Goal: Contribute content: Contribute content

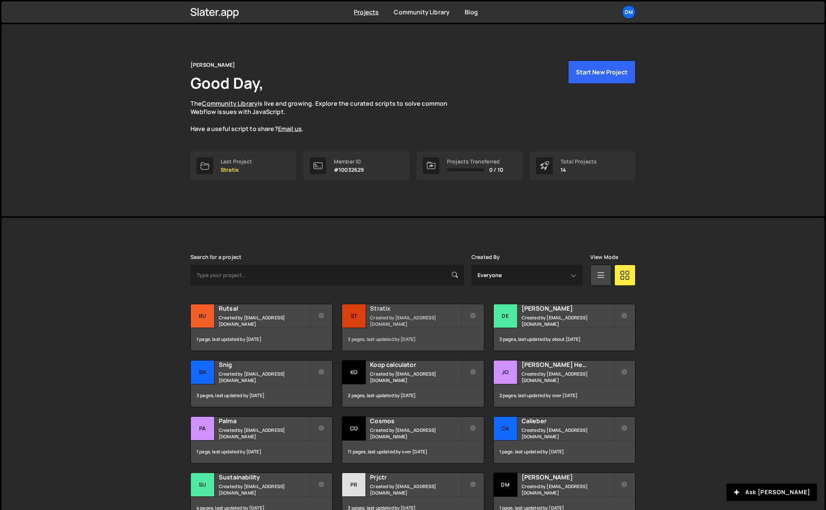
click at [373, 312] on h2 "Stratix" at bounding box center [415, 308] width 91 height 8
click at [256, 317] on div "Rutsal Created by dmytrokaraulov@gmail.com" at bounding box center [261, 315] width 141 height 23
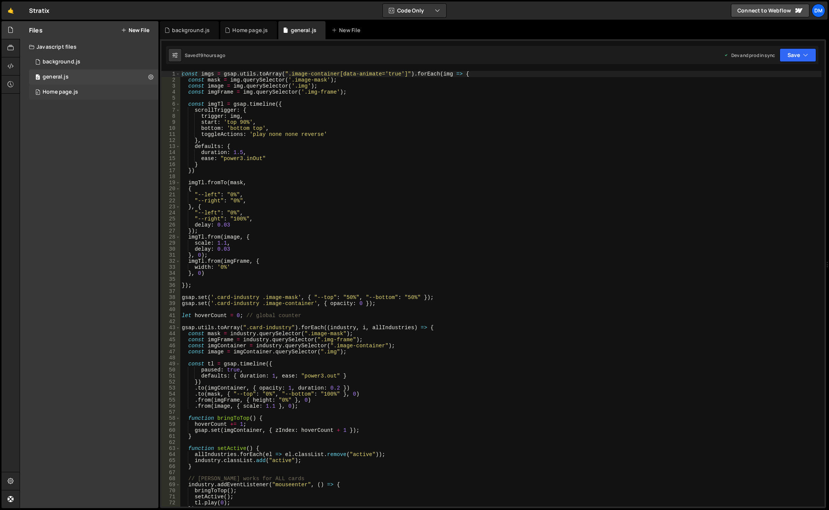
click at [84, 89] on div "0 Home page.js 0" at bounding box center [93, 92] width 129 height 15
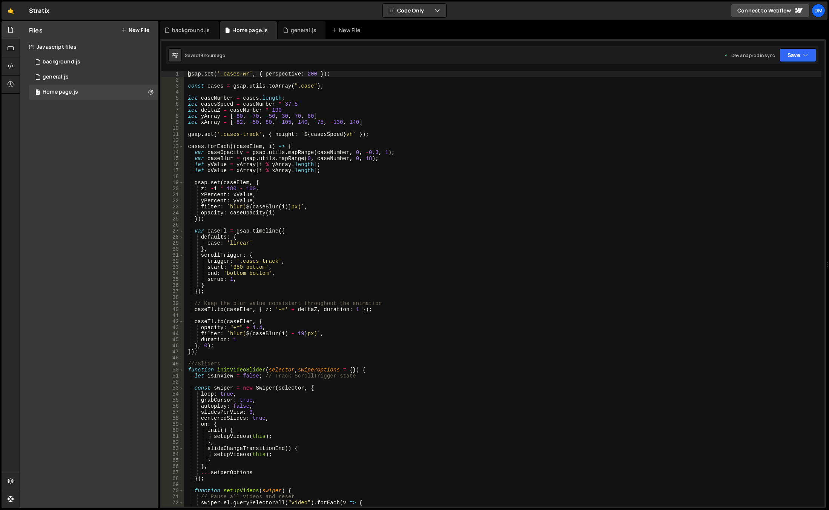
click at [189, 75] on div "gsap . set ( '.cases-wr' , { perspective : 200 }) ; const cases = gsap . utils …" at bounding box center [502, 294] width 638 height 447
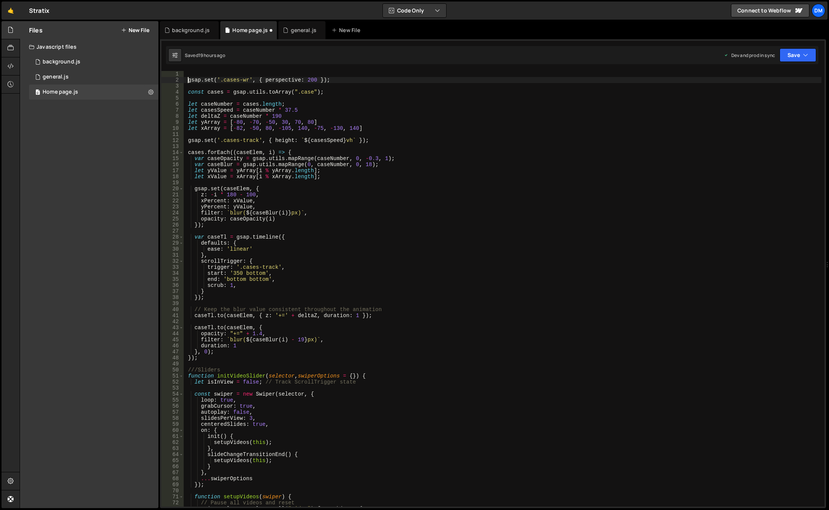
type textarea "gsap.set('.cases-wr', { perspective: 200 });"
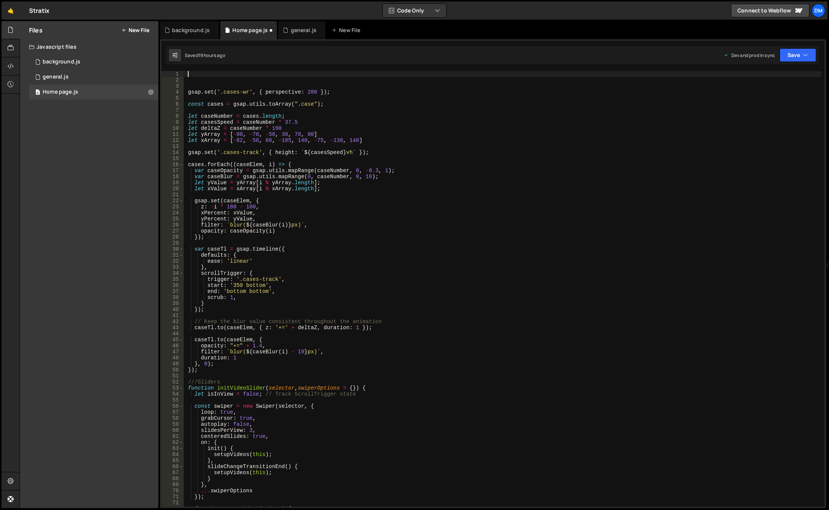
paste textarea ");"
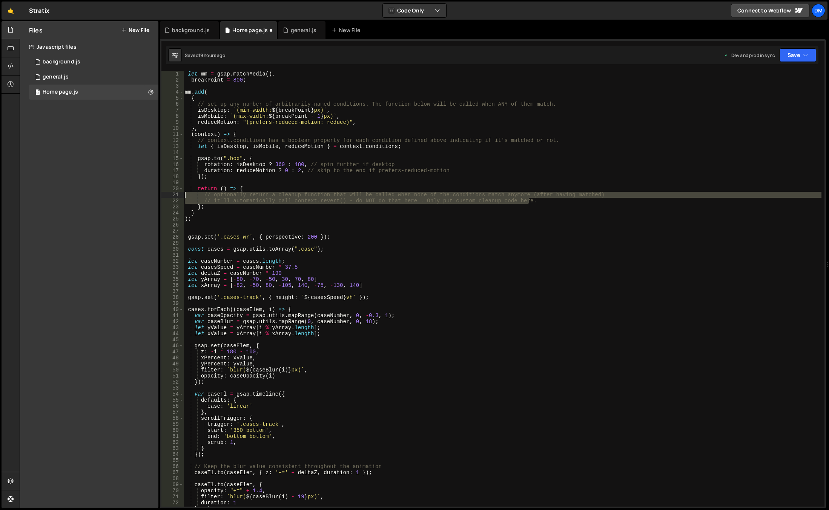
drag, startPoint x: 558, startPoint y: 200, endPoint x: 103, endPoint y: 195, distance: 455.0
click at [103, 195] on div "Files New File Javascript files 0 background.js 0 0 general.js 0 0 Home page.js…" at bounding box center [425, 264] width 810 height 487
type textarea "// optionally return a cleanup function that will be called when none of the co…"
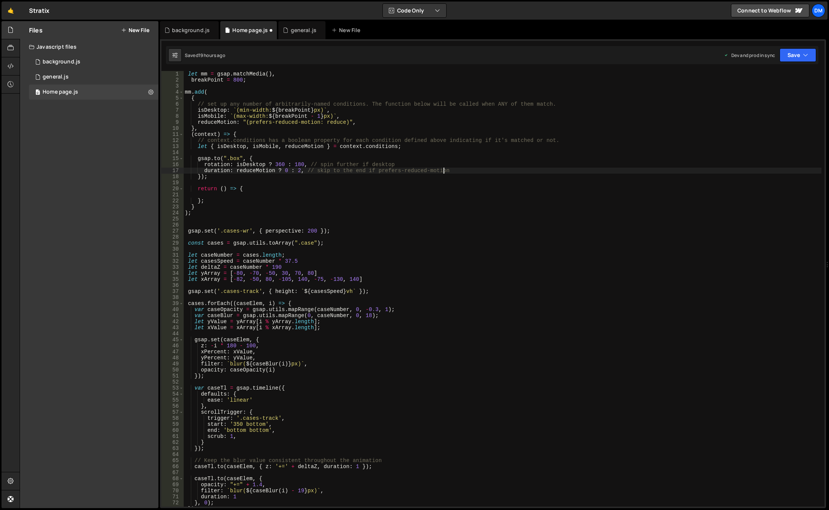
click at [449, 170] on div "let mm = gsap . matchMedia ( ) , breakPoint = 800 ; mm . add ( { // set up any …" at bounding box center [502, 294] width 638 height 447
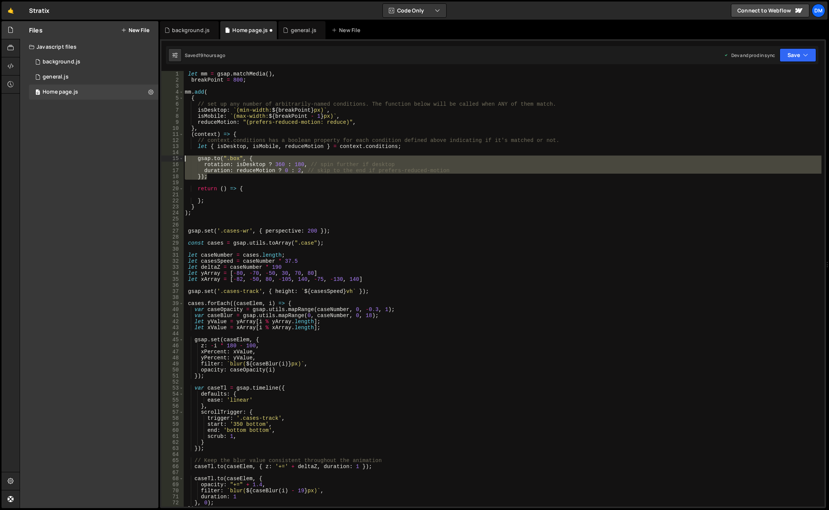
drag, startPoint x: 229, startPoint y: 178, endPoint x: 147, endPoint y: 158, distance: 84.4
click at [147, 158] on div "Files New File Javascript files 0 background.js 0 0 general.js 0 0 Home page.js…" at bounding box center [425, 264] width 810 height 487
type textarea "[DOMAIN_NAME](".box", { rotation: isDesktop ? 360 : 180, // spin further if des…"
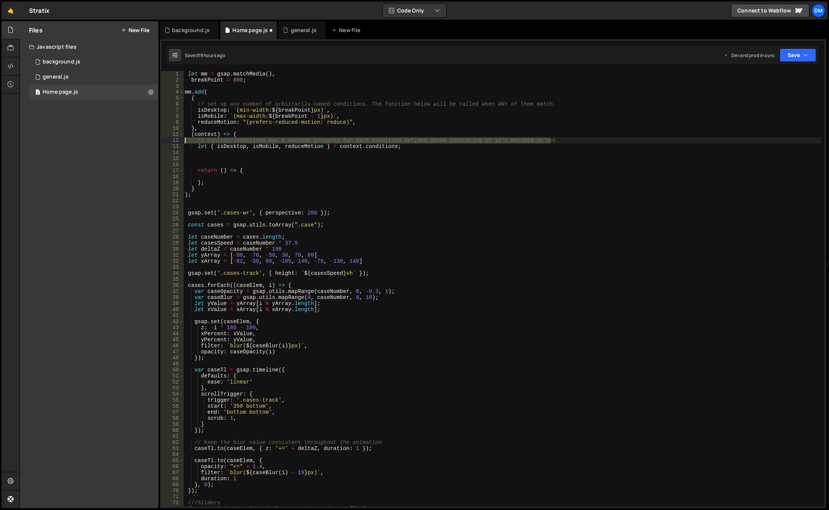
drag, startPoint x: 565, startPoint y: 138, endPoint x: 151, endPoint y: 138, distance: 414.6
click at [151, 138] on div "Files New File Javascript files 0 background.js 0 0 general.js 0 0 Home page.js…" at bounding box center [425, 264] width 810 height 487
type textarea "// context.conditions has a boolean property for each condition defined above i…"
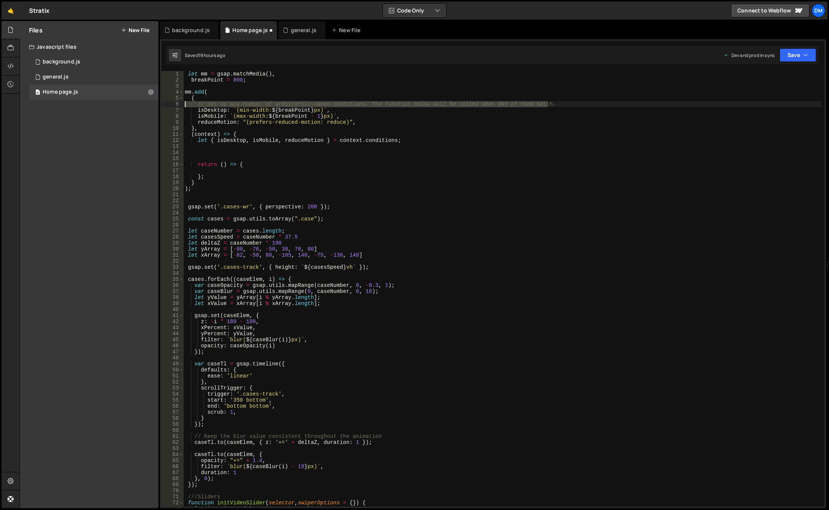
drag, startPoint x: 550, startPoint y: 102, endPoint x: 158, endPoint y: 103, distance: 392.3
click at [158, 103] on div "Files New File Javascript files 0 background.js 0 0 general.js 0 0 Home page.js…" at bounding box center [425, 264] width 810 height 487
type textarea "// set up any number of arbitrarily-named conditions. The function below will b…"
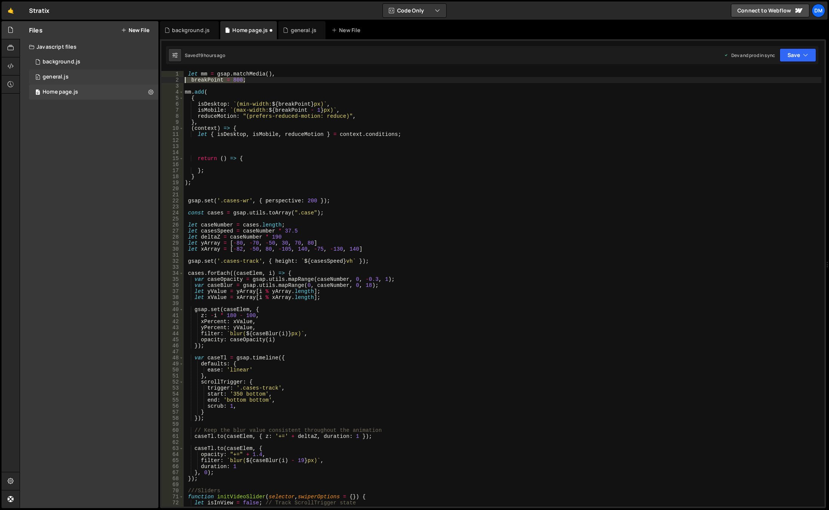
drag, startPoint x: 245, startPoint y: 80, endPoint x: 157, endPoint y: 79, distance: 87.5
click at [157, 79] on div "Files New File Javascript files 0 background.js 0 0 general.js 0 0 Home page.js…" at bounding box center [425, 264] width 810 height 487
type textarea "breakPoint = 800;"
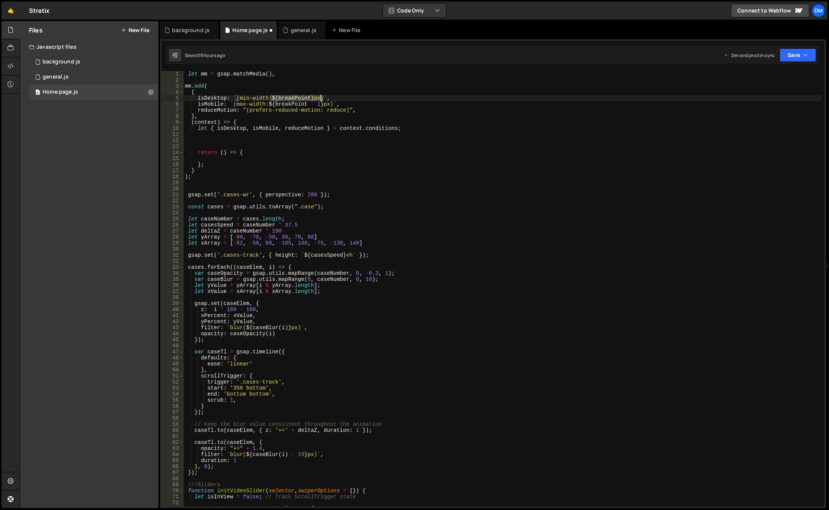
drag, startPoint x: 272, startPoint y: 100, endPoint x: 320, endPoint y: 100, distance: 48.3
click at [320, 100] on div "let mm = gsap . matchMedia ( ) , mm . add ( { isDesktop : ` (min-width: ${ brea…" at bounding box center [502, 294] width 638 height 447
click at [361, 103] on div "let mm = gsap . matchMedia ( ) , mm . add ( { isDesktop : ` (min-width: ${ brea…" at bounding box center [502, 294] width 638 height 447
click at [357, 97] on div "let mm = gsap . matchMedia ( ) , mm . add ( { isDesktop : ` (min-width: ${ brea…" at bounding box center [502, 294] width 638 height 447
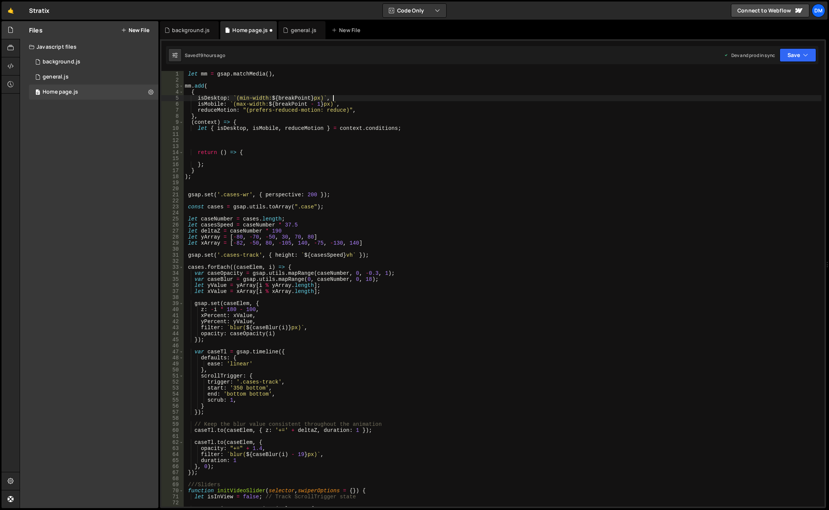
paste textarea "100vh"
drag, startPoint x: 321, startPoint y: 97, endPoint x: 273, endPoint y: 97, distance: 47.2
click at [273, 97] on div "let mm = gsap . matchMedia ( ) , mm . add ( { isDesktop : ` (min-width: ${ brea…" at bounding box center [502, 294] width 638 height 447
paste textarea "100vh"
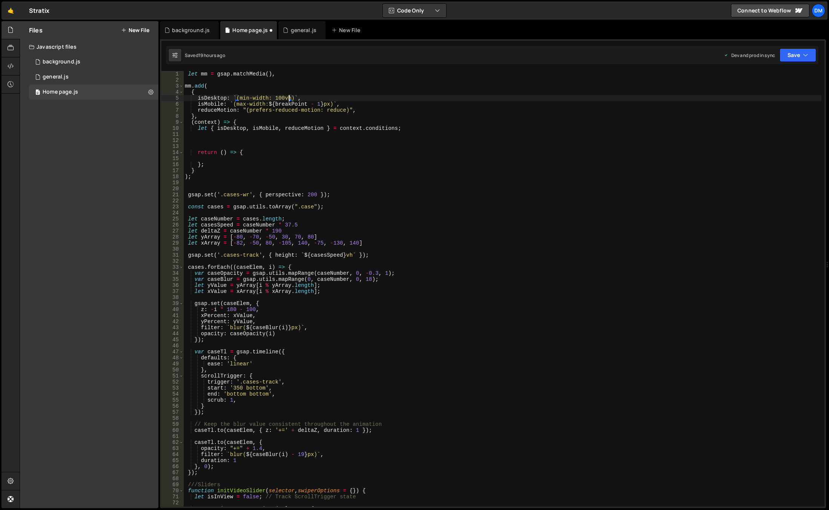
click at [211, 98] on div "let mm = gsap . matchMedia ( ) , mm . add ( { isDesktop : ` (min-width: 100vh) …" at bounding box center [502, 294] width 638 height 447
drag, startPoint x: 356, startPoint y: 110, endPoint x: 140, endPoint y: 109, distance: 216.5
click at [140, 109] on div "Files New File Javascript files 0 background.js 0 0 general.js 0 0 Home page.js…" at bounding box center [425, 264] width 810 height 487
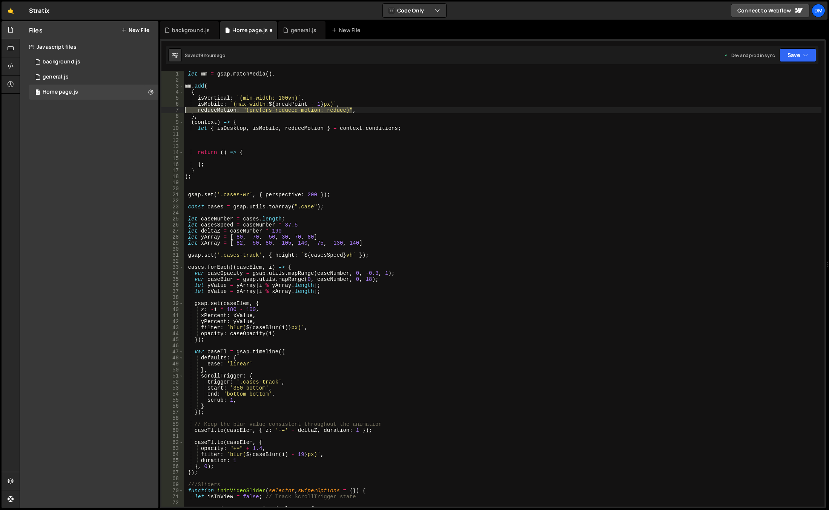
type textarea "reduceMotion: "(prefers-reduced-motion: reduce)","
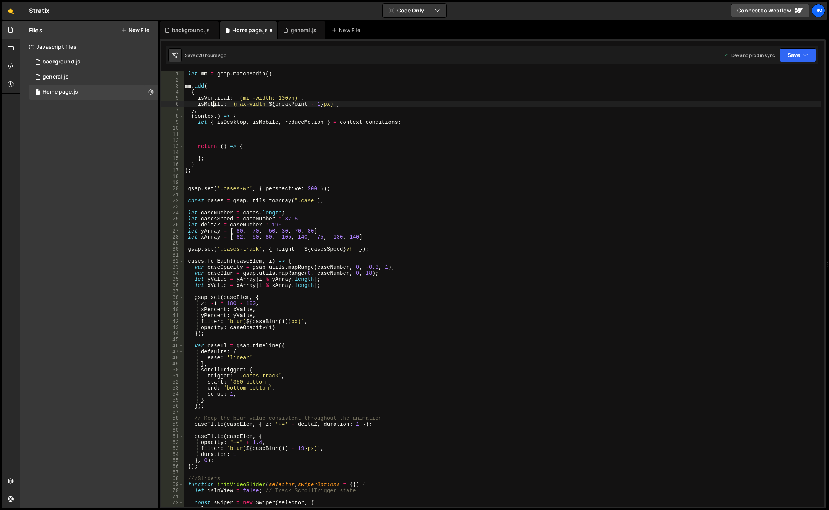
click at [215, 104] on div "let mm = gsap . matchMedia ( ) , mm . add ( { isVertical : ` (min-width: 100vh)…" at bounding box center [502, 294] width 638 height 447
drag, startPoint x: 215, startPoint y: 103, endPoint x: 220, endPoint y: 103, distance: 4.1
click at [215, 103] on div "let mm = gsap . matchMedia ( ) , mm . add ( { isVertical : ` (min-width: 100vh)…" at bounding box center [502, 288] width 638 height 435
drag, startPoint x: 344, startPoint y: 105, endPoint x: 197, endPoint y: 103, distance: 146.8
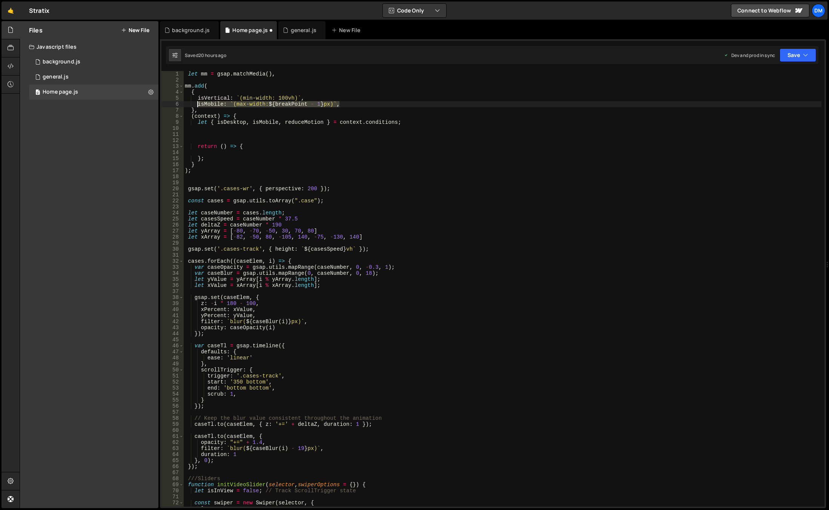
click at [197, 103] on div "let mm = gsap . matchMedia ( ) , mm . add ( { isVertical : ` (min-width: 100vh)…" at bounding box center [502, 294] width 638 height 447
click at [310, 98] on div "let mm = gsap . matchMedia ( ) , mm . add ( { isVertical : ` (min-width: 100vh)…" at bounding box center [502, 294] width 638 height 447
type textarea "isVertical: `(min-width: 100vh)`,"
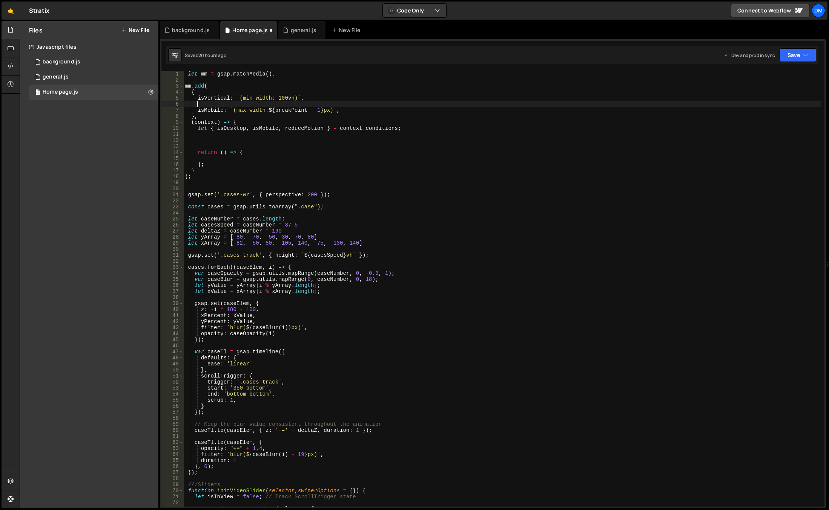
scroll to position [0, 0]
paste textarea "isMobile: `(max-width: ${breakPoint - 1}px)`,"
drag, startPoint x: 223, startPoint y: 105, endPoint x: 204, endPoint y: 103, distance: 18.2
click at [204, 103] on div "let mm = gsap . matchMedia ( ) , mm . add ( { isVertical : ` (min-width: 100vh)…" at bounding box center [502, 294] width 638 height 447
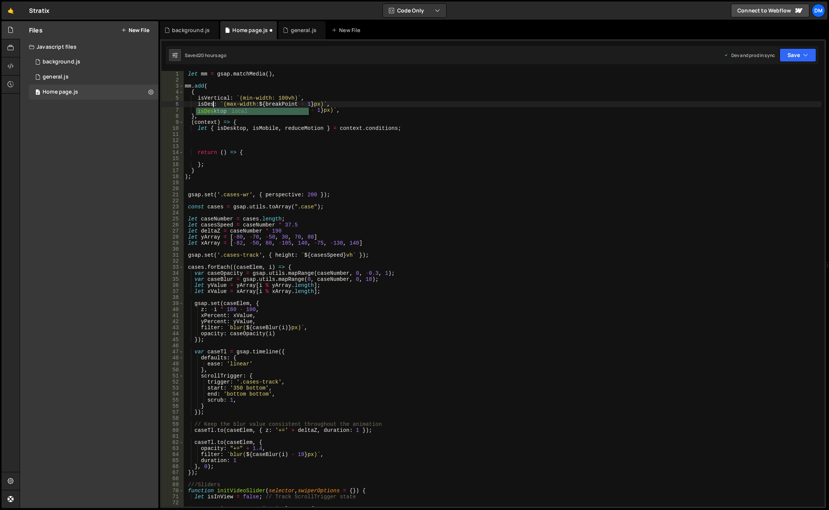
click at [237, 111] on div "isDes ktop local" at bounding box center [252, 119] width 112 height 22
click at [304, 124] on div "let mm = gsap . matchMedia ( ) , mm . add ( { isVertical : ` (min-width: 100vh)…" at bounding box center [502, 294] width 638 height 447
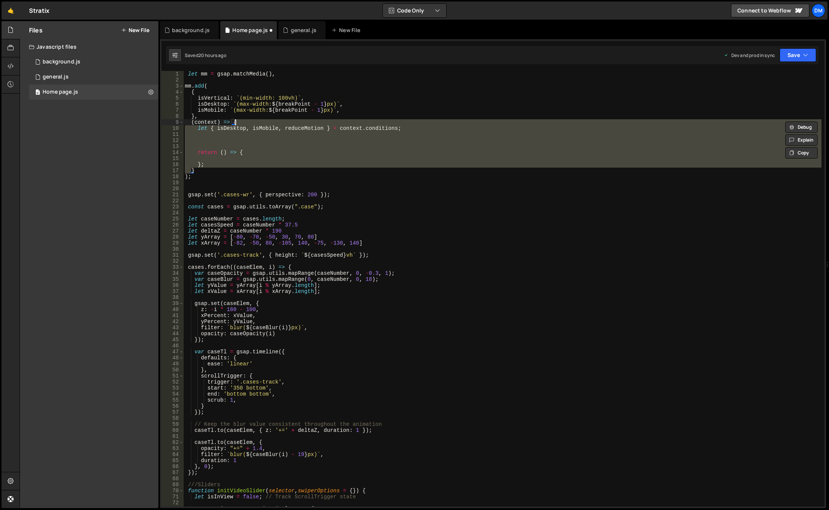
click at [307, 128] on div "let mm = gsap . matchMedia ( ) , mm . add ( { isVertical : ` (min-width: 100vh)…" at bounding box center [502, 288] width 638 height 435
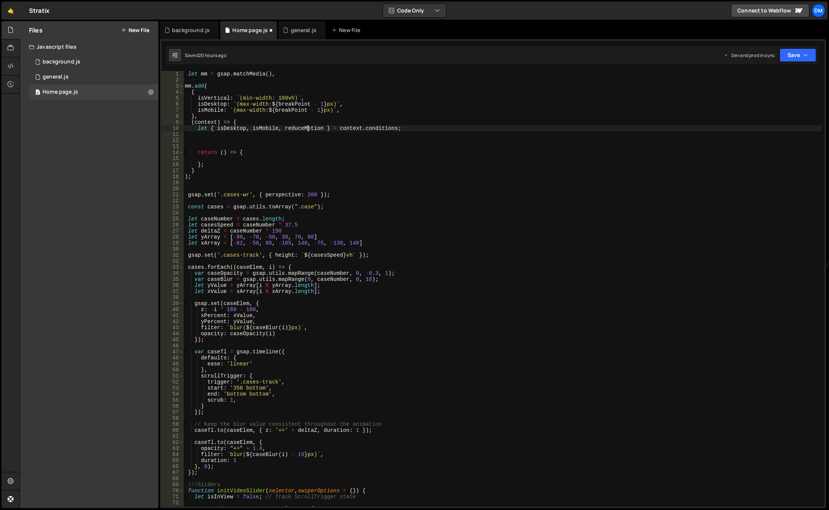
click at [307, 128] on div "let mm = gsap . matchMedia ( ) , mm . add ( { isVertical : ` (min-width: 100vh)…" at bounding box center [502, 294] width 638 height 447
click at [351, 116] on div "let mm = gsap . matchMedia ( ) , mm . add ( { isVertical : ` (min-width: 100vh)…" at bounding box center [502, 294] width 638 height 447
click at [263, 103] on div "let mm = gsap . matchMedia ( ) , mm . add ( { isVertical : ` (min-width: 100vh)…" at bounding box center [502, 294] width 638 height 447
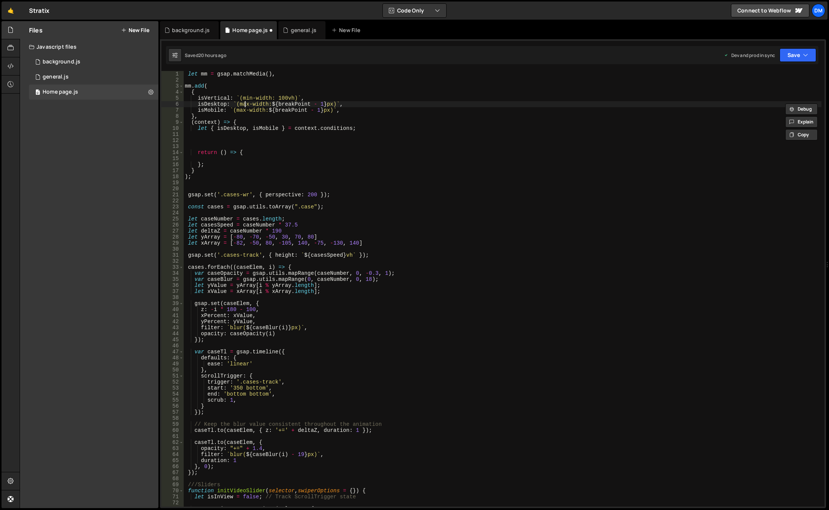
click at [244, 104] on div "let mm = gsap . matchMedia ( ) , mm . add ( { isVertical : ` (min-width: 100vh)…" at bounding box center [502, 294] width 638 height 447
click at [254, 98] on div "let mm = gsap . matchMedia ( ) , mm . add ( { isVertical : ` (min-width: 100vh)…" at bounding box center [502, 294] width 638 height 447
drag, startPoint x: 239, startPoint y: 104, endPoint x: 320, endPoint y: 105, distance: 81.1
click at [320, 105] on div "let mm = gsap . matchMedia ( ) , mm . add ( { isVertical : ` (min-width: 100vh)…" at bounding box center [502, 294] width 638 height 447
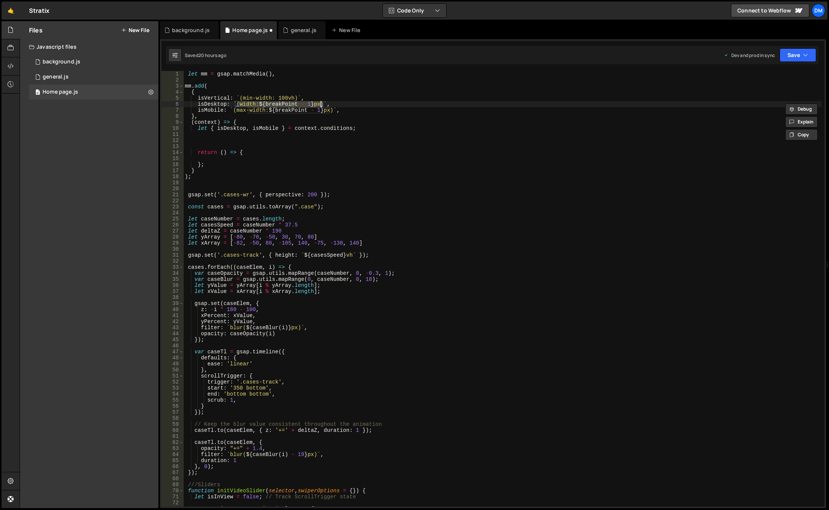
paste textarea "< 67em"
drag, startPoint x: 235, startPoint y: 111, endPoint x: 247, endPoint y: 110, distance: 12.1
click at [247, 110] on div "let mm = gsap . matchMedia ( ) , mm . add ( { isVertical : ` (min-width: 100vh)…" at bounding box center [502, 294] width 638 height 447
click at [247, 111] on div "let mm = gsap . matchMedia ( ) , mm . add ( { isVertical : ` (min-width: 100vh)…" at bounding box center [502, 288] width 638 height 435
drag, startPoint x: 236, startPoint y: 110, endPoint x: 330, endPoint y: 110, distance: 94.3
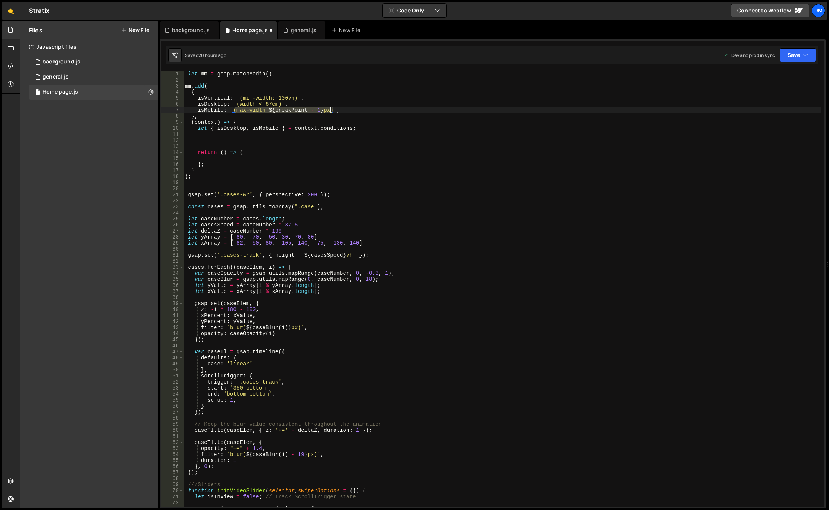
click at [330, 110] on div "let mm = gsap . matchMedia ( ) , mm . add ( { isVertical : ` (min-width: 100vh)…" at bounding box center [502, 294] width 638 height 447
paste textarea "width < 50em"
click at [343, 124] on div "let mm = gsap . matchMedia ( ) , mm . add ( { isVertical : ` (min-width: 100vh)…" at bounding box center [502, 294] width 638 height 447
click at [250, 98] on div "let mm = gsap . matchMedia ( ) , mm . add ( { isVertical : ` (min-width: 100vh)…" at bounding box center [502, 294] width 638 height 447
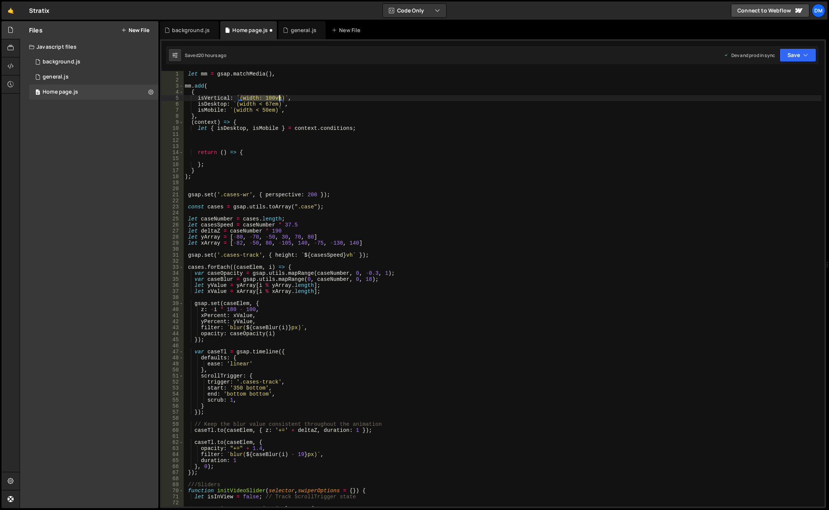
drag, startPoint x: 242, startPoint y: 98, endPoint x: 281, endPoint y: 99, distance: 38.5
click at [281, 99] on div "let mm = gsap . matchMedia ( ) , mm . add ( { isVertical : ` (width: 100vh) ` ,…" at bounding box center [502, 294] width 638 height 447
paste textarea "<"
click at [323, 112] on div "let mm = gsap . matchMedia ( ) , mm . add ( { isVertical : ` (width < 100vh) ` …" at bounding box center [502, 294] width 638 height 447
drag, startPoint x: 189, startPoint y: 73, endPoint x: 186, endPoint y: 89, distance: 15.6
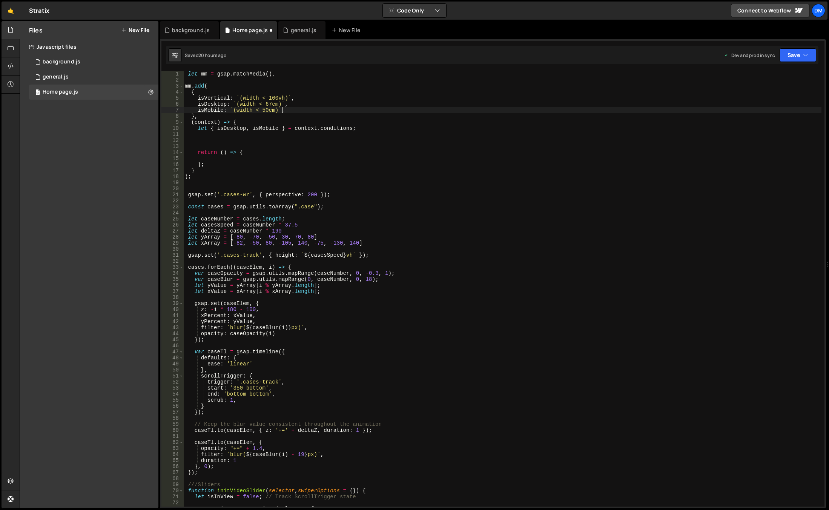
click at [189, 73] on div "let mm = gsap . matchMedia ( ) , mm . add ( { isVertical : ` (width < 100vh) ` …" at bounding box center [502, 294] width 638 height 447
click at [261, 104] on div "let mm = gsap . matchMedia ( ) , mm . add ( { isVertical : ` (width < 100vh) ` …" at bounding box center [502, 294] width 638 height 447
drag, startPoint x: 294, startPoint y: 104, endPoint x: 197, endPoint y: 103, distance: 97.0
click at [197, 103] on div "let mm = gsap . matchMedia ( ) , mm . add ( { isVertical : ` (width < 100vh) ` …" at bounding box center [502, 294] width 638 height 447
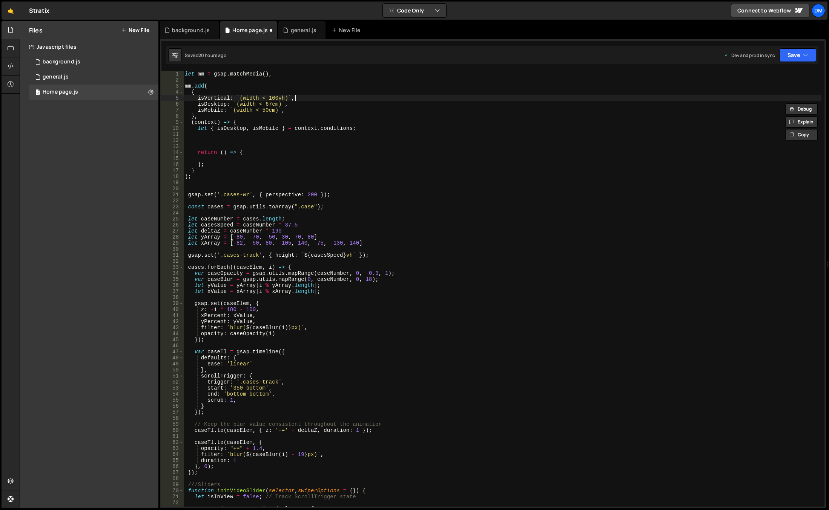
click at [296, 98] on div "let mm = gsap . matchMedia ( ) , mm . add ( { isVertical : ` (width < 100vh) ` …" at bounding box center [502, 294] width 638 height 447
type textarea "isVertical: `(width < 100vh)`,"
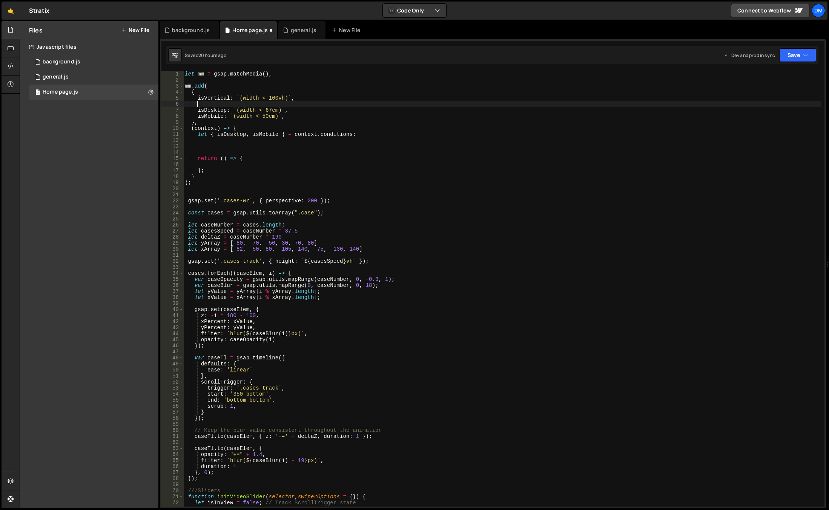
paste textarea "isDesktop: `(width < 67em)`,"
click at [218, 110] on div "let mm = gsap . matchMedia ( ) , mm . add ( { isVertical : ` (width < 100vh) ` …" at bounding box center [502, 294] width 638 height 447
drag, startPoint x: 225, startPoint y: 109, endPoint x: 204, endPoint y: 109, distance: 21.1
click at [204, 109] on div "let mm = gsap . matchMedia ( ) , mm . add ( { isVertical : ` (width < 100vh) ` …" at bounding box center [502, 294] width 638 height 447
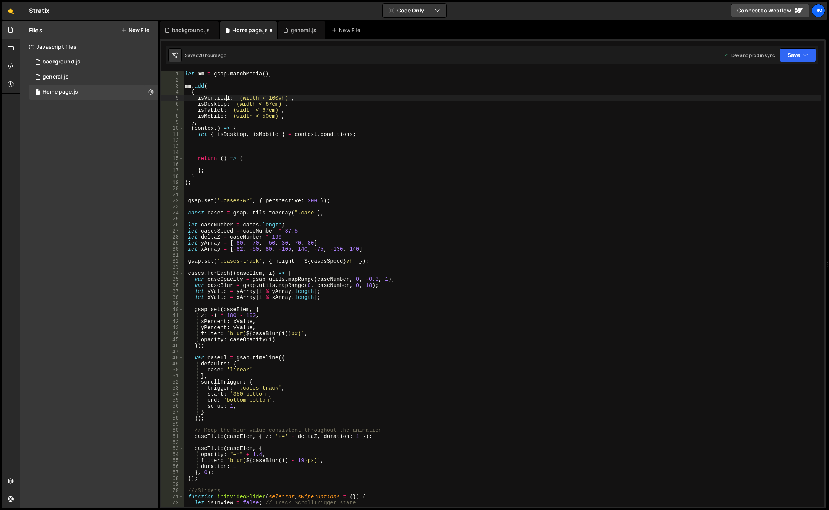
click at [226, 97] on div "let mm = gsap . matchMedia ( ) , mm . add ( { isVertical : ` (width < 100vh) ` …" at bounding box center [502, 294] width 638 height 447
click at [258, 110] on div "let mm = gsap . matchMedia ( ) , mm . add ( { isVertical : ` (width < 100vh) ` …" at bounding box center [502, 294] width 638 height 447
click at [261, 104] on div "let mm = gsap . matchMedia ( ) , mm . add ( { isVertical : ` (width < 100vh) ` …" at bounding box center [502, 294] width 638 height 447
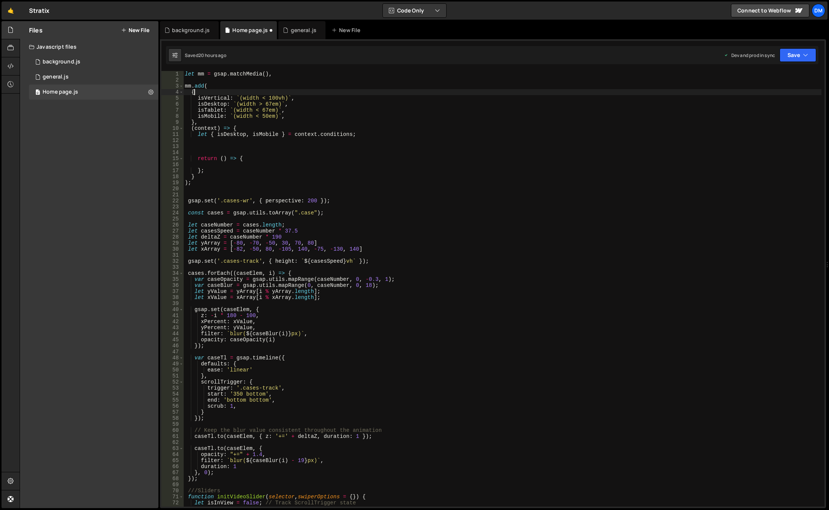
drag, startPoint x: 284, startPoint y: 92, endPoint x: 275, endPoint y: 109, distance: 19.6
click at [284, 92] on div "let mm = gsap . matchMedia ( ) , mm . add ( { isVertical : ` (width < 100vh) ` …" at bounding box center [502, 294] width 638 height 447
click at [300, 102] on div "let mm = gsap . matchMedia ( ) , mm . add ( { isVertical : ` (width < 100vh) ` …" at bounding box center [502, 294] width 638 height 447
click at [206, 178] on div "let mm = gsap . matchMedia ( ) , mm . add ( { isVertical : ` (width < 100vh) ` …" at bounding box center [502, 294] width 638 height 447
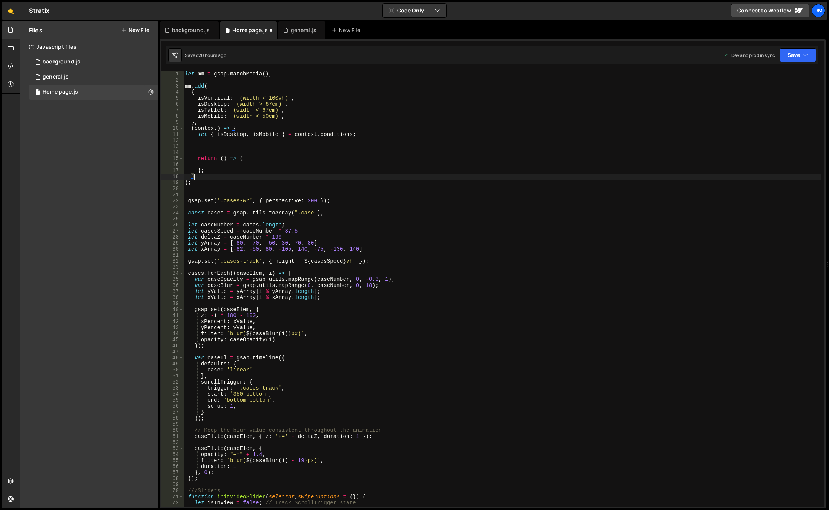
click at [203, 180] on div "let mm = gsap . matchMedia ( ) , mm . add ( { isVertical : ` (width < 100vh) ` …" at bounding box center [502, 294] width 638 height 447
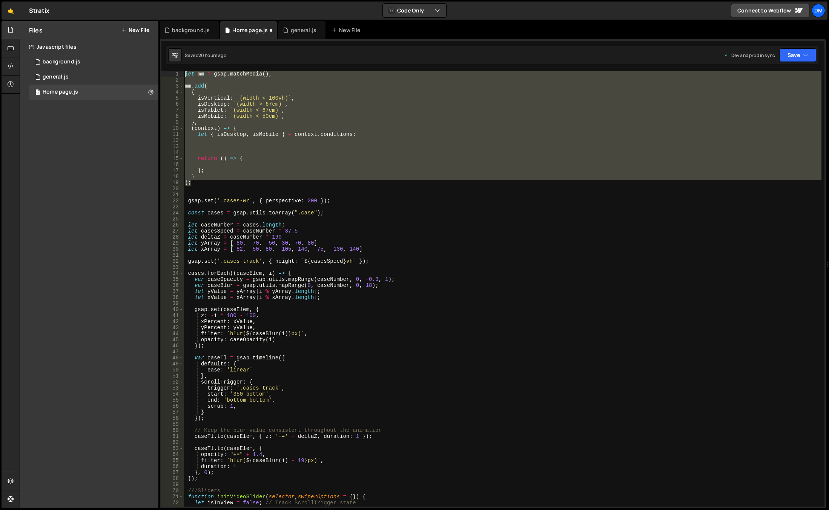
drag, startPoint x: 200, startPoint y: 184, endPoint x: 160, endPoint y: 71, distance: 120.9
click at [160, 71] on div "1 2 3 4 5 6 7 8 9 10 11 12 13 14 15 16 17 18 19 20 21 22 23 24 25 26 27 28 29 3…" at bounding box center [493, 273] width 666 height 469
click at [278, 180] on div "let mm = gsap . matchMedia ( ) , mm . add ( { isVertical : ` (width < 100vh) ` …" at bounding box center [502, 294] width 638 height 447
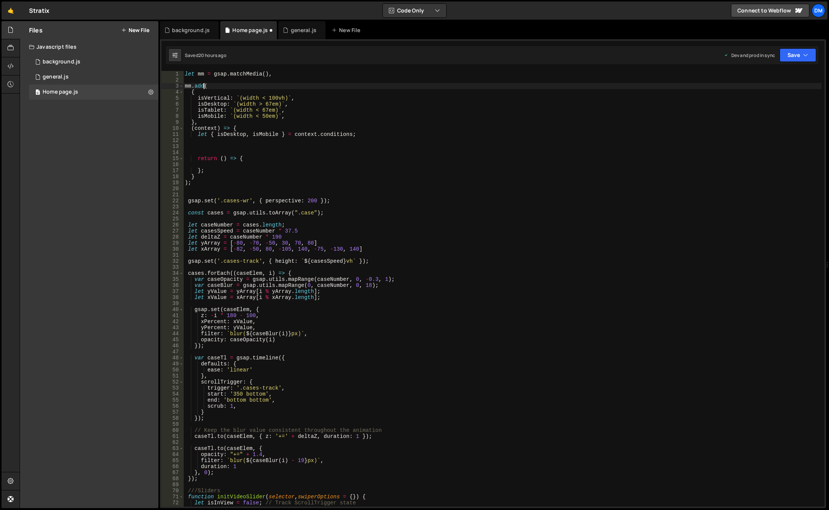
click at [205, 86] on div "let mm = gsap . matchMedia ( ) , mm . add ( { isVertical : ` (width < 100vh) ` …" at bounding box center [502, 294] width 638 height 447
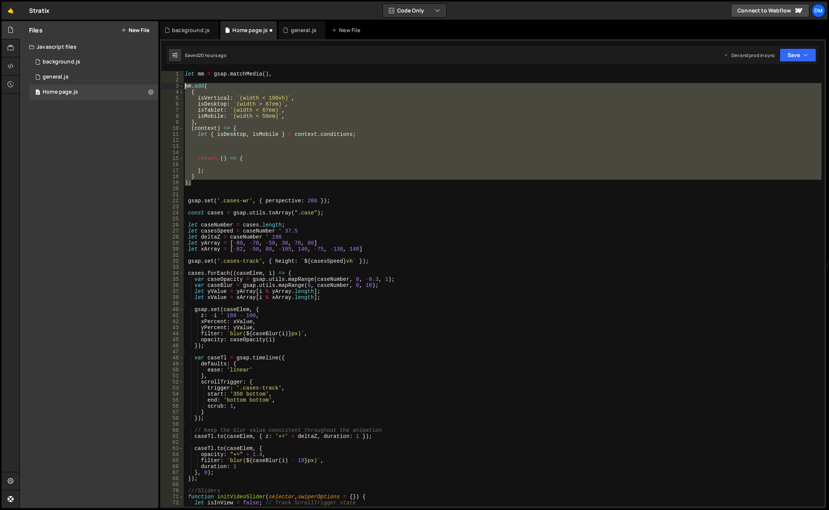
drag, startPoint x: 198, startPoint y: 185, endPoint x: 168, endPoint y: 84, distance: 104.9
click at [168, 84] on div "mm.add( 1 2 3 4 5 6 7 8 9 10 11 12 13 14 15 16 17 18 19 20 21 22 23 24 25 26 27…" at bounding box center [492, 288] width 663 height 435
paste textarea ");"
click at [221, 181] on div "let mm = gsap . matchMedia ( ) , mm . add ( { isVertical : ` (width < 100vh) ` …" at bounding box center [502, 288] width 638 height 435
type textarea ");"
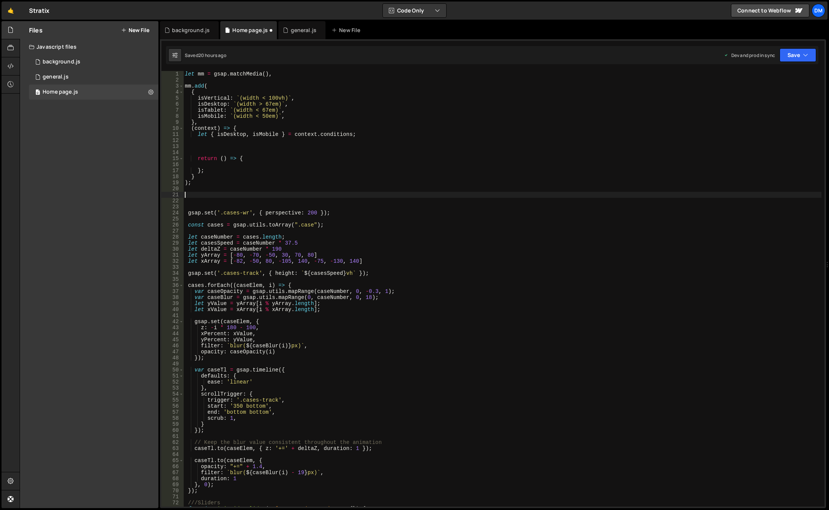
paste textarea ");"
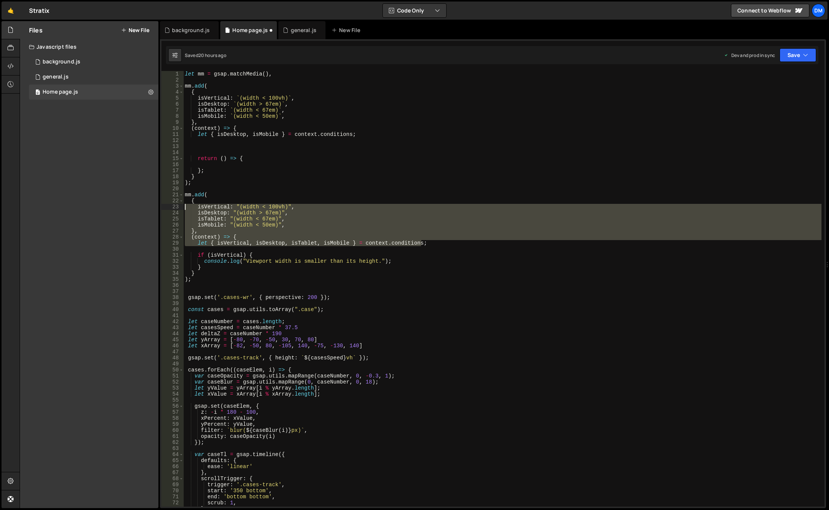
drag, startPoint x: 407, startPoint y: 240, endPoint x: 177, endPoint y: 204, distance: 232.6
click at [177, 204] on div "); 1 2 3 4 5 6 7 8 9 10 11 12 13 14 15 16 17 18 19 20 21 22 23 24 25 26 27 28 2…" at bounding box center [492, 288] width 663 height 435
click at [427, 237] on div "let mm = gsap . matchMedia ( ) , mm . add ( { isVertical : ` (width < 100vh) ` …" at bounding box center [502, 288] width 638 height 435
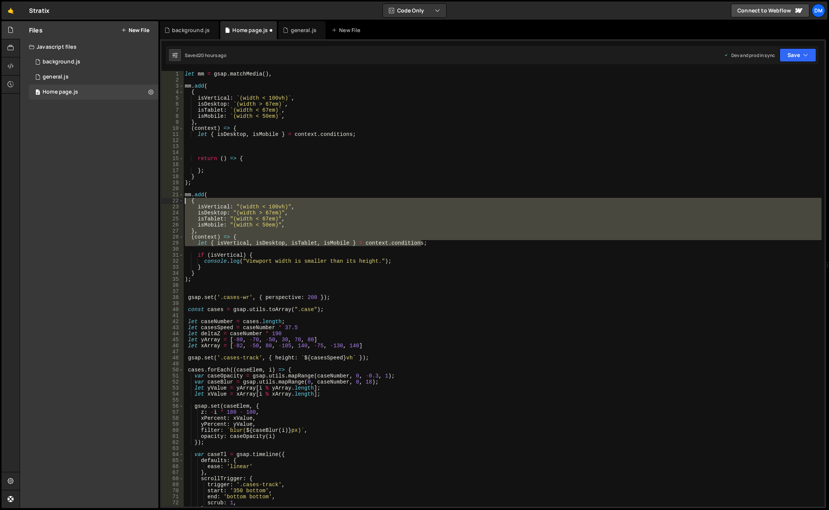
drag, startPoint x: 429, startPoint y: 244, endPoint x: 141, endPoint y: 203, distance: 291.1
click at [141, 203] on div "Files New File Javascript files 0 background.js 0 0 general.js 0 0 Home page.js…" at bounding box center [425, 264] width 810 height 487
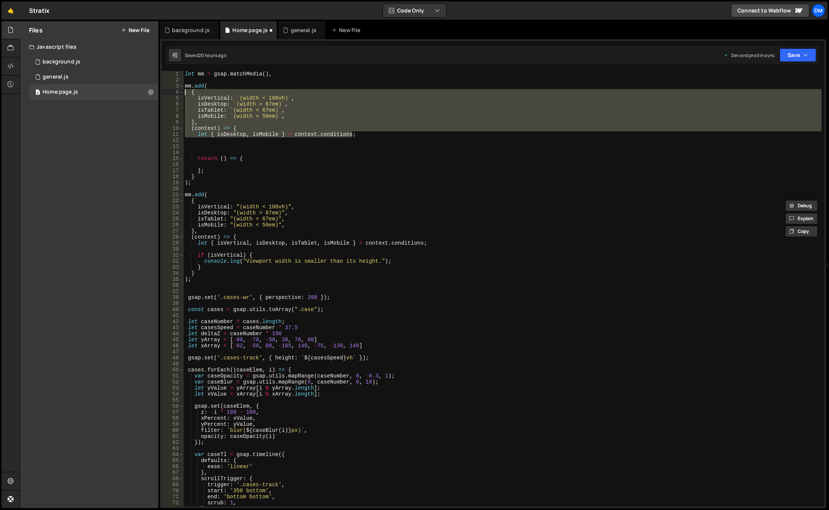
drag, startPoint x: 362, startPoint y: 136, endPoint x: 170, endPoint y: 92, distance: 196.5
click at [170, 92] on div "{ isVertical: "(width < 100vh)", 1 2 3 4 5 6 7 8 9 10 11 12 13 14 15 16 17 18 1…" at bounding box center [492, 288] width 663 height 435
paste textarea "let { isVertical, isDesktop, isTablet, isMobile } = context.conditions;"
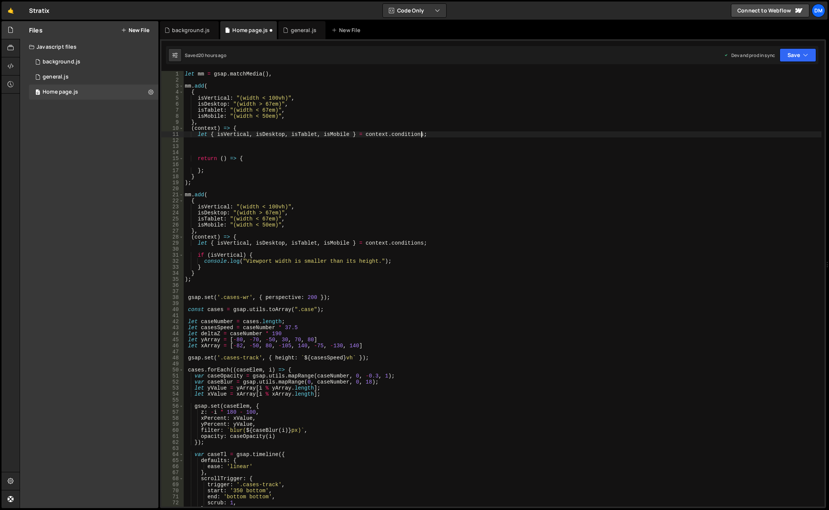
drag, startPoint x: 290, startPoint y: 193, endPoint x: 286, endPoint y: 197, distance: 5.1
click at [290, 193] on div "let mm = gsap . matchMedia ( ) , mm . add ( { isVertical : "(width < 100vh)" , …" at bounding box center [502, 294] width 638 height 447
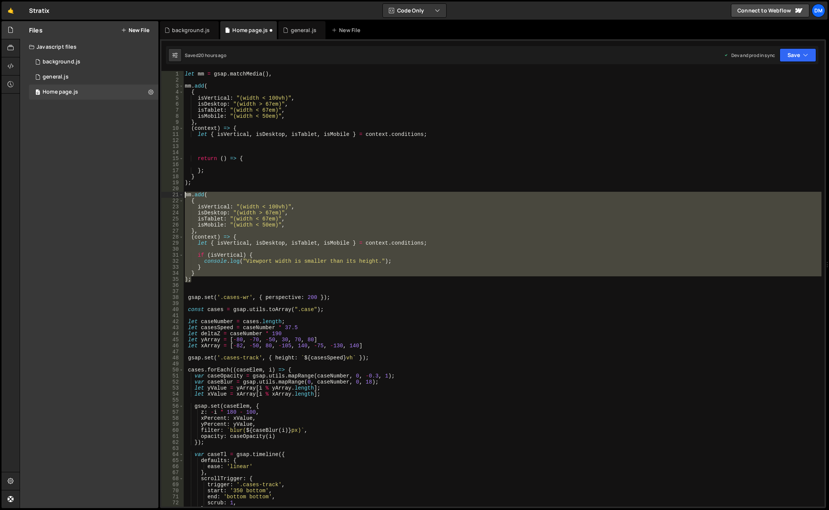
drag, startPoint x: 198, startPoint y: 281, endPoint x: 158, endPoint y: 195, distance: 94.5
click at [158, 195] on div "Files New File Javascript files 0 background.js 0 0 general.js 0 0 Home page.js…" at bounding box center [425, 264] width 810 height 487
type textarea "mm.add( {"
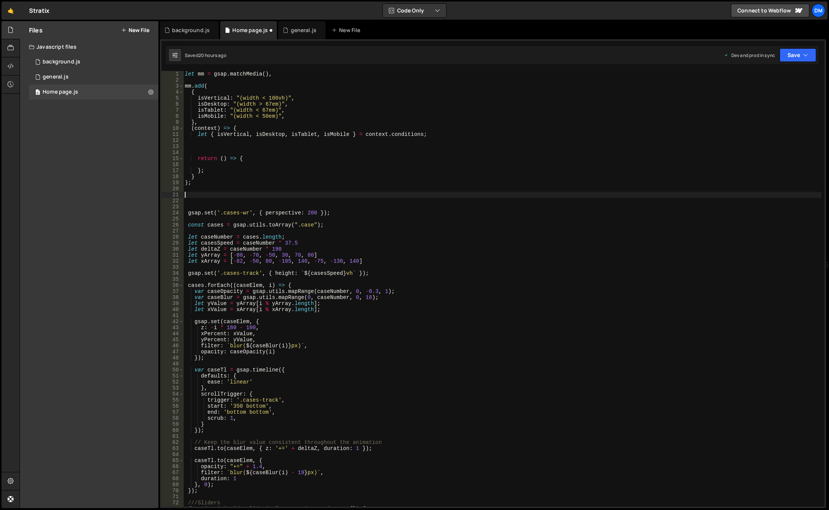
click at [240, 148] on div "let mm = gsap . matchMedia ( ) , mm . add ( { isVertical : "(width < 100vh)" , …" at bounding box center [502, 294] width 638 height 447
click at [246, 141] on div "let mm = gsap . matchMedia ( ) , mm . add ( { isVertical : "(width < 100vh)" , …" at bounding box center [502, 294] width 638 height 447
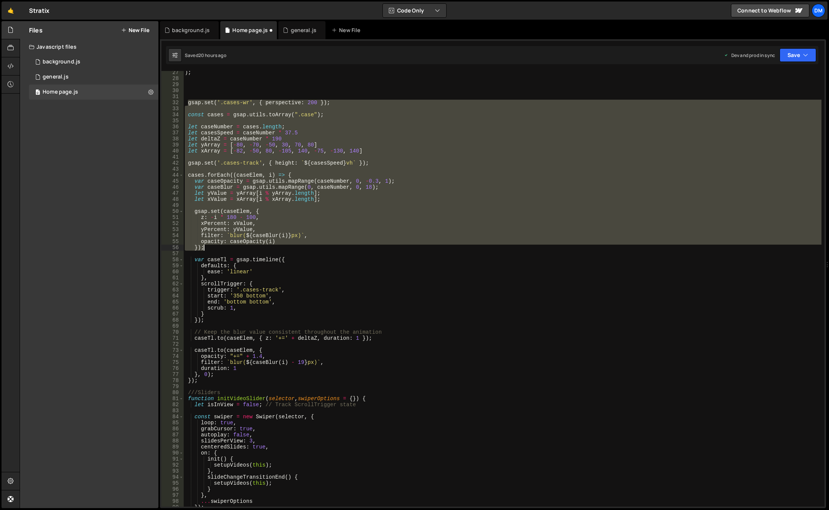
scroll to position [204, 0]
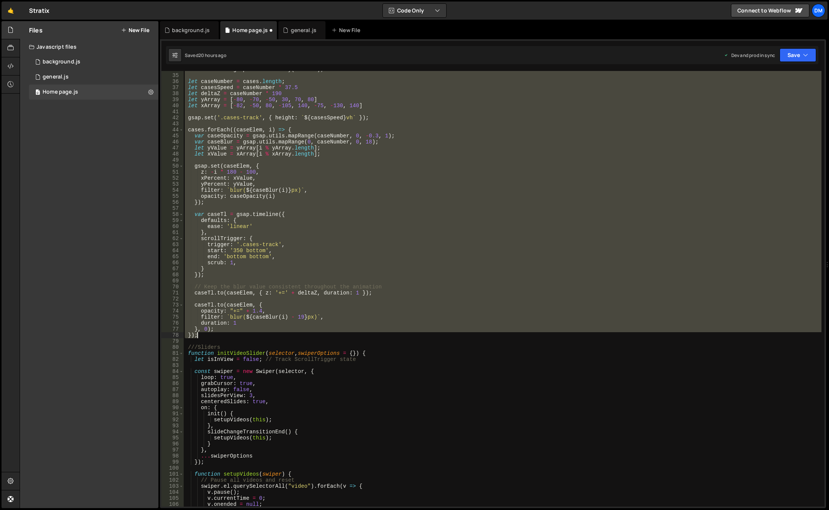
drag, startPoint x: 187, startPoint y: 170, endPoint x: 289, endPoint y: 333, distance: 192.0
click at [289, 333] on div "const cases = gsap . utils . toArray ( ".case" ) ; let caseNumber = cases . len…" at bounding box center [502, 289] width 638 height 447
type textarea "}, 0); });"
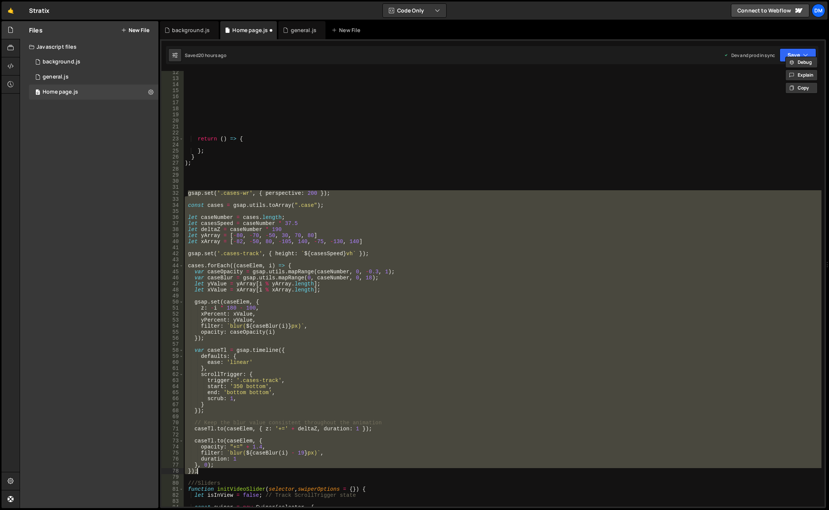
scroll to position [45, 0]
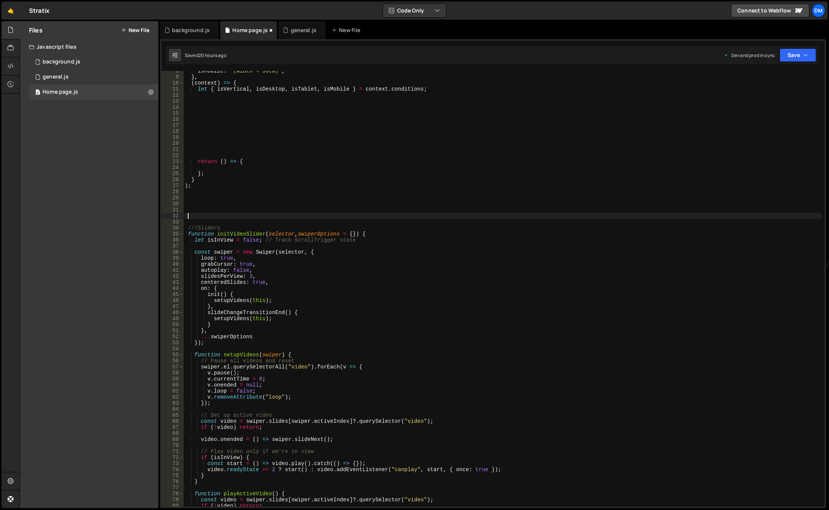
click at [435, 92] on div "isMobile : "(width < 50em)" , } , ( context ) => { let { isVertical , isDesktop…" at bounding box center [502, 291] width 638 height 447
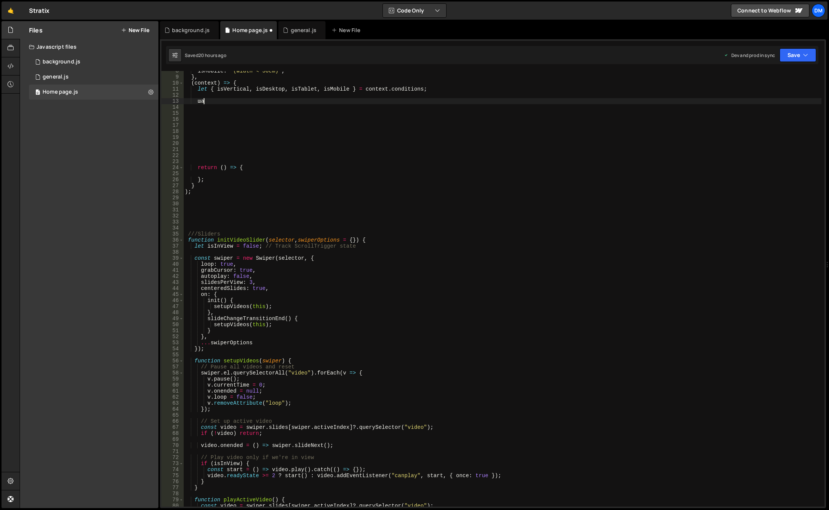
type textarea "ш"
type textarea "if isDesktop {}"
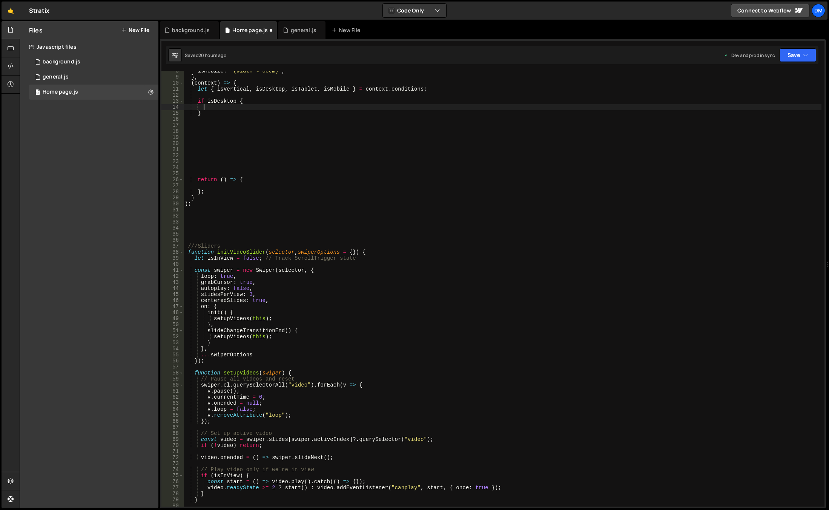
paste textarea "});"
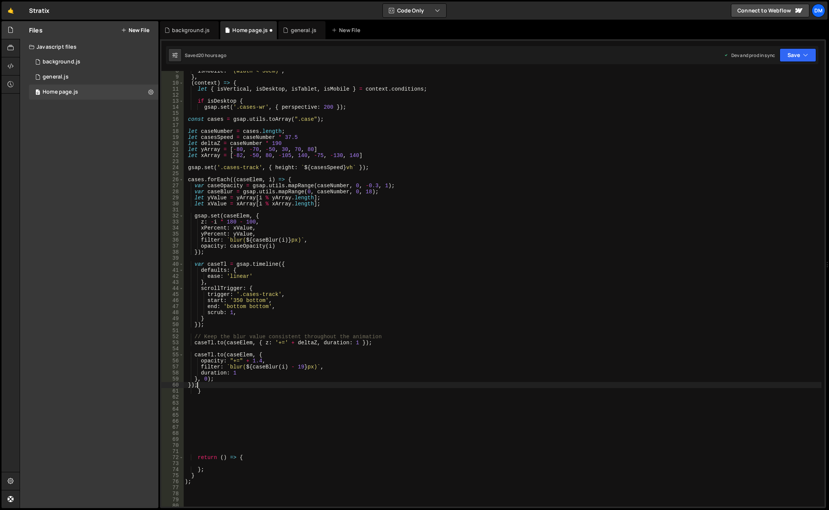
click at [229, 388] on div "isMobile : "(width < 50em)" , } , ( context ) => { let { isVertical , isDesktop…" at bounding box center [502, 291] width 638 height 447
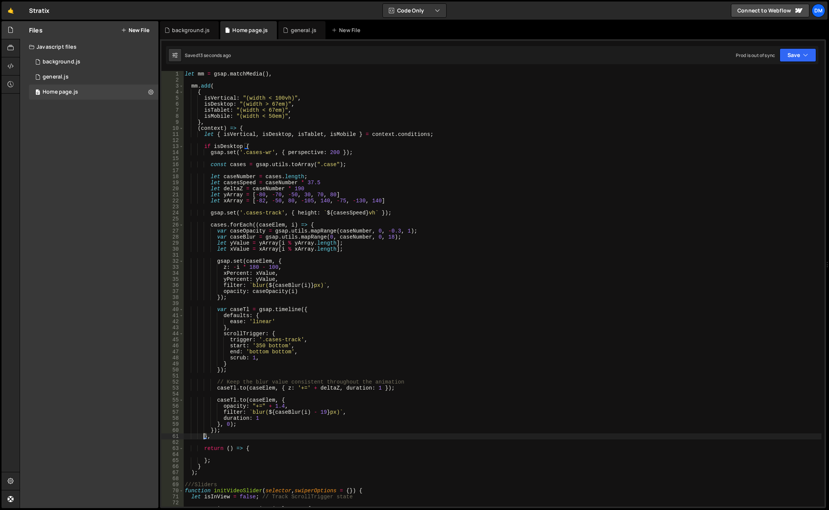
scroll to position [0, 0]
click at [791, 48] on div "Saved 14 seconds ago Prod is out of sync Upgrade to Edit Save Save to Staging S…" at bounding box center [492, 55] width 653 height 18
click at [784, 64] on div "1 2 3 4 5 6 7 8 9 10 11 12 13 14 15 16 17 18 19 20 21 22 23 24 25 26 27 28 29 3…" at bounding box center [493, 273] width 666 height 469
click at [794, 56] on button "Save" at bounding box center [798, 55] width 37 height 14
click at [771, 76] on div "Save to Staging S" at bounding box center [772, 74] width 78 height 8
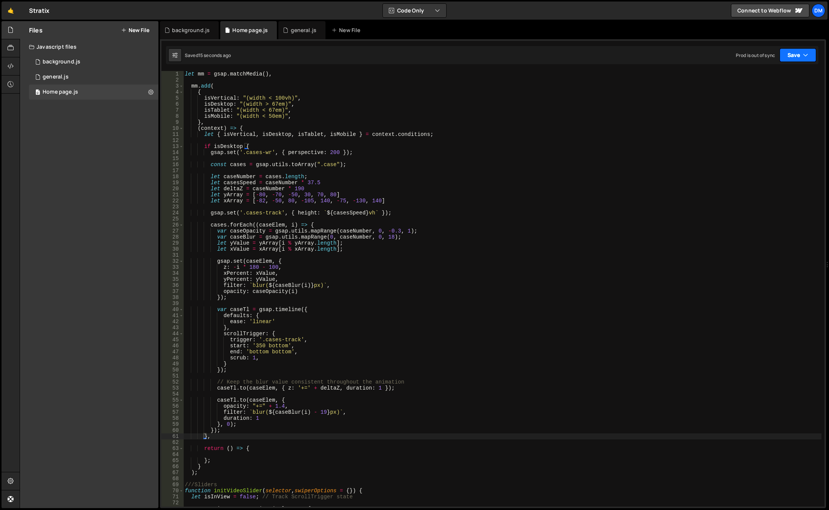
drag, startPoint x: 793, startPoint y: 53, endPoint x: 787, endPoint y: 63, distance: 12.0
click at [793, 52] on button "Save" at bounding box center [798, 55] width 37 height 14
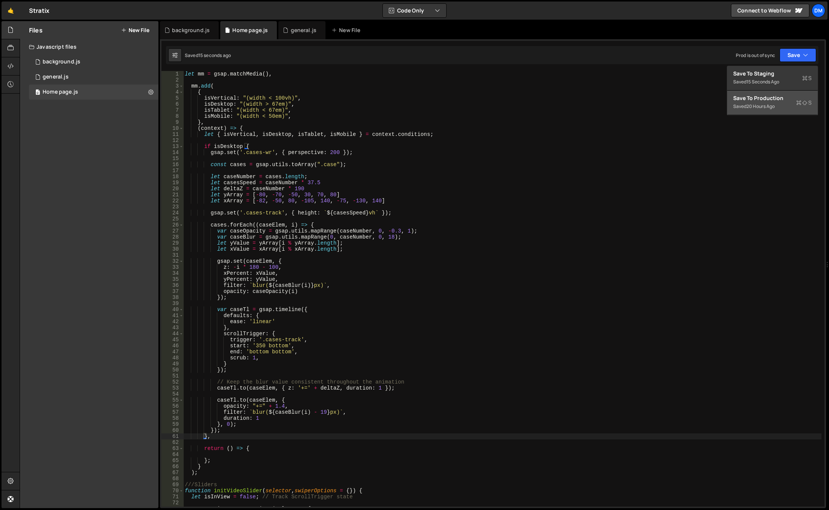
click at [760, 98] on div "Save to Production S" at bounding box center [772, 98] width 78 height 8
click at [249, 163] on div "let mm = gsap . matchMedia ( ) , mm . add ( { isVertical : "(width < 100vh)" , …" at bounding box center [502, 294] width 638 height 447
click at [247, 144] on div "let mm = gsap . matchMedia ( ) , mm . add ( { isVertical : "(width < 100vh)" , …" at bounding box center [502, 294] width 638 height 447
click at [226, 437] on div "let mm = gsap . matchMedia ( ) , mm . add ( { isVertical : "(width < 100vh)" , …" at bounding box center [502, 294] width 638 height 447
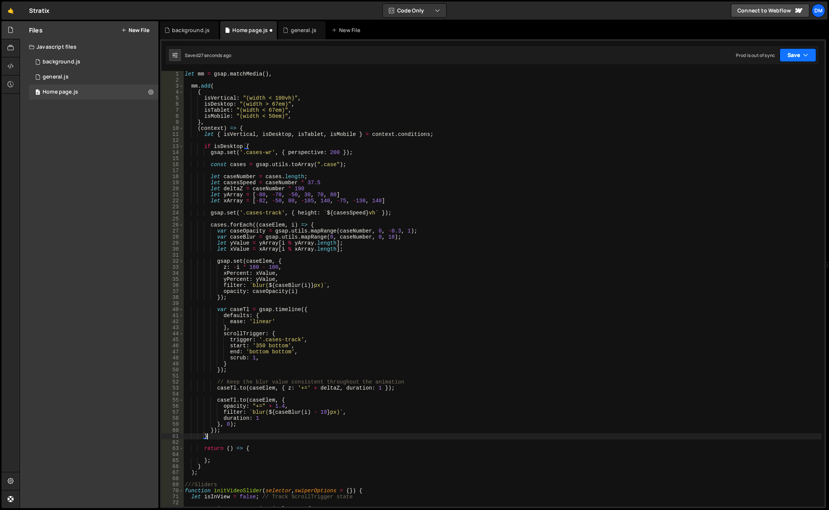
click at [791, 61] on div "Saved 27 seconds ago Prod is out of sync Upgrade to Edit Save Save to Staging S…" at bounding box center [492, 55] width 653 height 18
click at [793, 57] on button "Save" at bounding box center [798, 55] width 37 height 14
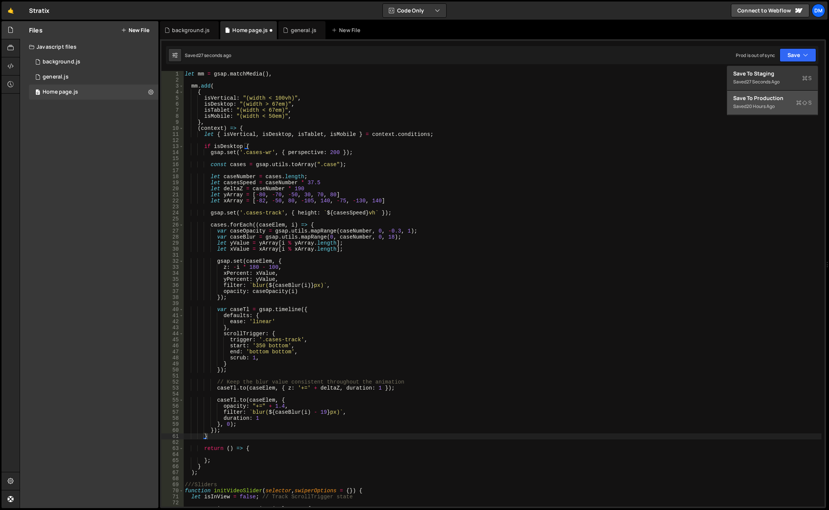
click at [765, 100] on div "Save to Production S" at bounding box center [772, 98] width 78 height 8
click at [202, 473] on div "let mm = gsap . matchMedia ( ) , mm . add ( { isVertical : "(width < 100vh)" , …" at bounding box center [502, 294] width 638 height 447
click at [186, 472] on div "let mm = gsap . matchMedia ( ) , mm . add ( { isVertical : "(width < 100vh)" , …" at bounding box center [502, 294] width 638 height 447
click at [238, 127] on div "let mm = gsap . matchMedia ( ) , mm . add ( { isVertical : "(width < 100vh)" , …" at bounding box center [502, 294] width 638 height 447
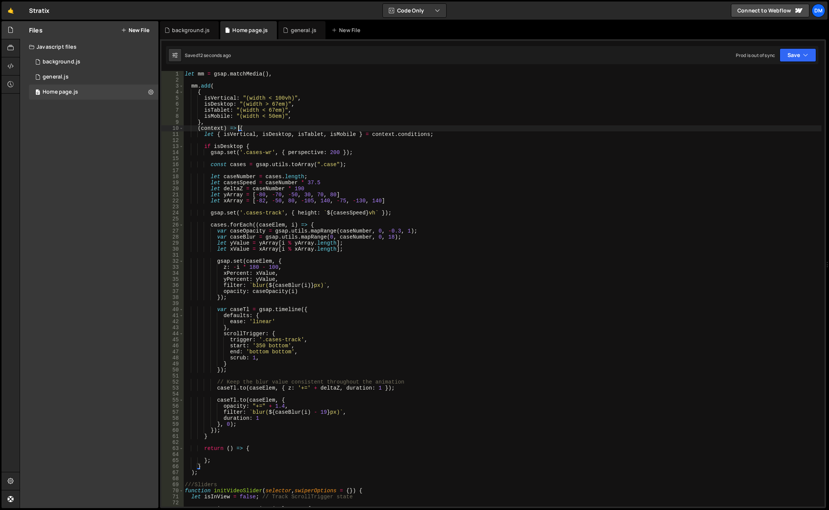
click at [212, 86] on div "let mm = gsap . matchMedia ( ) , mm . add ( { isVertical : "(width < 100vh)" , …" at bounding box center [502, 294] width 638 height 447
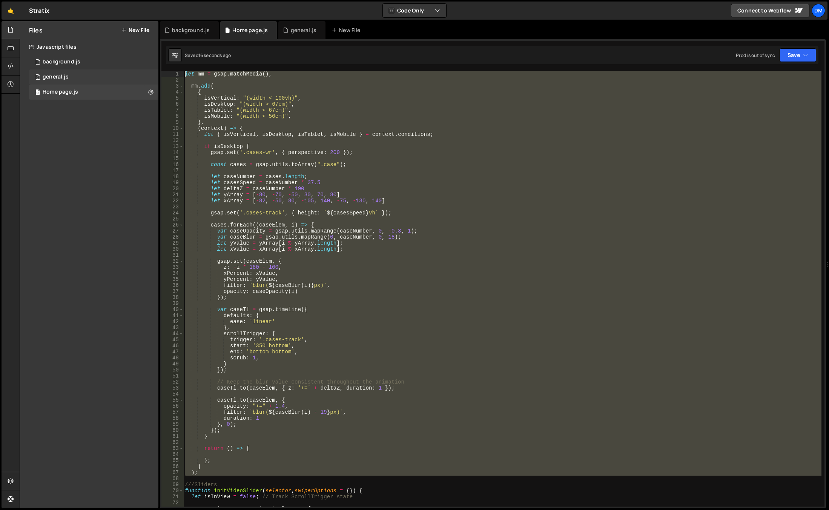
drag, startPoint x: 211, startPoint y: 476, endPoint x: 137, endPoint y: 73, distance: 409.3
click at [137, 73] on div "Files New File Javascript files 0 background.js 0 0 general.js 0 0 Home page.js…" at bounding box center [425, 264] width 810 height 487
click at [233, 175] on div "let mm = gsap . matchMedia ( ) , mm . add ( { isVertical : "(width < 100vh)" , …" at bounding box center [502, 288] width 638 height 435
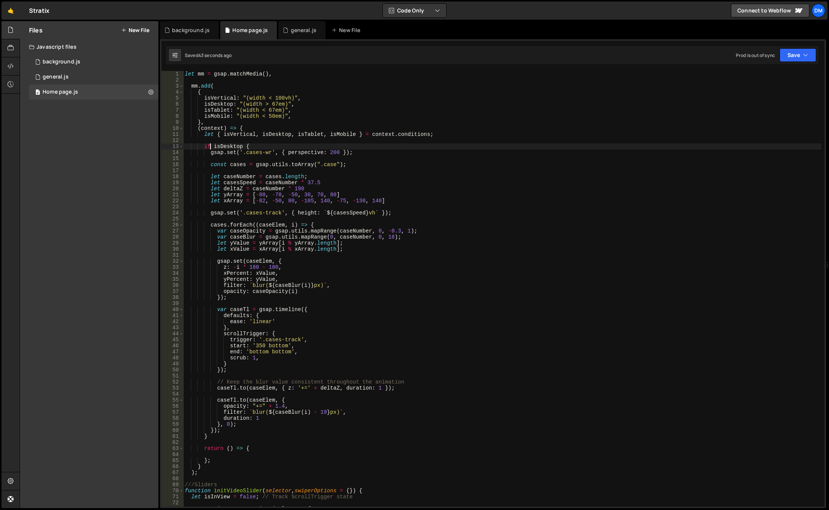
click at [211, 146] on div "let mm = gsap . matchMedia ( ) , mm . add ( { isVertical : "(width < 100vh)" , …" at bounding box center [502, 294] width 638 height 447
click at [434, 233] on div "let mm = gsap . matchMedia ( ) , mm . add ( { isVertical : "(width < 100vh)" , …" at bounding box center [502, 294] width 638 height 447
click at [801, 50] on button "Save" at bounding box center [798, 55] width 37 height 14
click at [770, 100] on div "Save to Production S" at bounding box center [772, 98] width 78 height 8
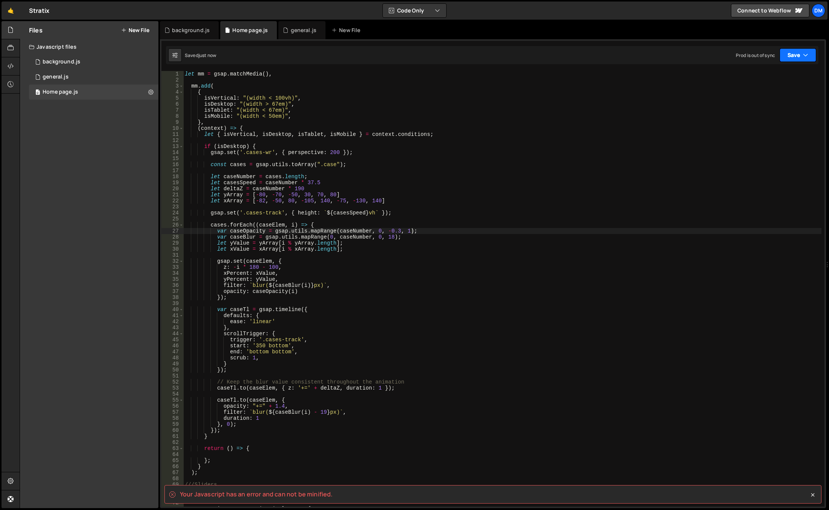
drag, startPoint x: 785, startPoint y: 58, endPoint x: 782, endPoint y: 60, distance: 4.1
click at [785, 58] on button "Save" at bounding box center [798, 55] width 37 height 14
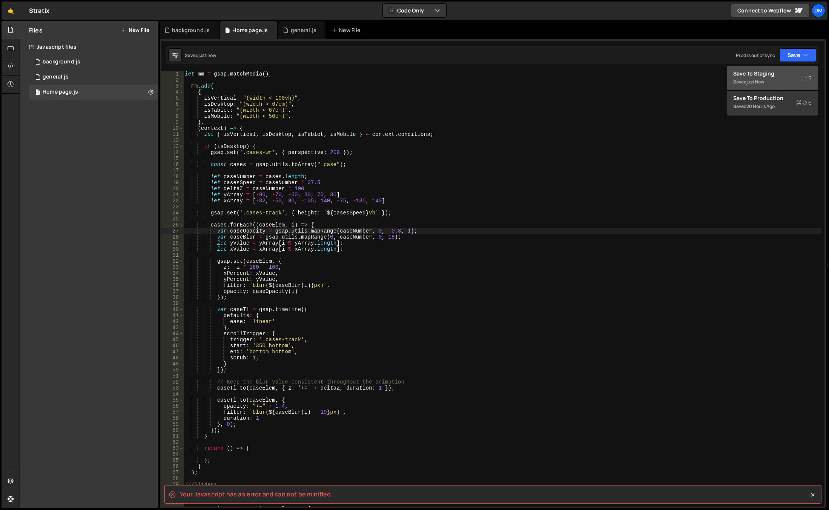
click at [771, 69] on button "Save to Staging S Saved just now" at bounding box center [772, 78] width 91 height 25
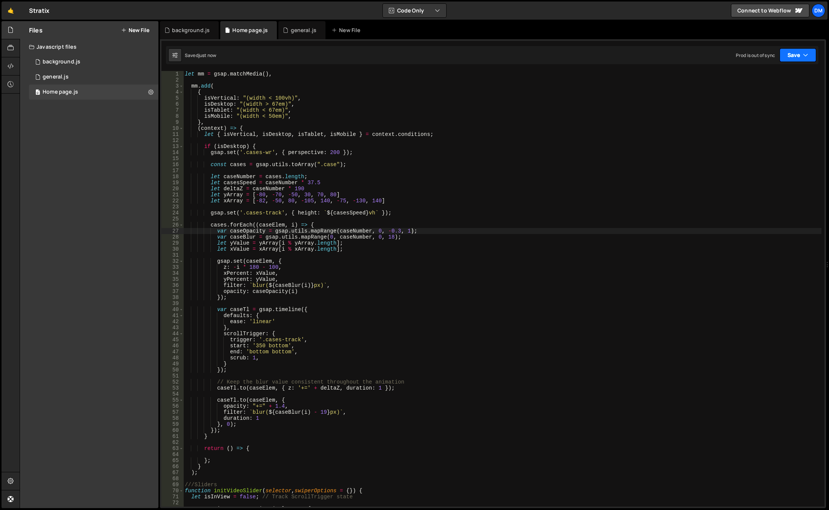
click at [794, 55] on button "Save" at bounding box center [798, 55] width 37 height 14
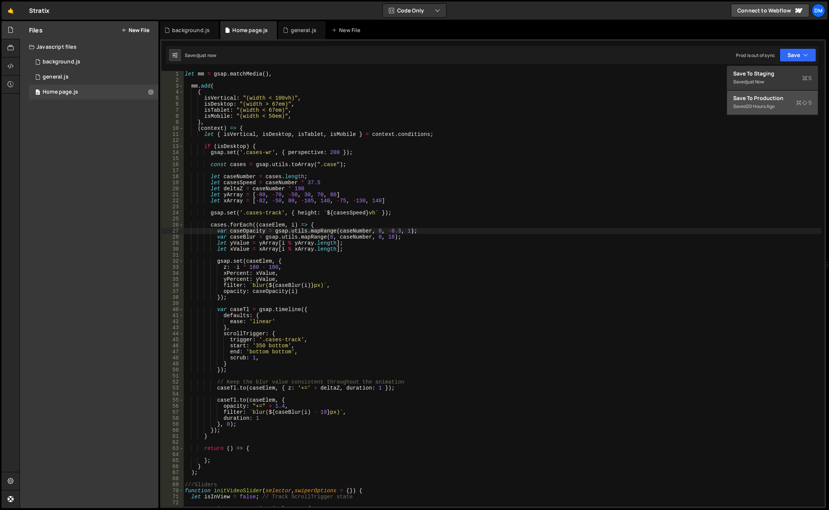
click at [749, 97] on div "Save to Production S" at bounding box center [772, 98] width 78 height 8
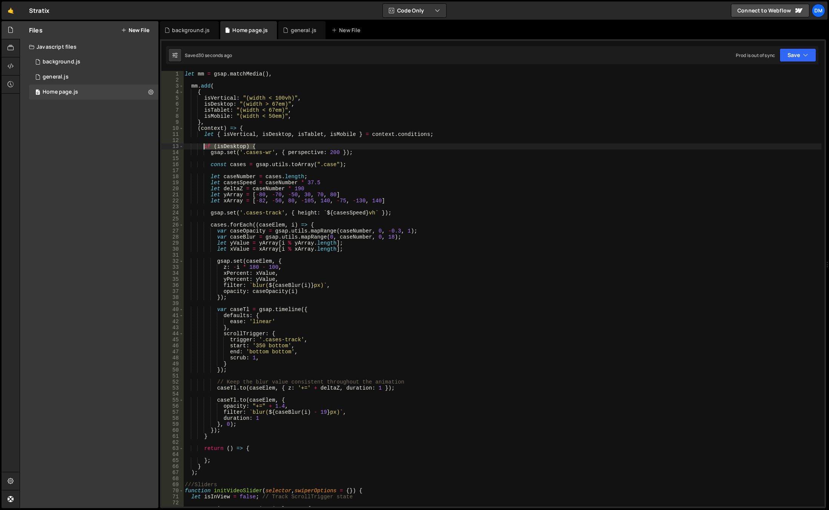
drag, startPoint x: 260, startPoint y: 146, endPoint x: 204, endPoint y: 146, distance: 56.2
click at [204, 146] on div "let mm = gsap . matchMedia ( ) , mm . add ( { isVertical : "(width < 100vh)" , …" at bounding box center [502, 294] width 638 height 447
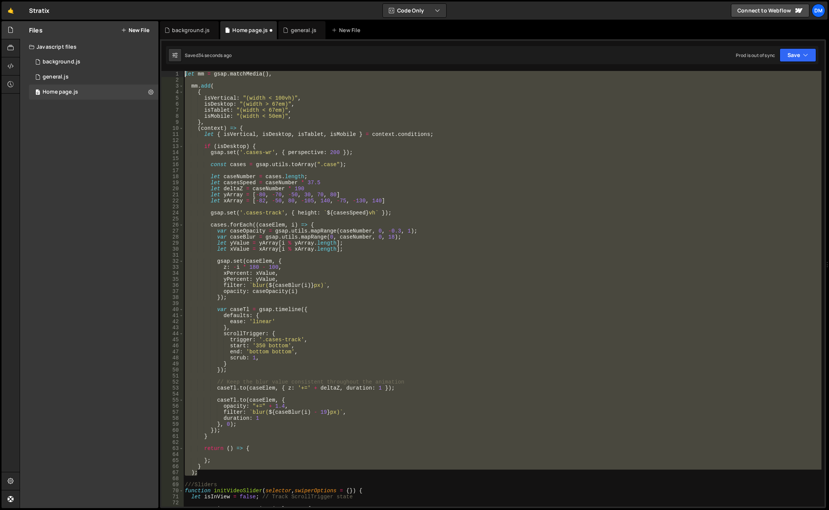
drag, startPoint x: 209, startPoint y: 472, endPoint x: 175, endPoint y: 74, distance: 399.0
click at [175, 74] on div "if (isDesktop) { 1 2 3 4 5 6 7 8 9 10 11 12 13 14 15 16 17 18 19 20 21 22 23 24…" at bounding box center [492, 288] width 663 height 435
click at [496, 275] on div "let mm = gsap . matchMedia ( ) , mm . add ( { isVertical : "(width < 100vh)" , …" at bounding box center [502, 288] width 638 height 435
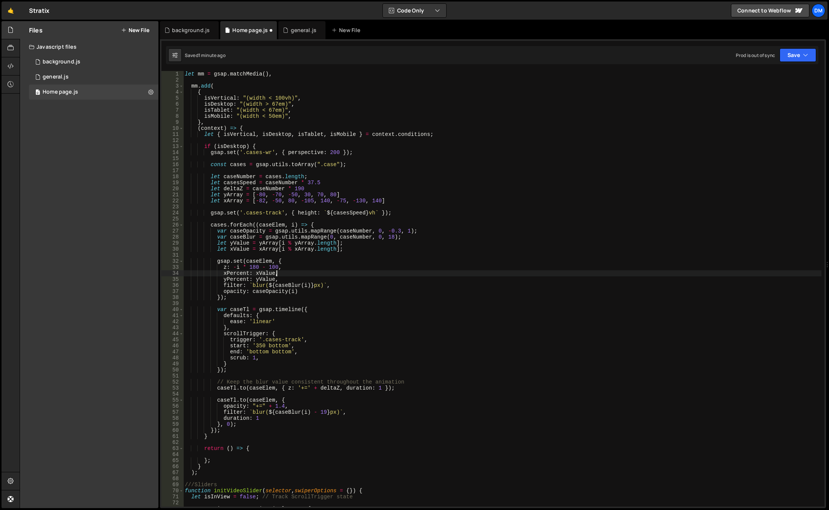
click at [210, 85] on div "let mm = gsap . matchMedia ( ) , mm . add ( { isVertical : "(width < 100vh)" , …" at bounding box center [502, 294] width 638 height 447
type textarea "mm.add("
click at [181, 88] on span at bounding box center [181, 86] width 4 height 6
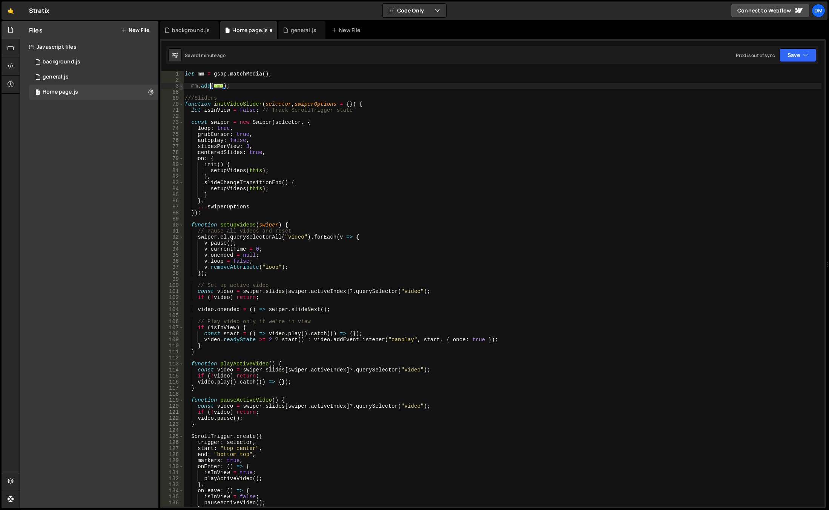
click at [181, 88] on span at bounding box center [181, 86] width 4 height 6
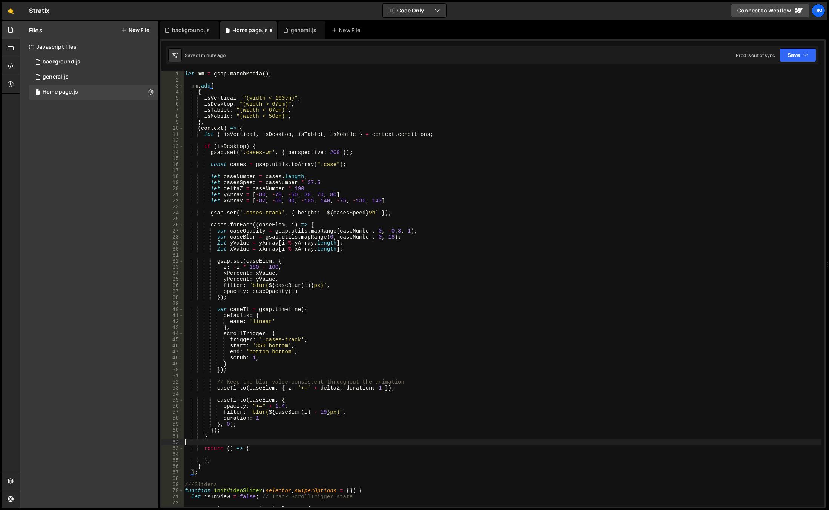
click at [230, 441] on div "let mm = gsap . matchMedia ( ) , mm . add ( { isVertical : "(width < 100vh)" , …" at bounding box center [502, 294] width 638 height 447
click at [251, 145] on div "let mm = gsap . matchMedia ( ) , mm . add ( { isVertical : "(width < 100vh)" , …" at bounding box center [502, 294] width 638 height 447
drag, startPoint x: 261, startPoint y: 449, endPoint x: 201, endPoint y: 450, distance: 60.0
click at [194, 447] on div "let mm = gsap . matchMedia ( ) , mm . add ( { isVertical : "(width < 100vh)" , …" at bounding box center [502, 294] width 638 height 447
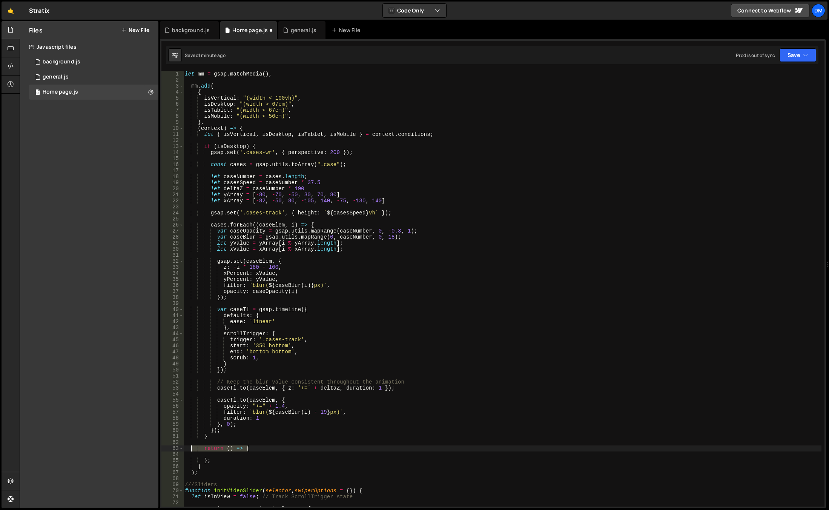
type textarea "return () => {"
click at [223, 453] on div "let mm = gsap . matchMedia ( ) , mm . add ( { isVertical : "(width < 100vh)" , …" at bounding box center [502, 294] width 638 height 447
click at [254, 448] on div "let mm = gsap . matchMedia ( ) , mm . add ( { isVertical : "(width < 100vh)" , …" at bounding box center [502, 294] width 638 height 447
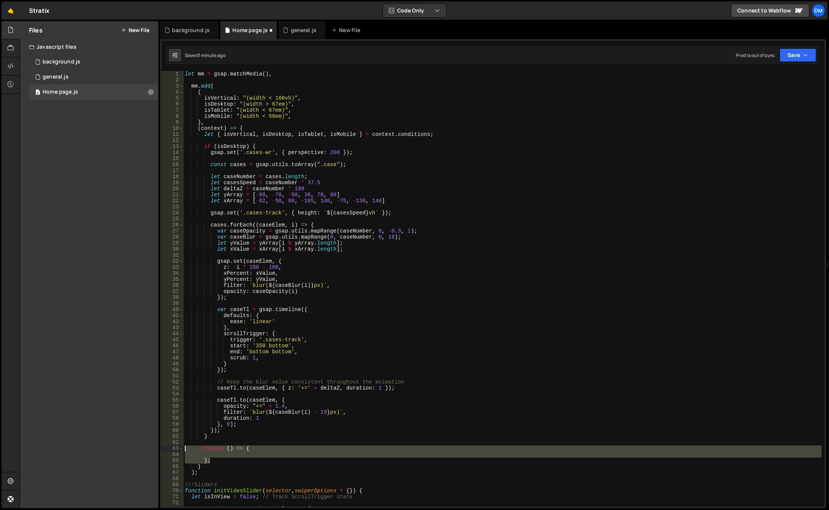
drag, startPoint x: 229, startPoint y: 463, endPoint x: 158, endPoint y: 449, distance: 71.9
click at [158, 449] on div "Files New File Javascript files 0 background.js 0 0 general.js 0 0 Home page.js…" at bounding box center [425, 264] width 810 height 487
click at [198, 467] on div "let mm = gsap . matchMedia ( ) , mm . add ( { isVertical : "(width < 100vh)" , …" at bounding box center [502, 294] width 638 height 447
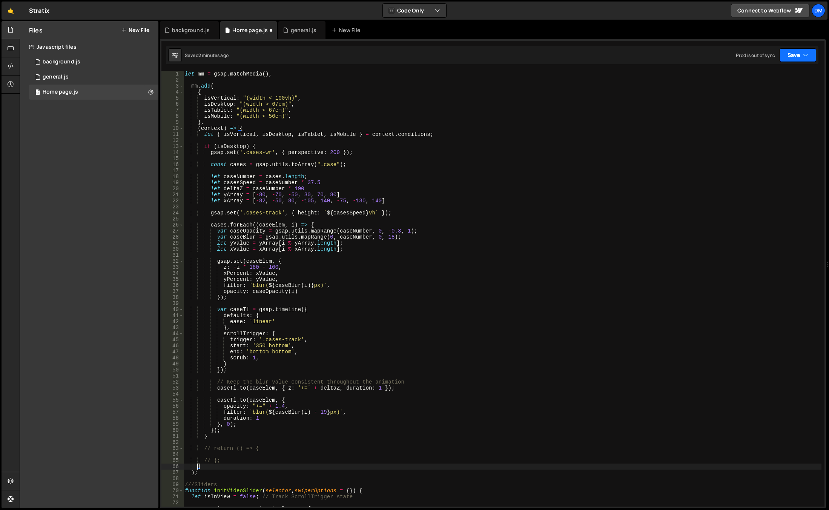
click at [802, 55] on button "Save" at bounding box center [798, 55] width 37 height 14
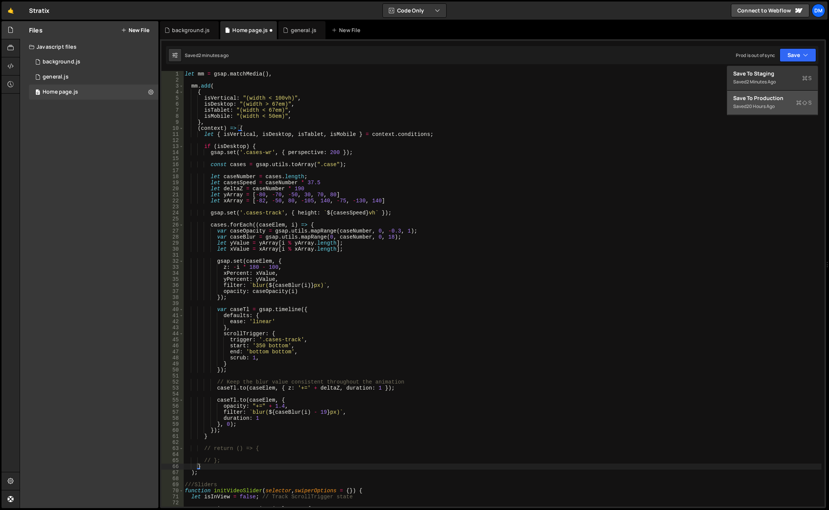
click at [762, 93] on button "Save to Production S Saved 20 hours ago" at bounding box center [772, 103] width 91 height 25
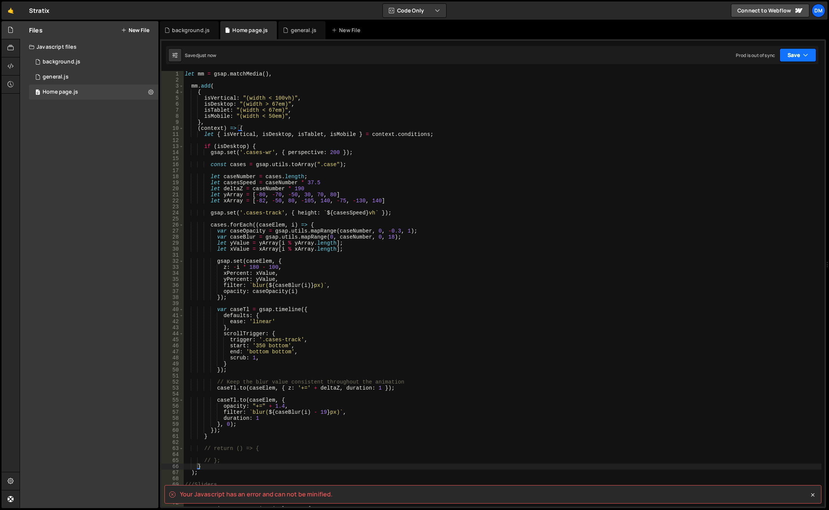
click at [785, 60] on button "Save" at bounding box center [798, 55] width 37 height 14
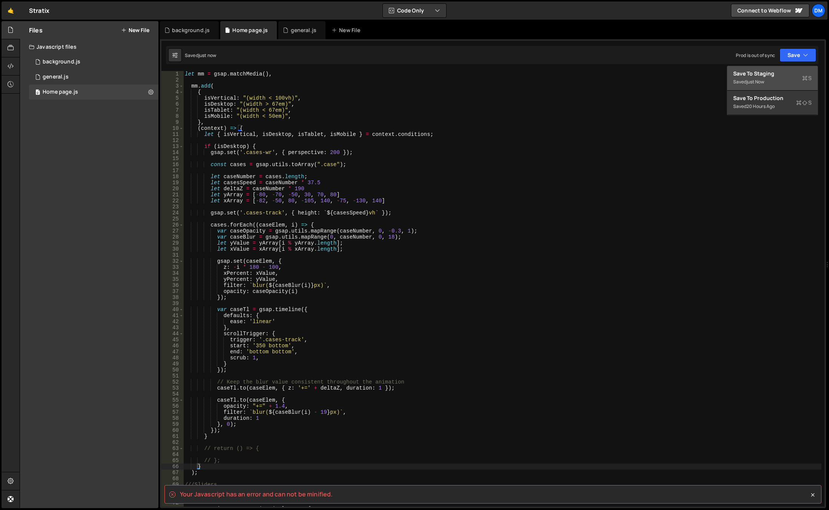
click at [764, 82] on div "just now" at bounding box center [756, 81] width 18 height 6
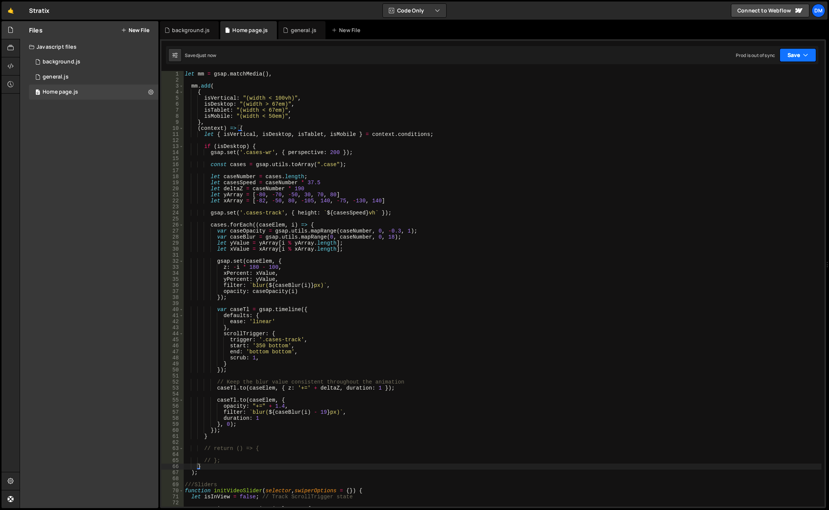
click at [782, 55] on button "Save" at bounding box center [798, 55] width 37 height 14
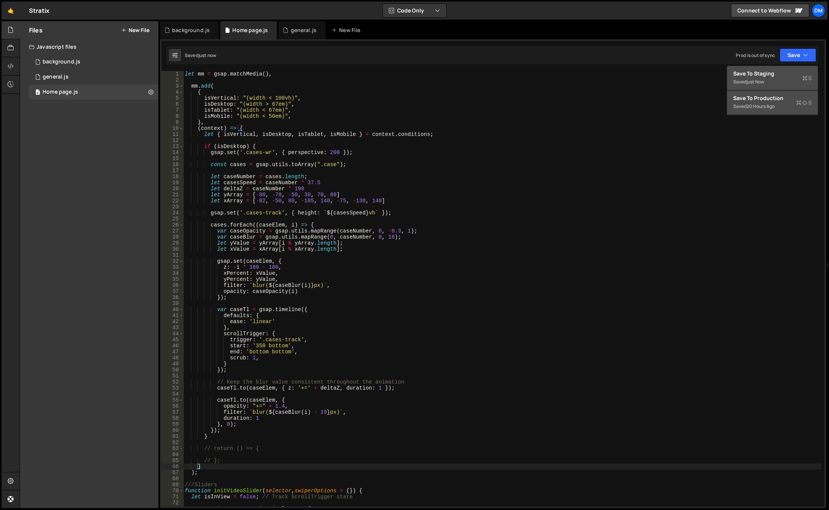
click at [759, 98] on div "Save to Production S" at bounding box center [772, 98] width 78 height 8
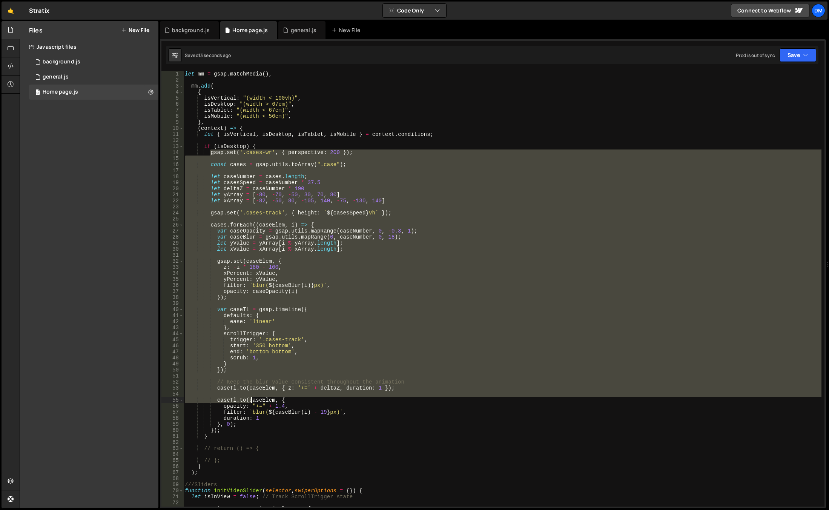
drag, startPoint x: 209, startPoint y: 151, endPoint x: 250, endPoint y: 401, distance: 253.8
click at [250, 401] on div "let mm = gsap . matchMedia ( ) , mm . add ( { isVertical : "(width < 100vh)" , …" at bounding box center [502, 294] width 638 height 447
drag, startPoint x: 299, startPoint y: 189, endPoint x: 287, endPoint y: 143, distance: 47.5
click at [299, 189] on div "let mm = gsap . matchMedia ( ) , mm . add ( { isVertical : "(width < 100vh)" , …" at bounding box center [502, 294] width 638 height 447
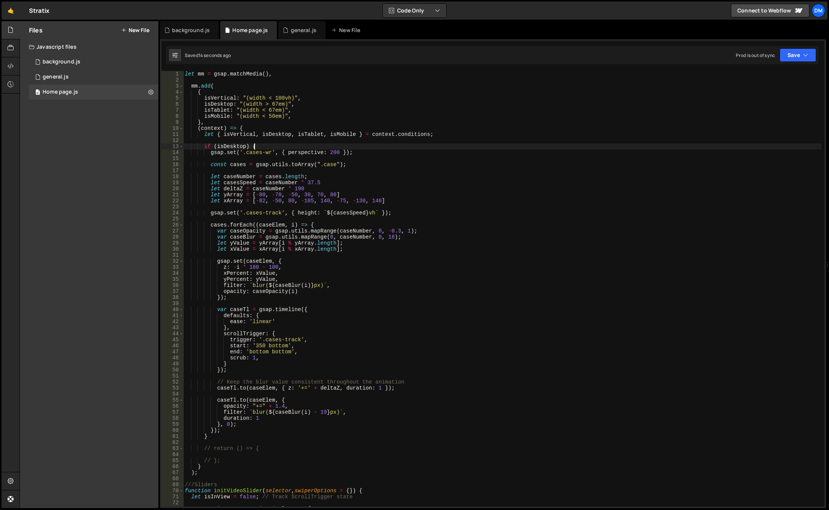
click at [254, 144] on div "let mm = gsap . matchMedia ( ) , mm . add ( { isVertical : "(width < 100vh)" , …" at bounding box center [502, 294] width 638 height 447
click at [252, 145] on div "let mm = gsap . matchMedia ( ) , mm . add ( { isVertical : "(width < 100vh)" , …" at bounding box center [502, 294] width 638 height 447
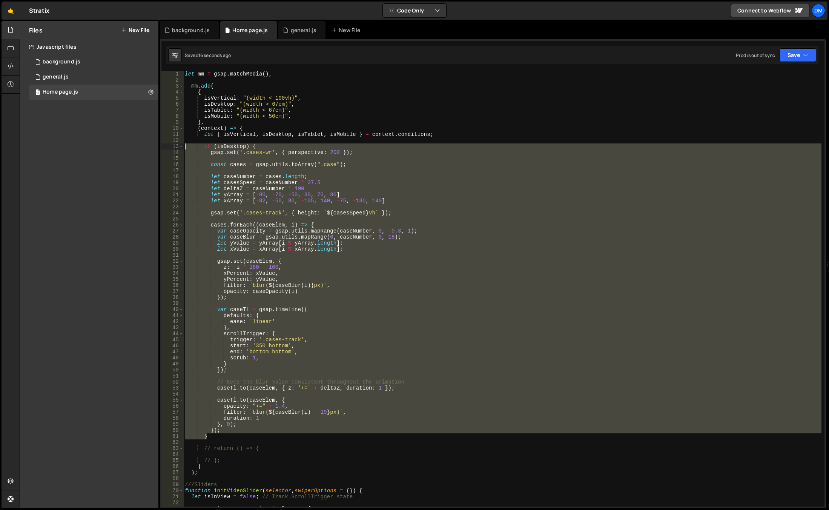
drag, startPoint x: 214, startPoint y: 433, endPoint x: 131, endPoint y: 148, distance: 297.2
click at [131, 148] on div "Files New File Javascript files 0 background.js 0 0 general.js 0 0 Home page.js…" at bounding box center [425, 264] width 810 height 487
type textarea "if (isDesktop) { gsap.set('.cases-wr', { perspective: 200 });"
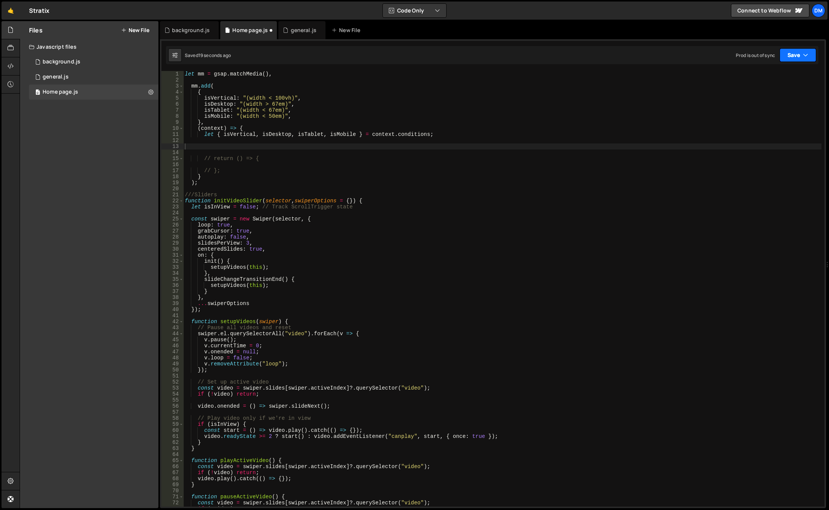
click at [782, 54] on button "Save" at bounding box center [798, 55] width 37 height 14
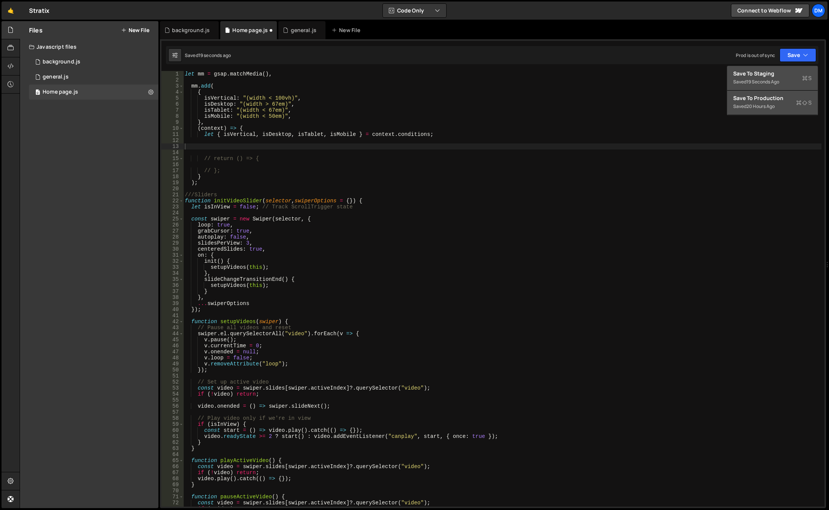
click at [762, 98] on div "Save to Production S" at bounding box center [772, 98] width 78 height 8
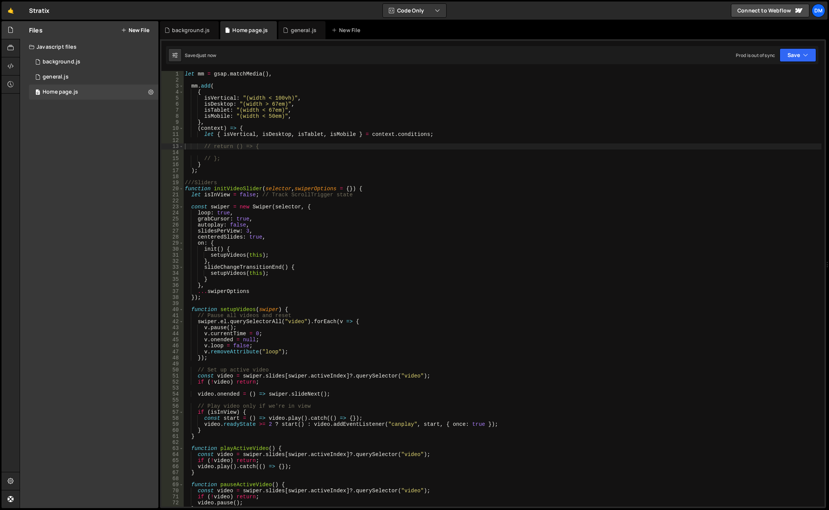
click at [277, 74] on div "let mm = gsap . matchMedia ( ) , mm . add ( { isVertical : "(width < 100vh)" , …" at bounding box center [502, 294] width 638 height 447
type textarea "let mm = gsap.matchMedia()"
click at [782, 56] on button "Save" at bounding box center [798, 55] width 37 height 14
click at [749, 99] on div "Save to Production S" at bounding box center [772, 98] width 78 height 8
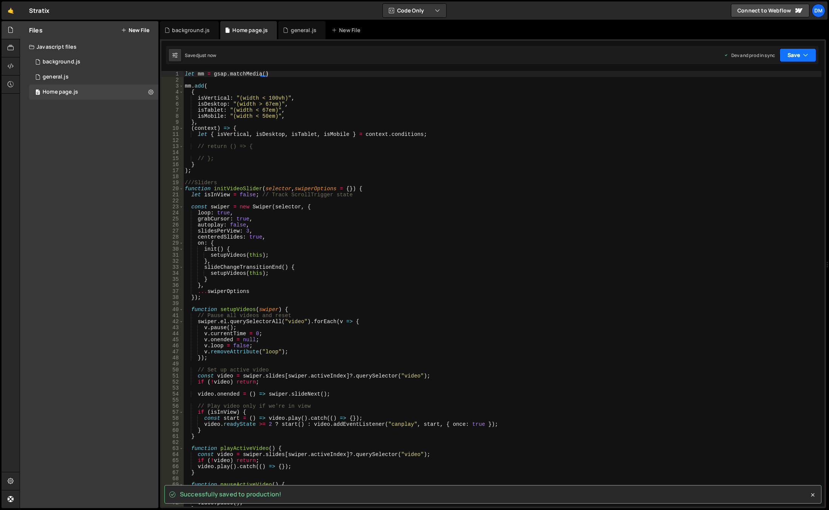
click at [785, 60] on button "Save" at bounding box center [798, 55] width 37 height 14
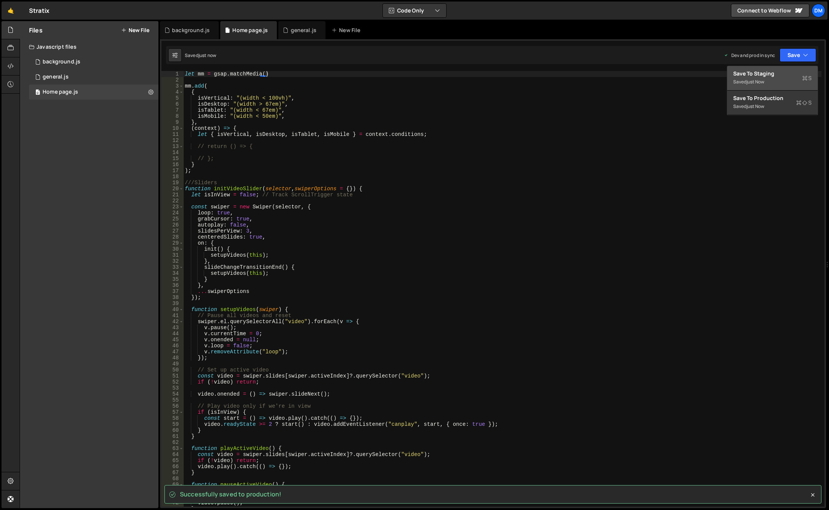
click at [772, 81] on div "Saved just now" at bounding box center [772, 81] width 78 height 9
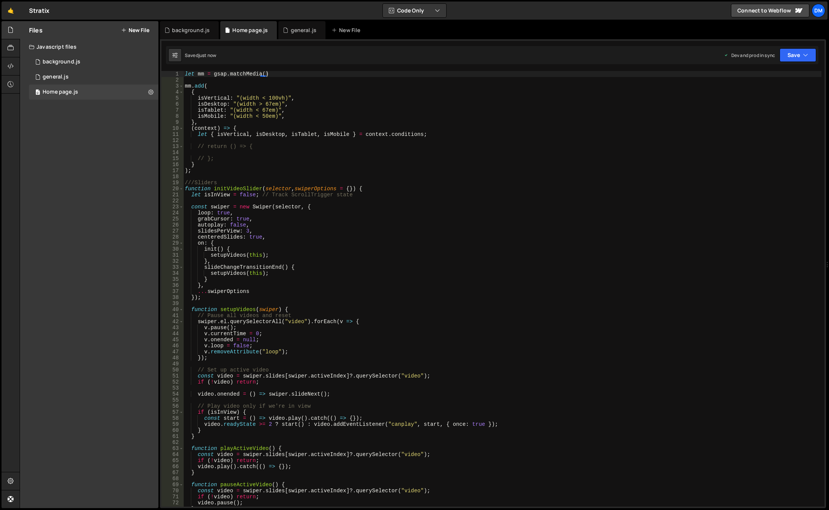
click at [256, 141] on div "let mm = gsap . matchMedia ( ) mm . add ( { isVertical : "(width < 100vh)" , is…" at bounding box center [502, 294] width 638 height 447
paste textarea "}"
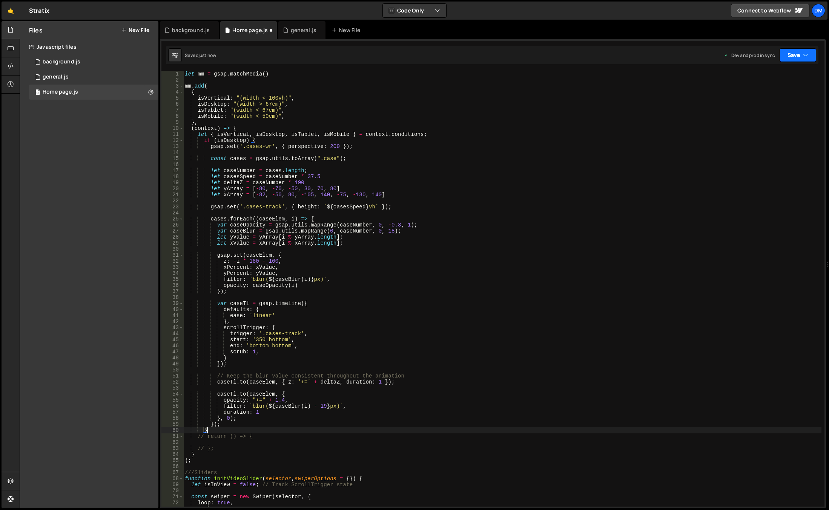
click at [787, 54] on button "Save" at bounding box center [798, 55] width 37 height 14
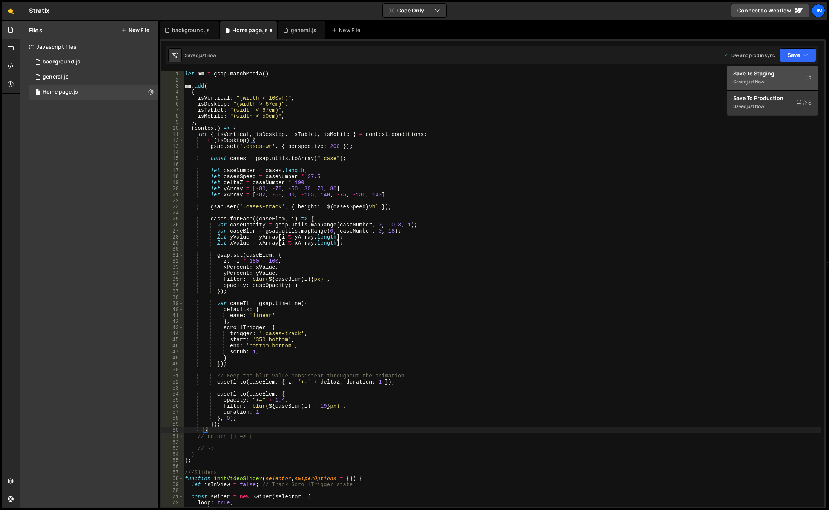
click at [774, 73] on div "Save to Staging S" at bounding box center [772, 74] width 78 height 8
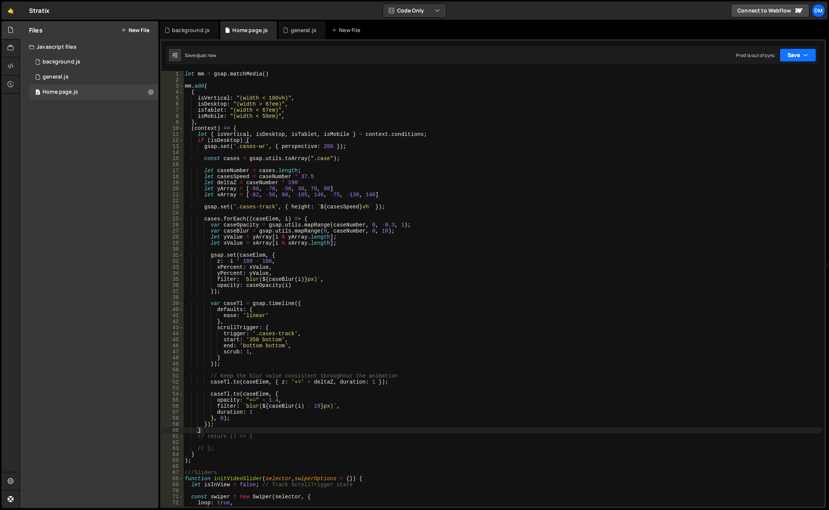
click at [794, 51] on button "Save" at bounding box center [798, 55] width 37 height 14
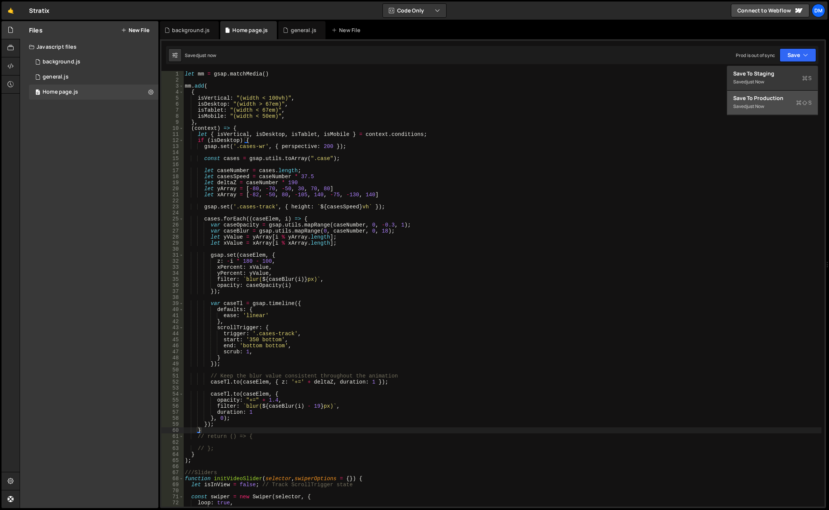
click at [762, 97] on div "Save to Production S" at bounding box center [772, 98] width 78 height 8
click at [344, 264] on div "let mm = gsap . matchMedia ( ) mm . add ( { isVertical : "(width < 100vh)" , is…" at bounding box center [503, 294] width 638 height 447
click at [268, 114] on div "let mm = gsap . matchMedia ( ) mm . add ( { isVertical : "(width < 100vh)" , is…" at bounding box center [503, 294] width 638 height 447
click at [269, 105] on div "let mm = gsap . matchMedia ( ) mm . add ( { isVertical : "(width < 100vh)" , is…" at bounding box center [503, 294] width 638 height 447
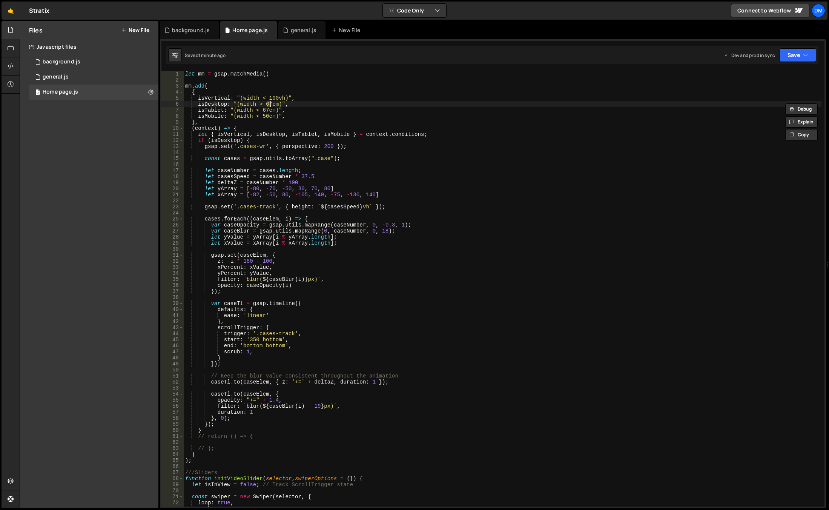
scroll to position [0, 6]
drag, startPoint x: 670, startPoint y: 161, endPoint x: 765, endPoint y: 77, distance: 126.9
click at [670, 161] on div "let mm = gsap . matchMedia ( ) mm . add ( { isVertical : "(width < 100vh)" , is…" at bounding box center [503, 294] width 638 height 447
click at [796, 51] on button "Save" at bounding box center [798, 55] width 37 height 14
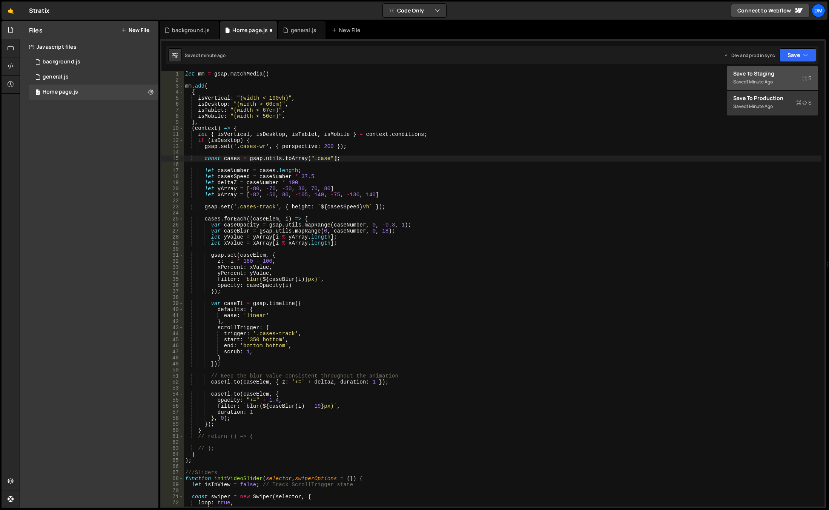
click at [762, 73] on div "Save to Staging S" at bounding box center [772, 74] width 78 height 8
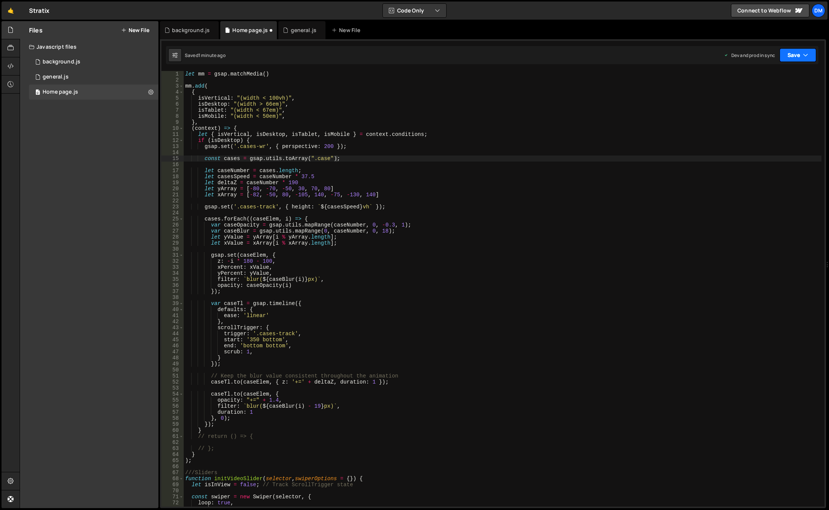
click at [789, 54] on button "Save" at bounding box center [798, 55] width 37 height 14
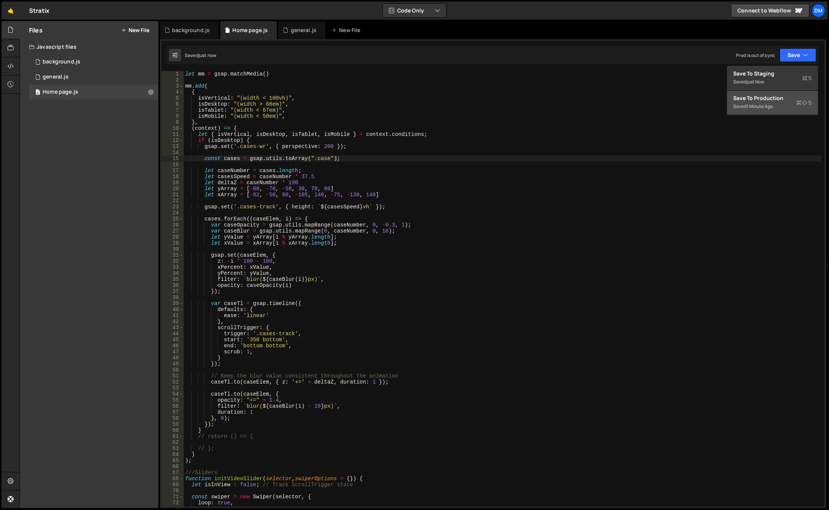
click at [759, 103] on div "1 minute ago" at bounding box center [760, 106] width 26 height 6
click at [299, 106] on div "let mm = gsap . matchMedia ( ) mm . add ( { isVertical : "(width < 100vh)" , is…" at bounding box center [503, 294] width 638 height 447
click at [269, 104] on div "let mm = gsap . matchMedia ( ) mm . add ( { isVertical : "(width < 100vh)" , is…" at bounding box center [503, 294] width 638 height 447
click at [389, 99] on div "let mm = gsap . matchMedia ( ) mm . add ( { isVertical : "(width < 100vh)" , is…" at bounding box center [503, 294] width 638 height 447
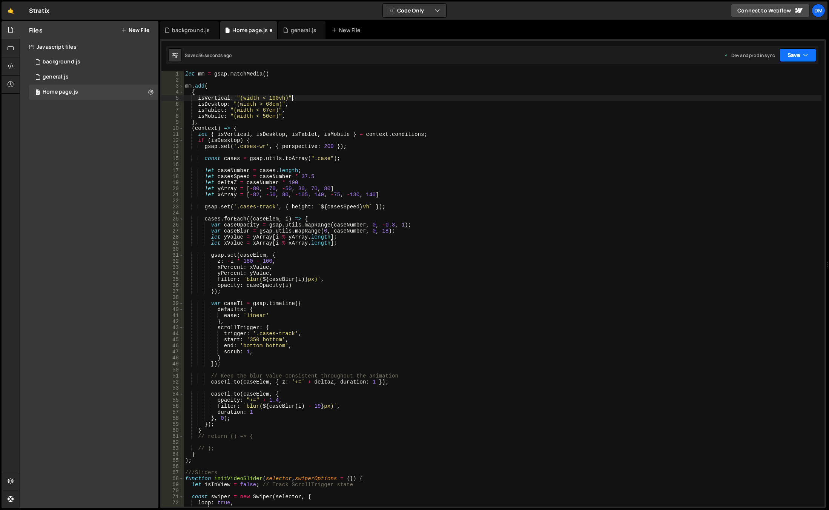
click at [813, 54] on button "Save" at bounding box center [798, 55] width 37 height 14
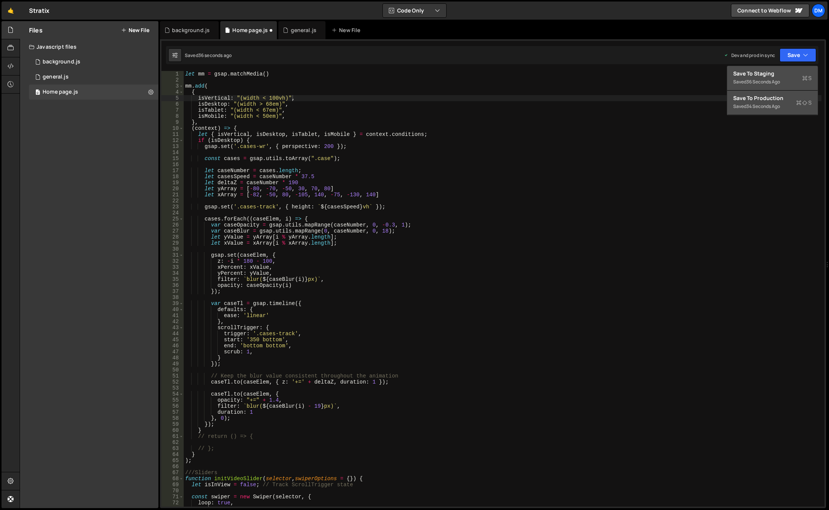
click at [770, 84] on div "36 seconds ago" at bounding box center [764, 81] width 34 height 6
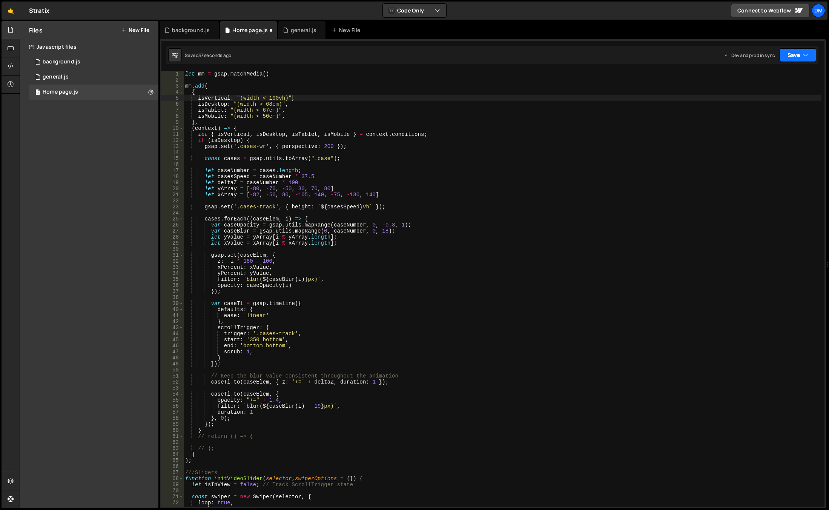
click at [799, 54] on button "Save" at bounding box center [798, 55] width 37 height 14
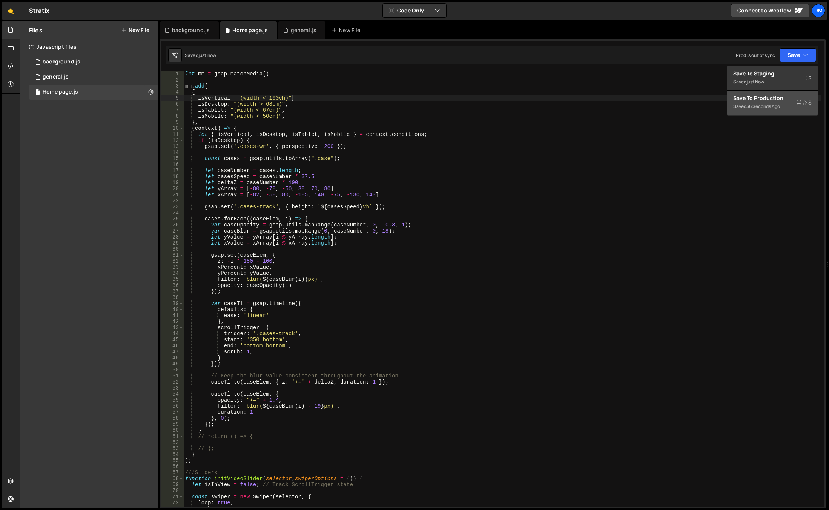
click at [769, 100] on div "Save to Production S" at bounding box center [772, 98] width 78 height 8
click at [269, 103] on div "let mm = gsap . matchMedia ( ) mm . add ( { isVertical : "(width < 100vh)" , is…" at bounding box center [503, 294] width 638 height 447
click at [268, 105] on div "let mm = gsap . matchMedia ( ) mm . add ( { isVertical : "(width < 100vh)" , is…" at bounding box center [503, 294] width 638 height 447
click at [423, 119] on div "let mm = gsap . matchMedia ( ) mm . add ( { isVertical : "(width < 100vh)" , is…" at bounding box center [503, 294] width 638 height 447
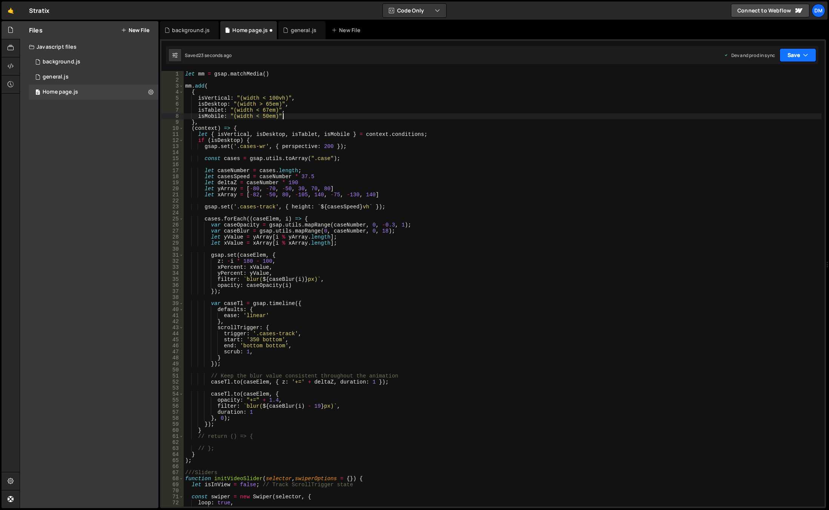
click at [799, 55] on button "Save" at bounding box center [798, 55] width 37 height 14
click at [770, 76] on div "Save to Staging S" at bounding box center [772, 74] width 78 height 8
click at [799, 52] on button "Save" at bounding box center [798, 55] width 37 height 14
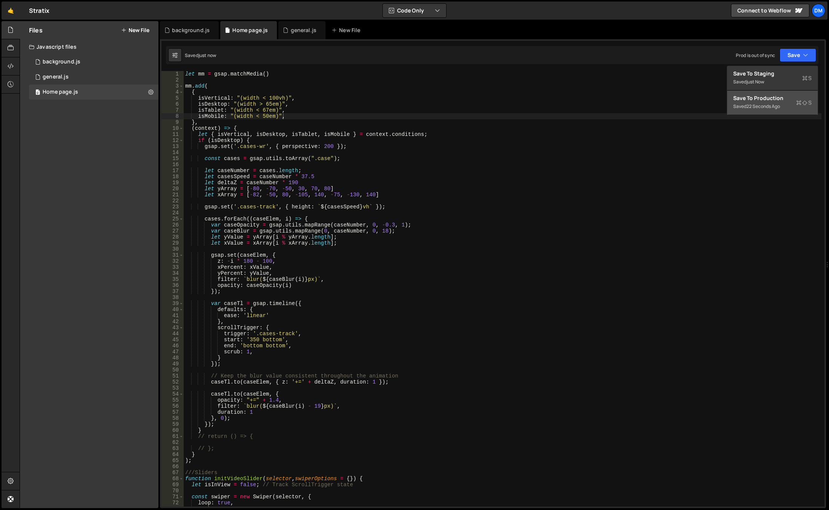
click at [765, 97] on div "Save to Production S" at bounding box center [772, 98] width 78 height 8
click at [269, 104] on div "let mm = gsap . matchMedia ( ) mm . add ( { isVertical : "(width < 100vh)" , is…" at bounding box center [503, 294] width 638 height 447
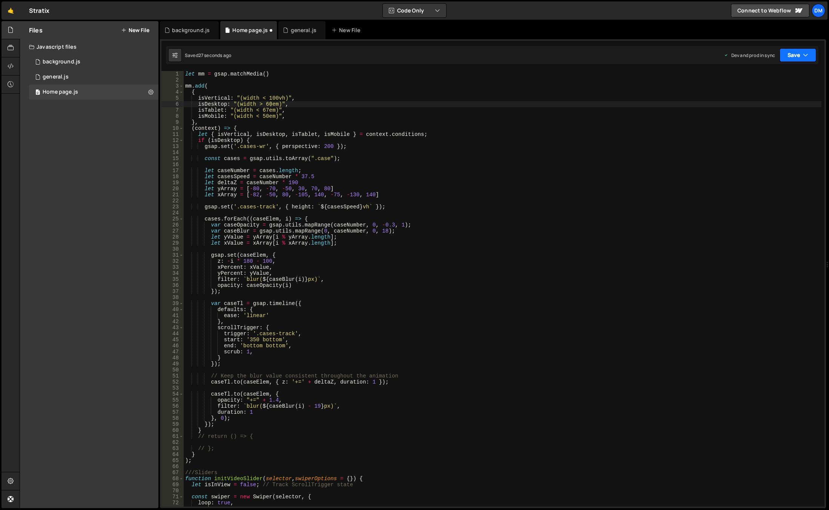
click at [810, 55] on button "Save" at bounding box center [798, 55] width 37 height 14
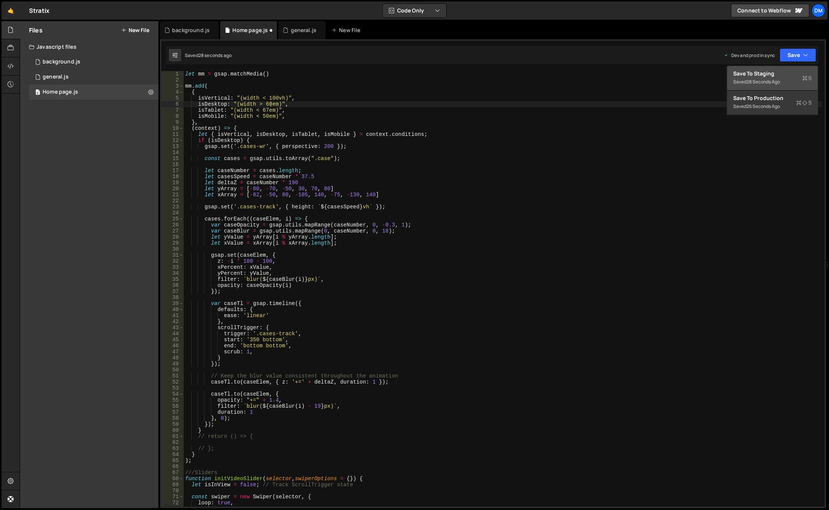
click at [792, 75] on div "Save to Staging S" at bounding box center [772, 74] width 78 height 8
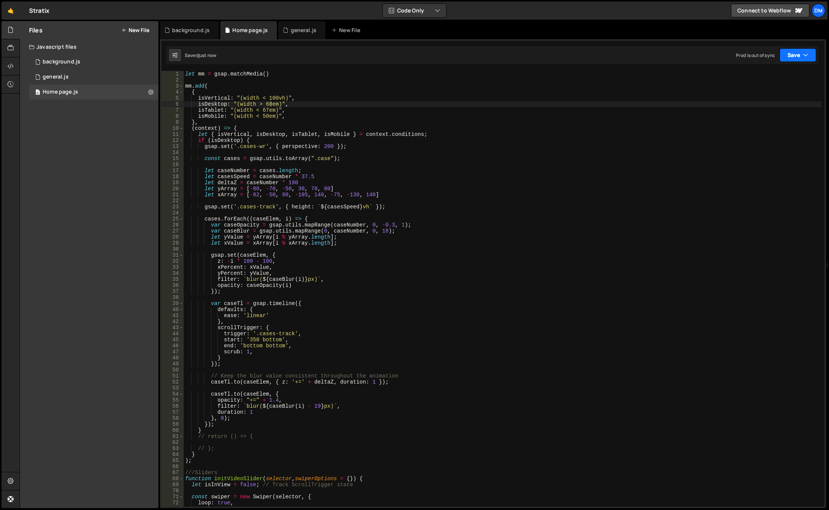
click at [800, 56] on button "Save" at bounding box center [798, 55] width 37 height 14
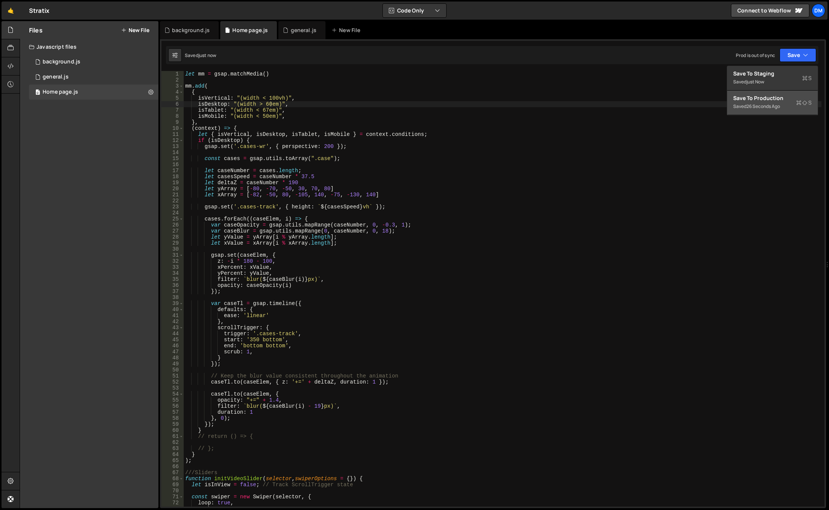
click at [765, 99] on div "Save to Production S" at bounding box center [772, 98] width 78 height 8
drag, startPoint x: 269, startPoint y: 104, endPoint x: 265, endPoint y: 104, distance: 4.5
click at [265, 104] on div "let mm = gsap . matchMedia ( ) mm . add ( { isVertical : "(width < 100vh)" , is…" at bounding box center [503, 294] width 638 height 447
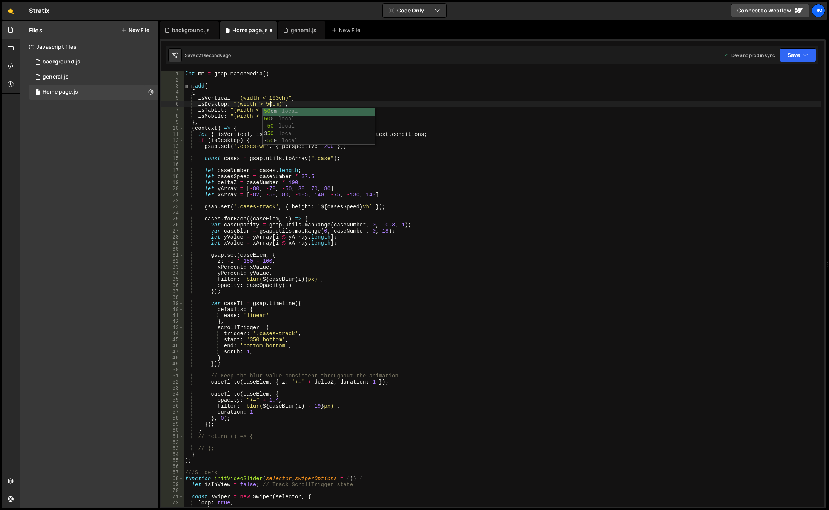
drag, startPoint x: 600, startPoint y: 131, endPoint x: 612, endPoint y: 126, distance: 12.7
click at [600, 131] on div "let mm = gsap . matchMedia ( ) mm . add ( { isVertical : "(width < 100vh)" , is…" at bounding box center [503, 294] width 638 height 447
click at [798, 52] on button "Save" at bounding box center [798, 55] width 37 height 14
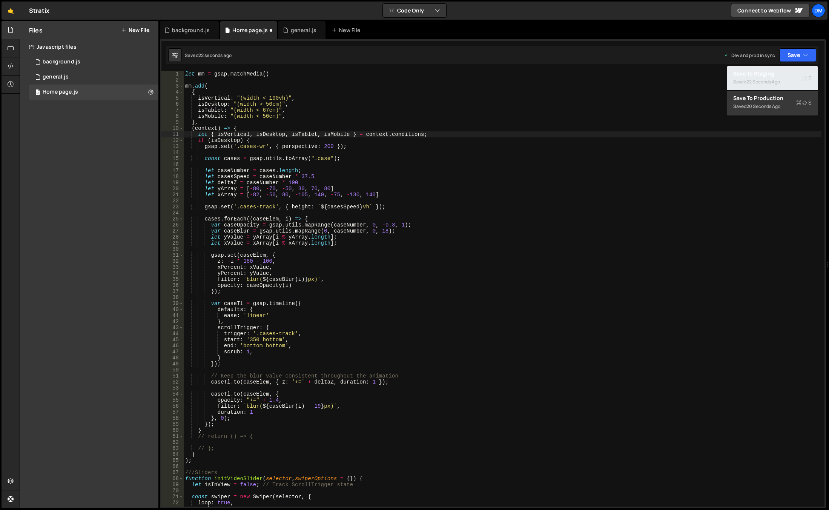
click at [781, 70] on button "Save to Staging S Saved 22 seconds ago" at bounding box center [772, 78] width 91 height 25
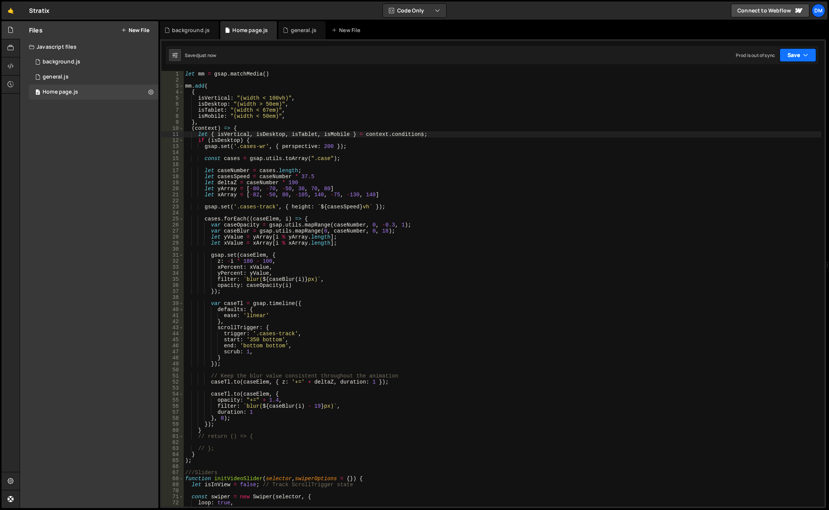
click at [792, 58] on button "Save" at bounding box center [798, 55] width 37 height 14
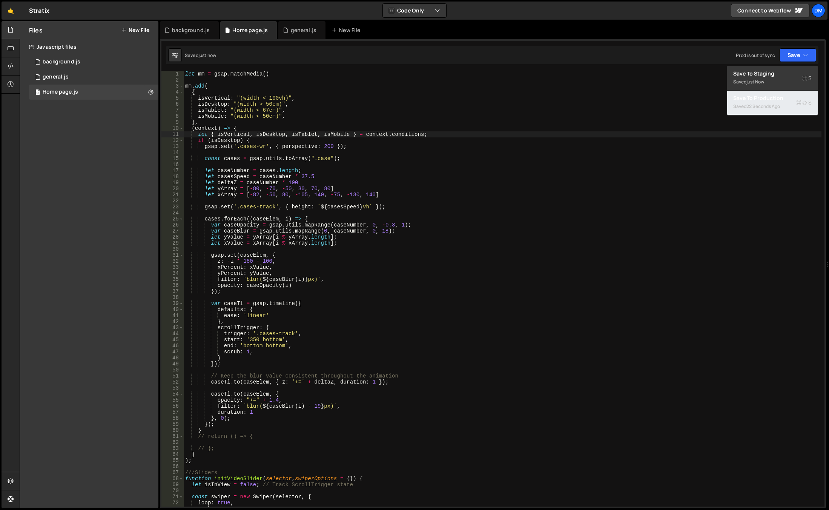
click at [773, 104] on div "22 seconds ago" at bounding box center [764, 106] width 34 height 6
drag, startPoint x: 265, startPoint y: 103, endPoint x: 269, endPoint y: 103, distance: 4.1
click at [269, 103] on div "let mm = gsap . matchMedia ( ) mm . add ( { isVertical : "(width < 100vh)" , is…" at bounding box center [503, 294] width 638 height 447
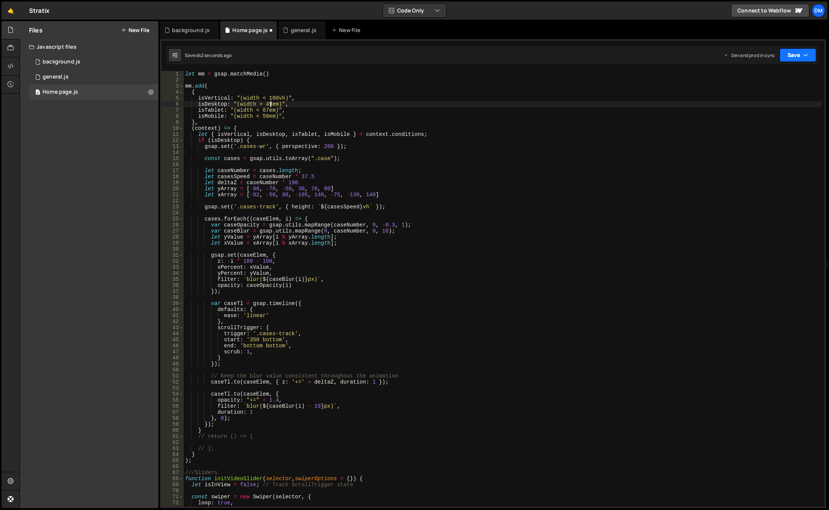
drag, startPoint x: 792, startPoint y: 53, endPoint x: 790, endPoint y: 72, distance: 19.7
click at [792, 53] on button "Save" at bounding box center [798, 55] width 37 height 14
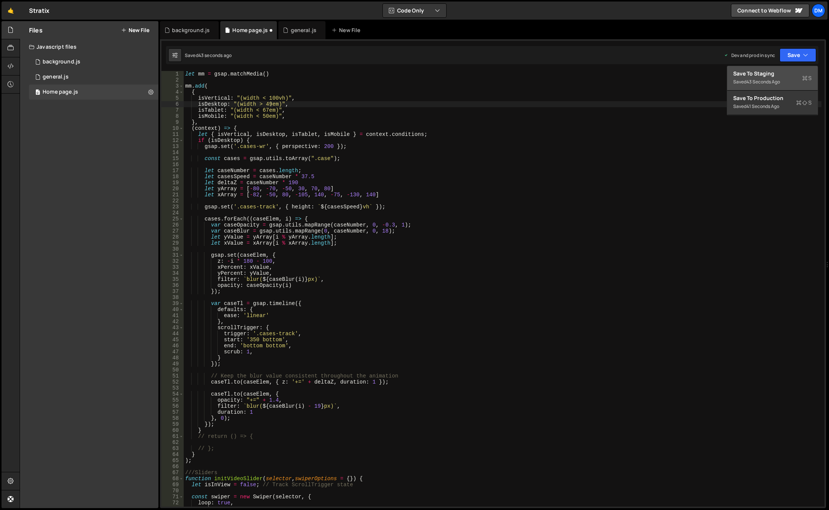
click at [783, 78] on div "Saved 43 seconds ago" at bounding box center [772, 81] width 78 height 9
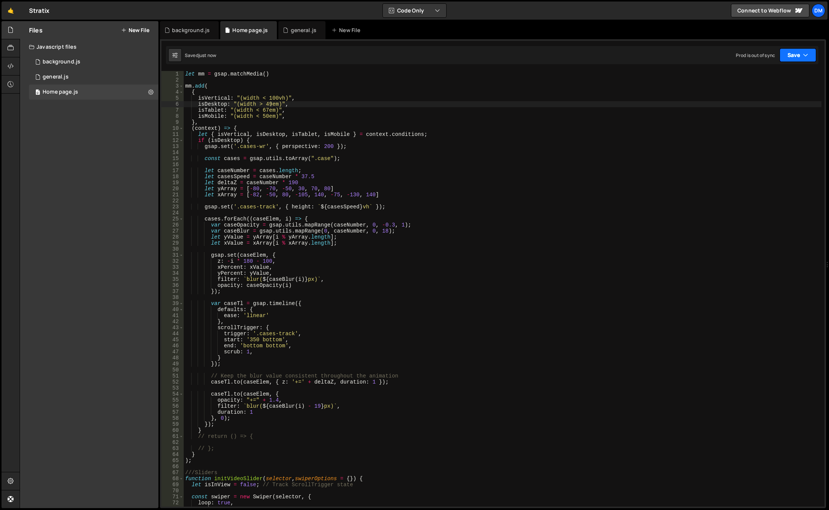
click at [791, 54] on button "Save" at bounding box center [798, 55] width 37 height 14
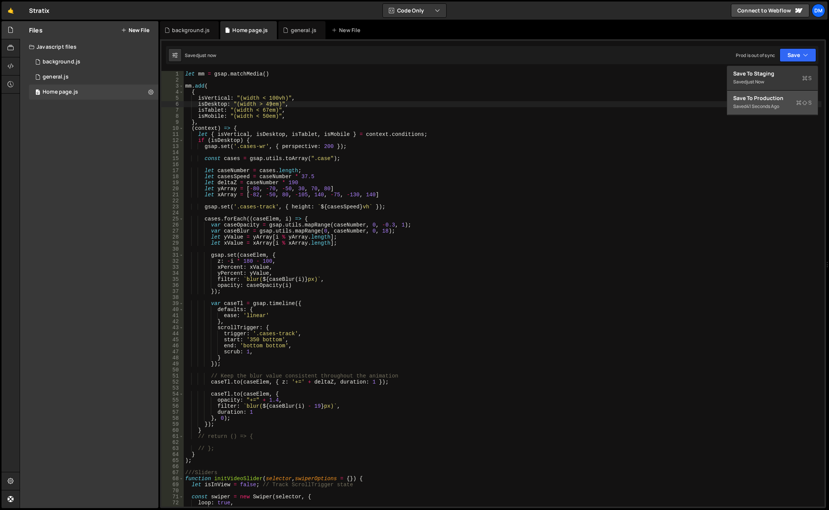
click at [757, 97] on div "Save to Production S" at bounding box center [772, 98] width 78 height 8
click at [269, 103] on div "let mm = gsap . matchMedia ( ) mm . add ( { isVertical : "(width < 100vh)" , is…" at bounding box center [503, 294] width 638 height 447
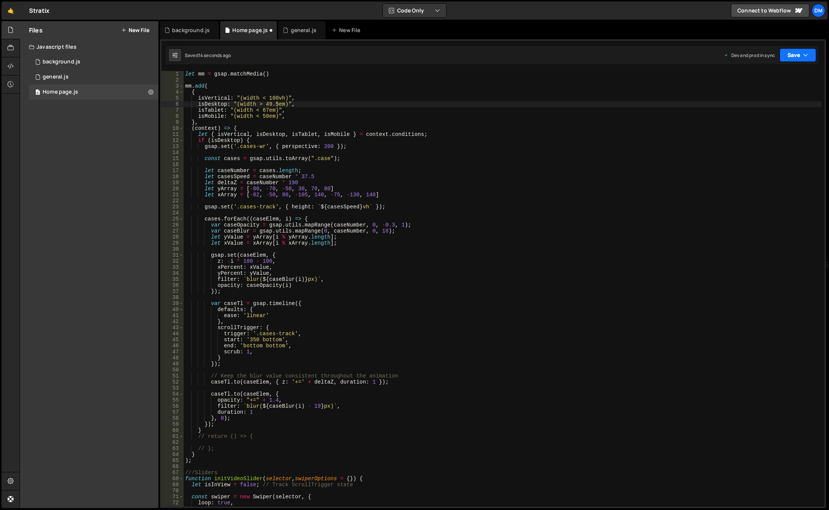
click at [791, 59] on button "Save" at bounding box center [798, 55] width 37 height 14
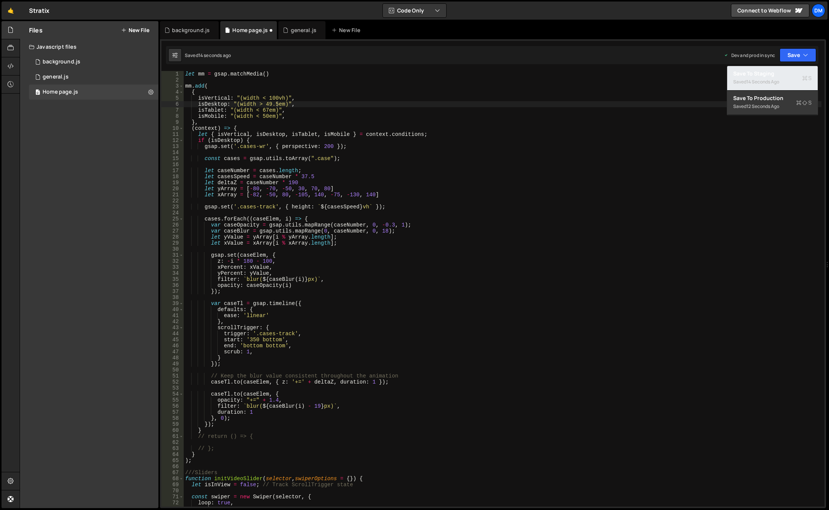
click at [774, 78] on div "Saved 14 seconds ago" at bounding box center [772, 81] width 78 height 9
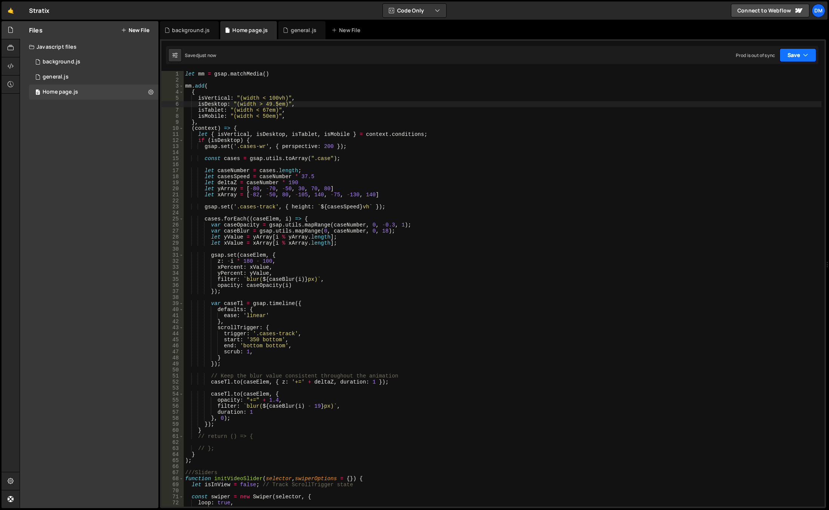
click at [797, 54] on button "Save" at bounding box center [798, 55] width 37 height 14
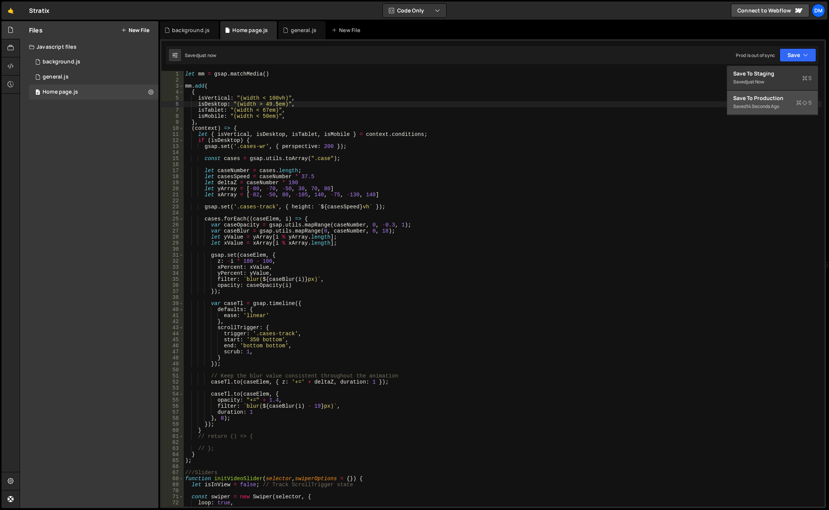
click at [761, 94] on button "Save to Production S Saved 14 seconds ago" at bounding box center [772, 103] width 91 height 25
drag, startPoint x: 264, startPoint y: 103, endPoint x: 276, endPoint y: 103, distance: 12.5
click at [276, 103] on div "let mm = gsap . matchMedia ( ) mm . add ( { isVertical : "(width < 100vh)" , is…" at bounding box center [503, 294] width 638 height 447
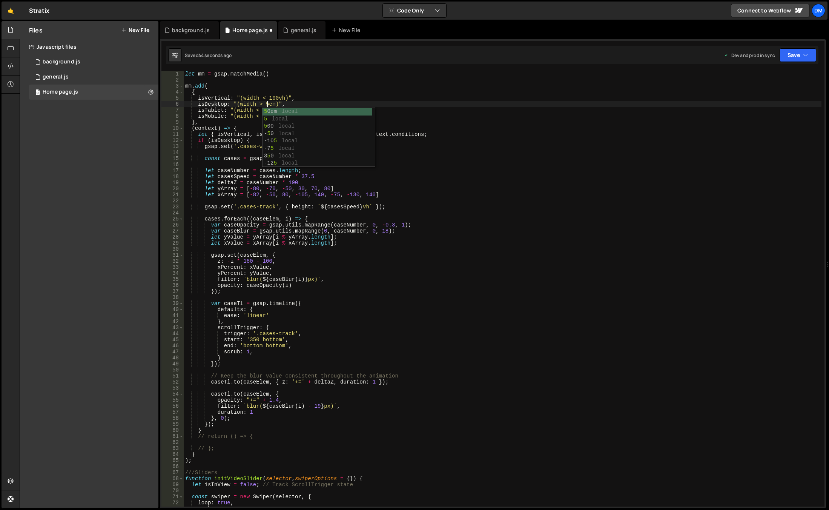
scroll to position [0, 6]
click at [267, 88] on div "let mm = gsap . matchMedia ( ) mm . add ( { isVertical : "(width < 100vh)" , is…" at bounding box center [503, 294] width 638 height 447
click at [308, 109] on div "let mm = gsap . matchMedia ( ) mm . add ( { isVertical : "(width < 100vh)" , is…" at bounding box center [503, 294] width 638 height 447
click at [257, 116] on div "let mm = gsap . matchMedia ( ) mm . add ( { isVertical : "(width < 100vh)" , is…" at bounding box center [503, 294] width 638 height 447
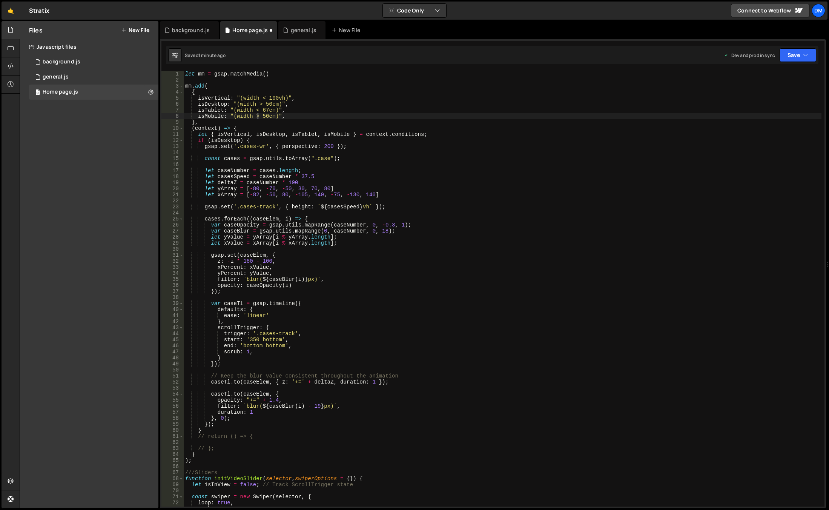
scroll to position [0, 5]
drag, startPoint x: 286, startPoint y: 109, endPoint x: 169, endPoint y: 110, distance: 116.9
click at [169, 110] on div "isMobile: "(width > 50em)", 1 2 3 4 5 6 7 8 9 10 11 12 13 14 15 16 17 18 19 20 …" at bounding box center [492, 288] width 663 height 435
type textarea "isTablet: "(width < 67em)","
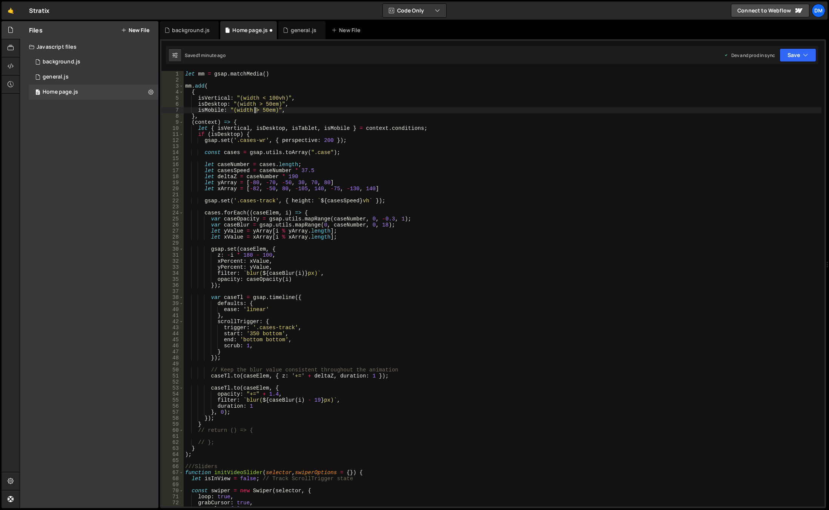
click at [254, 110] on div "let mm = gsap . matchMedia ( ) mm . add ( { isVertical : "(width < 100vh)" , is…" at bounding box center [503, 294] width 638 height 447
click at [298, 96] on div "let mm = gsap . matchMedia ( ) mm . add ( { isVertical : "(width < 100vh)" , is…" at bounding box center [503, 294] width 638 height 447
type textarea "isVertical: "(width < 100vh)","
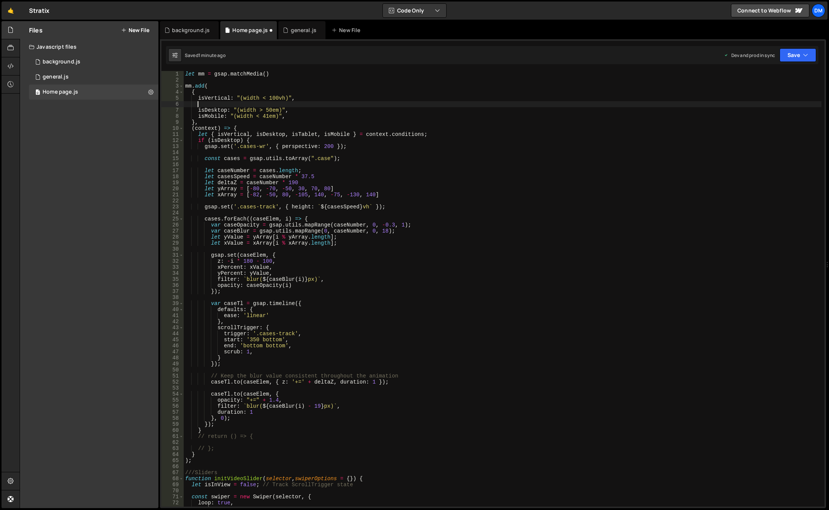
paste textarea "isTablet: "(width < 67em)","
type textarea "isTablet: "(width < 67em)","
paste textarea "isTablet: "(width < 67em)","
drag, startPoint x: 222, startPoint y: 103, endPoint x: 205, endPoint y: 103, distance: 17.4
click at [205, 103] on div "let mm = gsap . matchMedia ( ) mm . add ( { isVertical : "(width < 100vh)" , is…" at bounding box center [503, 294] width 638 height 447
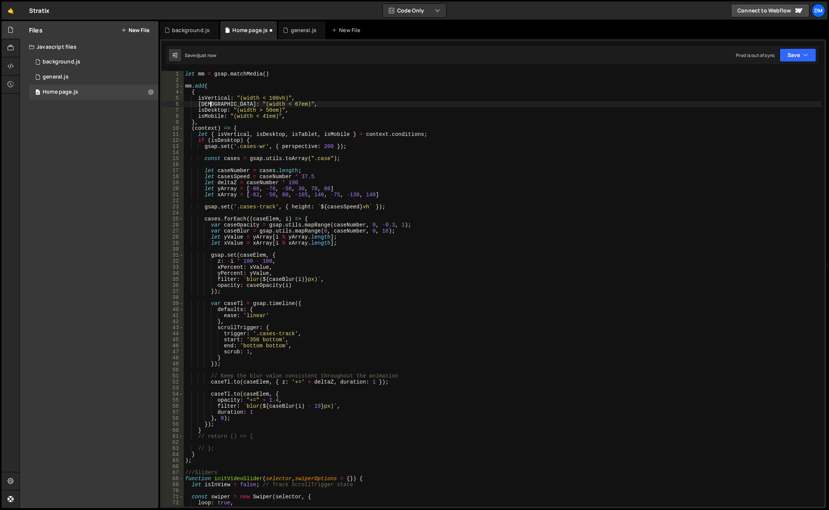
scroll to position [0, 2]
click at [398, 125] on div "let mm = gsap . matchMedia ( ) mm . add ( { isVertical : "(width < 100vh)" , is…" at bounding box center [503, 294] width 638 height 447
click at [212, 98] on div "let mm = gsap . matchMedia ( ) mm . add ( { isVertical : "(width < 100vh)" , is…" at bounding box center [503, 294] width 638 height 447
click at [208, 102] on div "let mm = gsap . matchMedia ( ) mm . add ( { isVertical : "(width < 100vh)" , is…" at bounding box center [503, 294] width 638 height 447
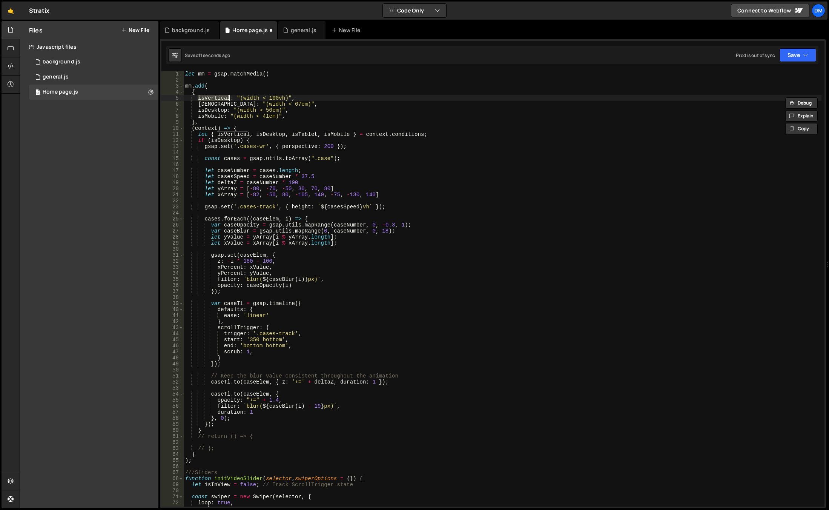
click at [208, 102] on div "let mm = gsap . matchMedia ( ) mm . add ( { isVertical : "(width < 100vh)" , is…" at bounding box center [503, 294] width 638 height 447
click at [270, 133] on div "let mm = gsap . matchMedia ( ) mm . add ( { isVertical : "(width < 100vh)" , is…" at bounding box center [503, 294] width 638 height 447
paste textarea "Wide"
click at [209, 108] on div "let mm = gsap . matchMedia ( ) mm . add ( { isVertical : "(width < 100vh)" , is…" at bounding box center [503, 294] width 638 height 447
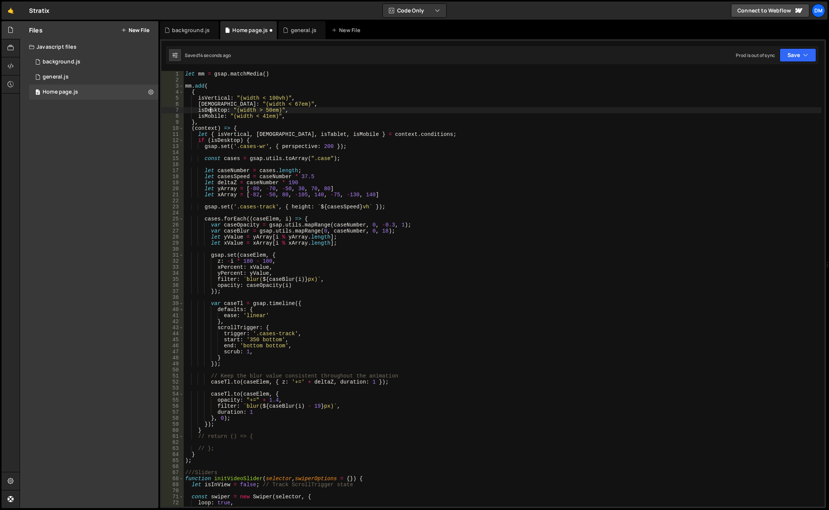
click at [209, 108] on div "let mm = gsap . matchMedia ( ) mm . add ( { isVertical : "(width < 100vh)" , is…" at bounding box center [503, 294] width 638 height 447
click at [299, 134] on div "let mm = gsap . matchMedia ( ) mm . add ( { isVertical : "(width < 100vh)" , is…" at bounding box center [503, 294] width 638 height 447
paste textarea "Desktop"
click at [388, 103] on div "let mm = gsap . matchMedia ( ) mm . add ( { isVertical : "(width < 100vh)" , is…" at bounding box center [503, 294] width 638 height 447
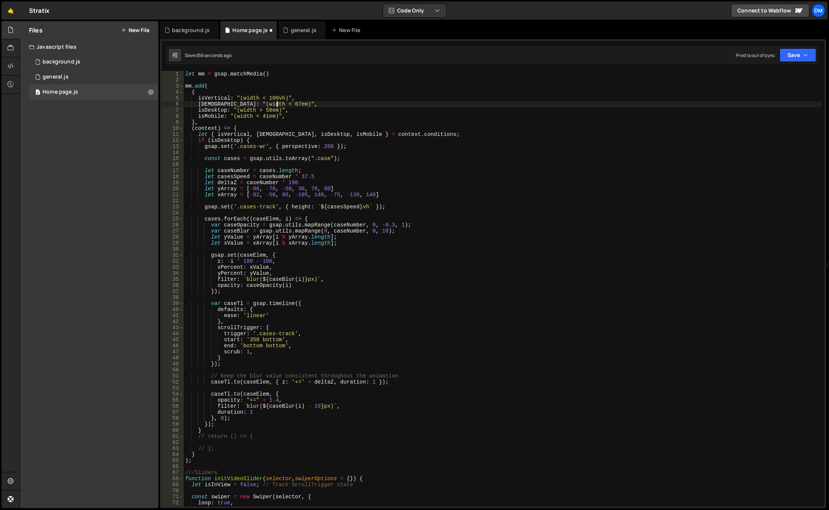
click at [337, 117] on div "let mm = gsap . matchMedia ( ) mm . add ( { isVertical : "(width < 100vh)" , is…" at bounding box center [503, 294] width 638 height 447
drag, startPoint x: 792, startPoint y: 55, endPoint x: 779, endPoint y: 85, distance: 32.8
click at [792, 55] on button "Save" at bounding box center [798, 55] width 37 height 14
click at [763, 108] on div "2 minutes ago" at bounding box center [761, 106] width 29 height 6
click at [778, 52] on button "Save" at bounding box center [794, 55] width 46 height 14
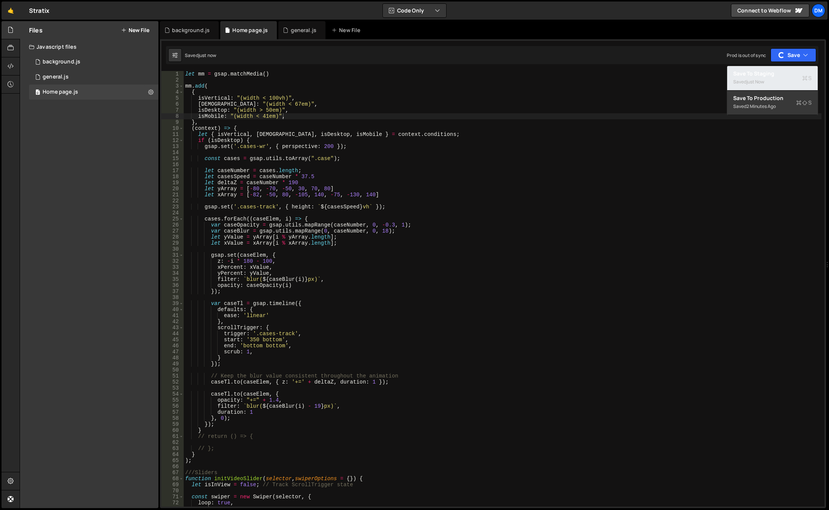
click at [759, 77] on div "Saved just now" at bounding box center [772, 81] width 78 height 9
click at [470, 263] on div "let mm = gsap . matchMedia ( ) mm . add ( { isVertical : "(width < 100vh)" , is…" at bounding box center [503, 294] width 638 height 447
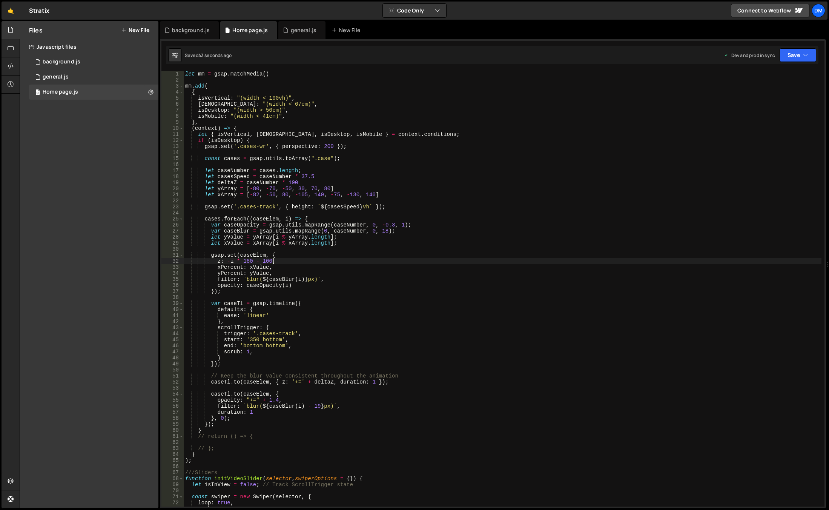
click at [434, 135] on div "let mm = gsap . matchMedia ( ) mm . add ( { isVertical : "(width < 100vh)" , is…" at bounding box center [503, 294] width 638 height 447
type textarea "let { isVertical, isWide, isDesktop, isMobile } = context.conditions;"
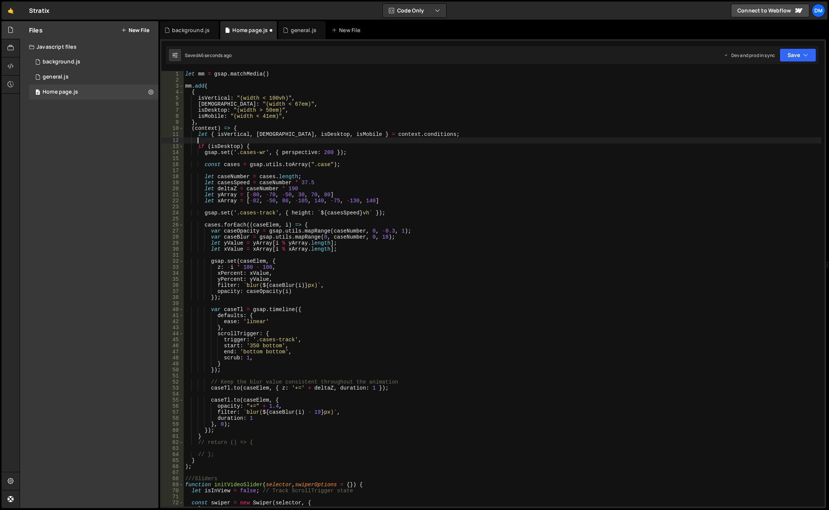
click at [246, 147] on div "let mm = gsap . matchMedia ( ) mm . add ( { isVertical : "(width < 100vh)" , is…" at bounding box center [503, 294] width 638 height 447
click at [231, 432] on div "let mm = gsap . matchMedia ( ) mm . add ( { isVertical : "(width < 100vh)" , is…" at bounding box center [503, 294] width 638 height 447
click at [230, 434] on div "let mm = gsap . matchMedia ( ) mm . add ( { isVertical : "(width < 100vh)" , is…" at bounding box center [503, 294] width 638 height 447
type textarea "}"
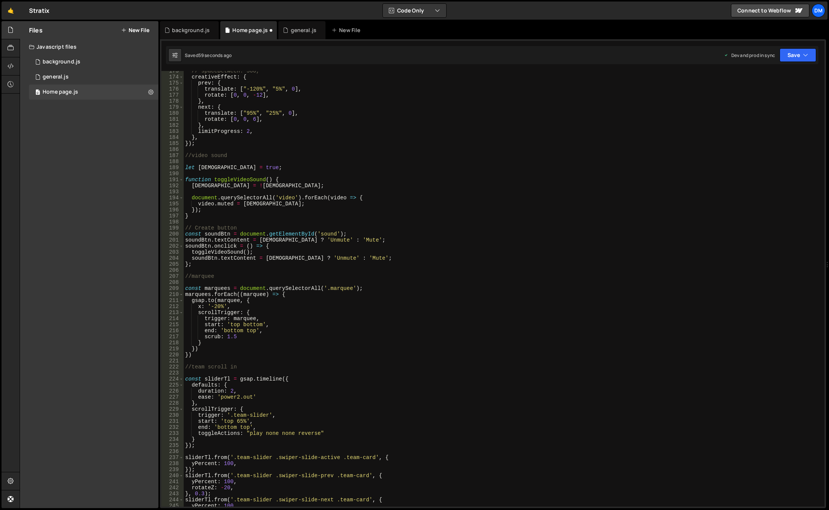
scroll to position [1109, 0]
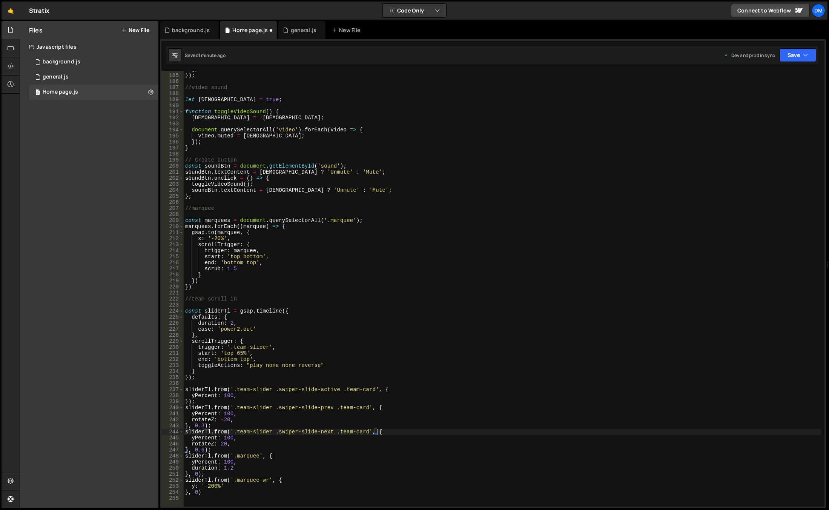
drag, startPoint x: 492, startPoint y: 431, endPoint x: 473, endPoint y: 292, distance: 140.0
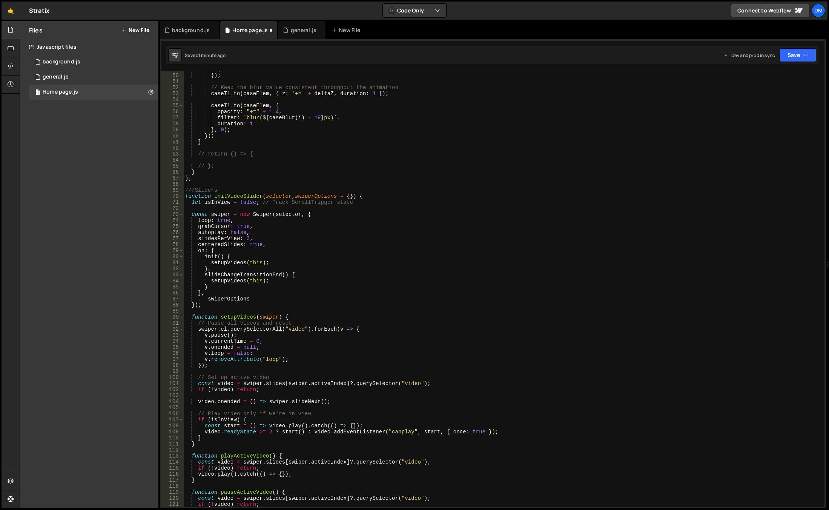
scroll to position [0, 0]
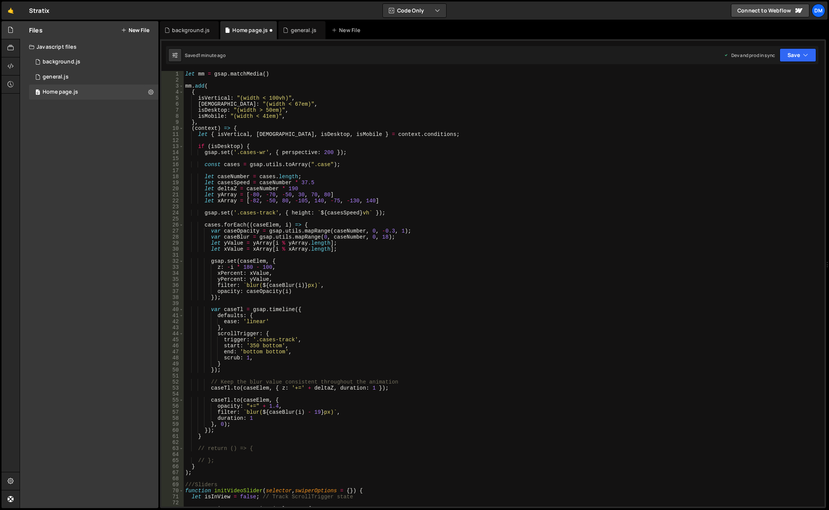
click at [258, 420] on div "let mm = gsap . matchMedia ( ) mm . add ( { isVertical : "(width < 100vh)" , is…" at bounding box center [503, 294] width 638 height 447
click at [205, 86] on div "let mm = gsap . matchMedia ( ) mm . add ( { isVertical : "(width < 100vh)" , is…" at bounding box center [503, 294] width 638 height 447
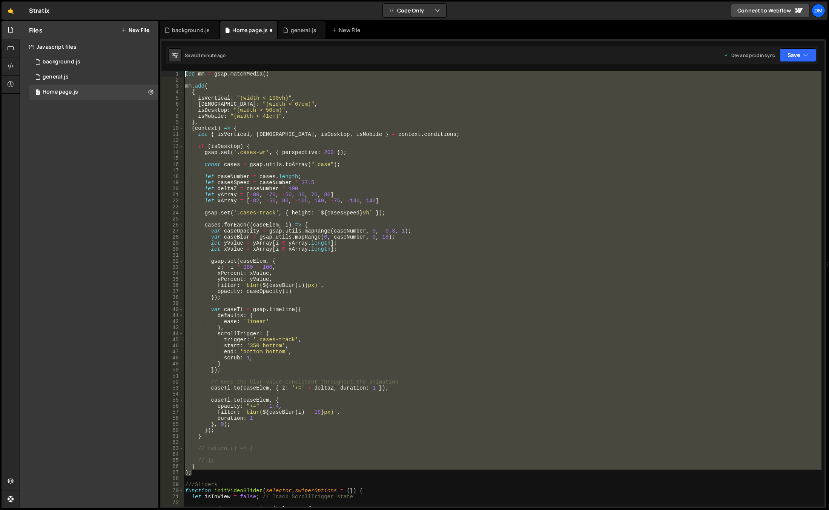
drag, startPoint x: 202, startPoint y: 471, endPoint x: 181, endPoint y: 70, distance: 401.5
click at [181, 70] on div "1 2 3 4 5 6 7 8 9 10 11 12 13 14 15 16 17 18 19 20 21 22 23 24 25 26 27 28 29 3…" at bounding box center [493, 273] width 666 height 469
type textarea "let mm = gsap.matchMedia()"
click at [792, 54] on button "Save" at bounding box center [798, 55] width 37 height 14
click at [777, 75] on div "Save to Staging S" at bounding box center [772, 74] width 78 height 8
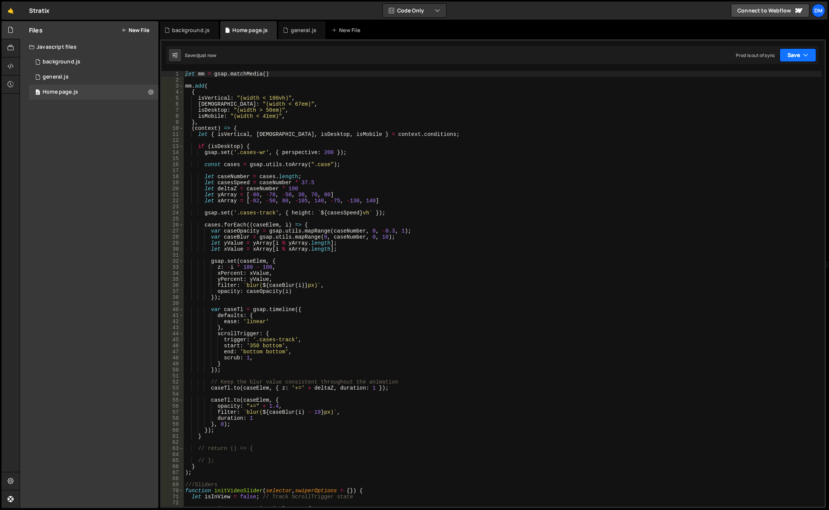
click at [795, 54] on button "Save" at bounding box center [798, 55] width 37 height 14
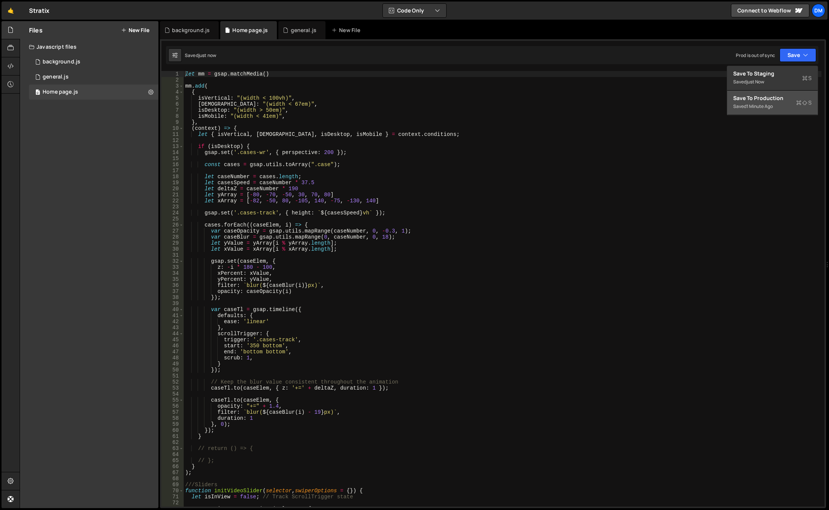
click at [765, 95] on div "Save to Production S" at bounding box center [772, 98] width 78 height 8
click at [68, 78] on div "general.js" at bounding box center [56, 77] width 26 height 7
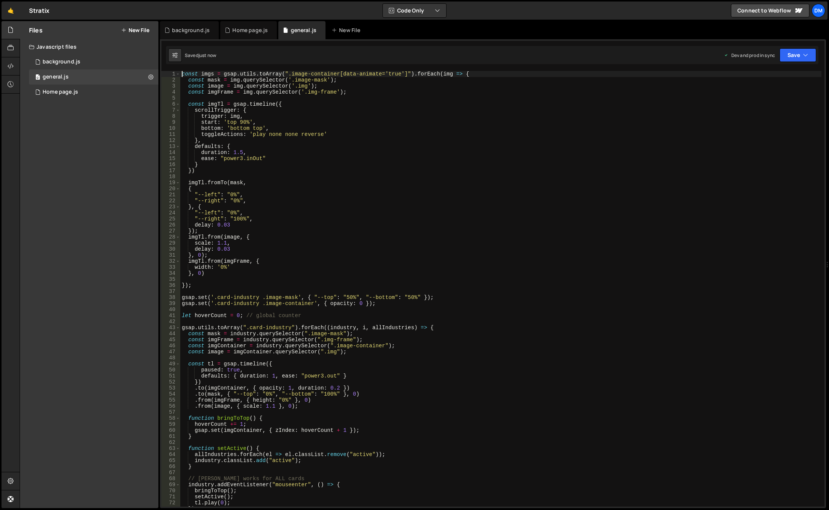
click at [183, 75] on div "const imgs = gsap . utils . toArray ( ".image-container[data-animate='true']" )…" at bounding box center [500, 294] width 641 height 447
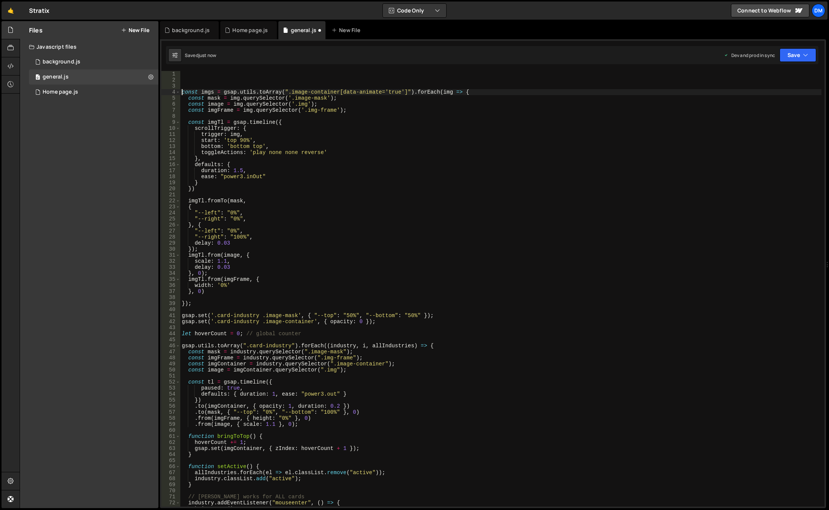
type textarea "const imgs = gsap.utils.toArray(".image-container[data-animate='true']").forEac…"
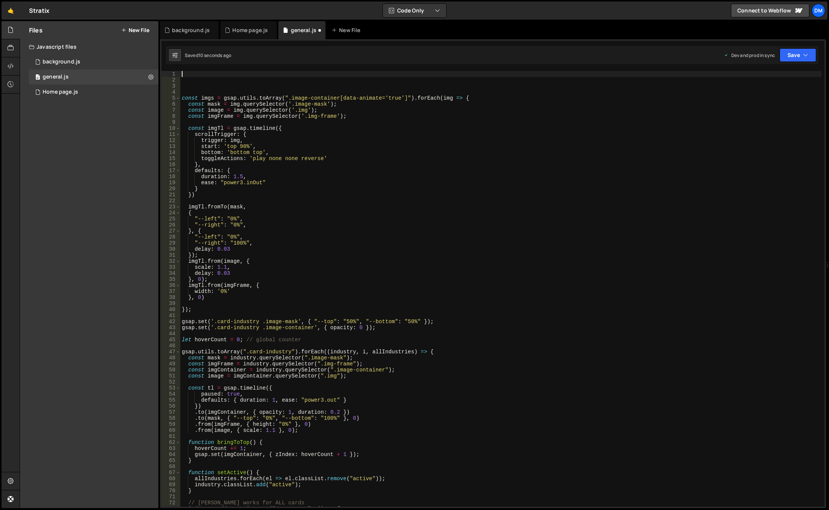
paste textarea ");"
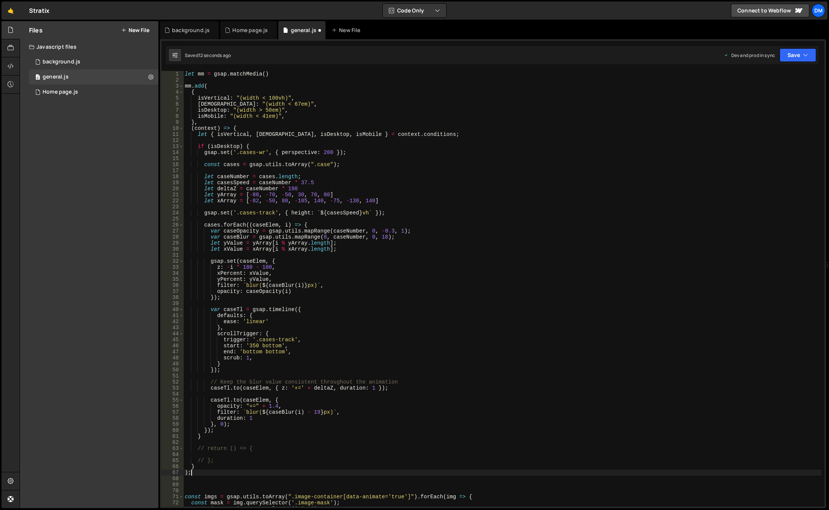
click at [244, 147] on div "let mm = gsap . matchMedia ( ) mm . add ( { isVertical : "(width < 100vh)" , is…" at bounding box center [502, 294] width 638 height 447
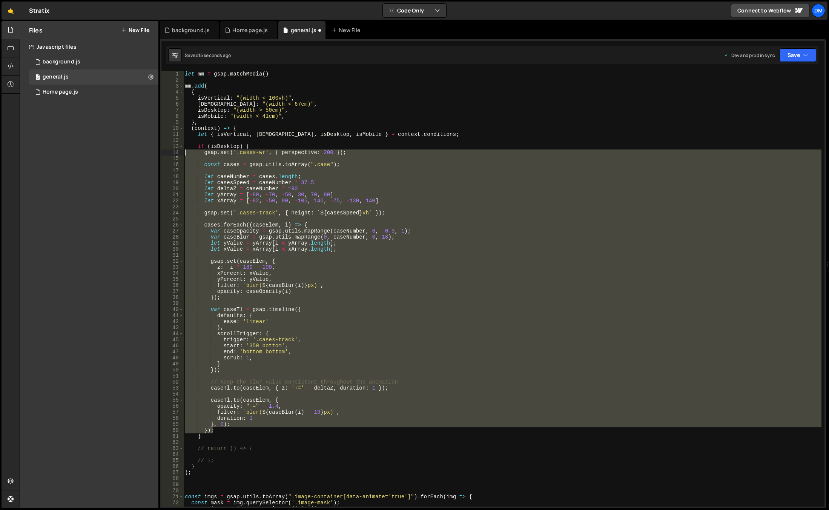
drag, startPoint x: 212, startPoint y: 431, endPoint x: 111, endPoint y: 152, distance: 296.3
click at [111, 152] on div "Files New File Javascript files 0 background.js 0 0 general.js 0 0 Home page.js…" at bounding box center [425, 264] width 810 height 487
type textarea "gsap.set('.cases-wr', { perspective: 200 });"
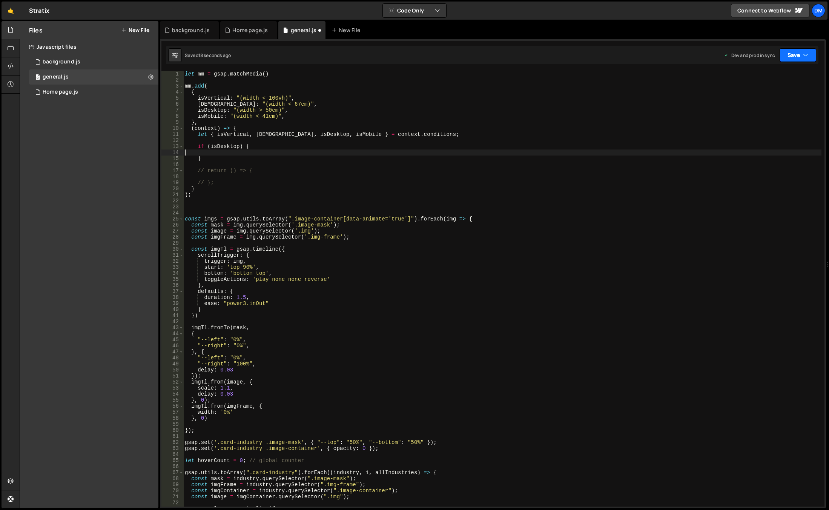
click at [787, 53] on button "Save" at bounding box center [798, 55] width 37 height 14
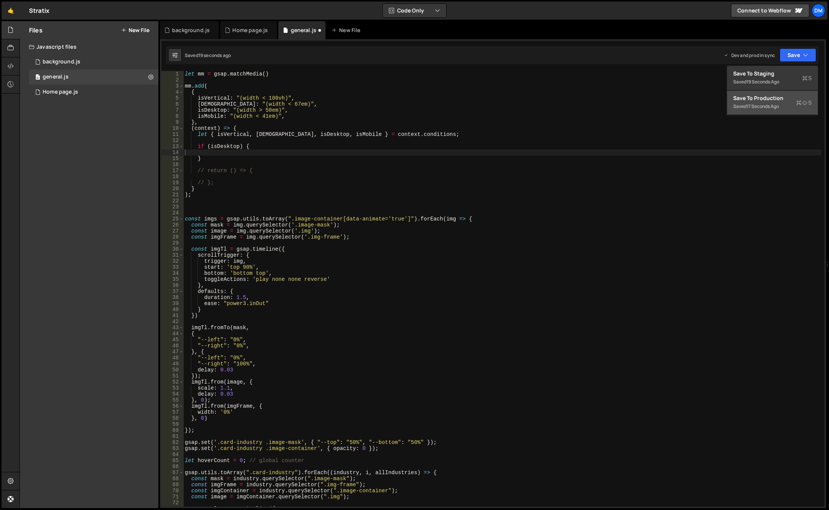
click at [773, 98] on div "Save to Production S" at bounding box center [772, 98] width 78 height 8
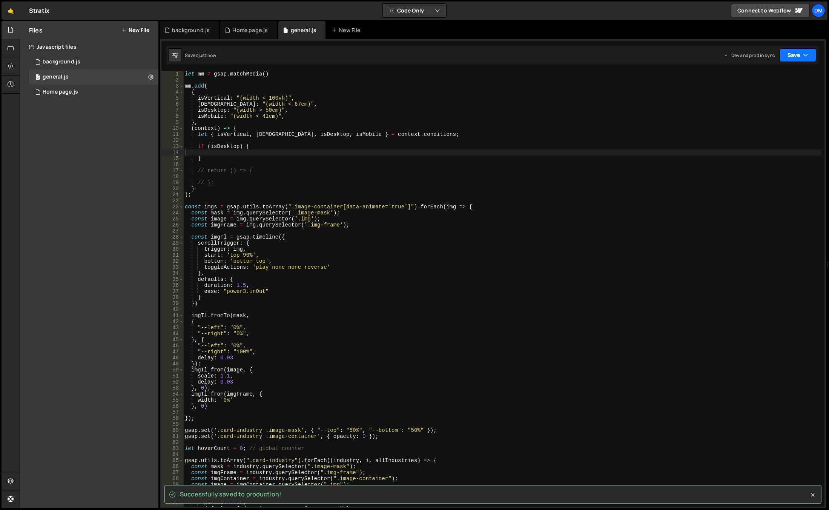
drag, startPoint x: 787, startPoint y: 58, endPoint x: 786, endPoint y: 62, distance: 4.6
click at [787, 58] on button "Save" at bounding box center [798, 55] width 37 height 14
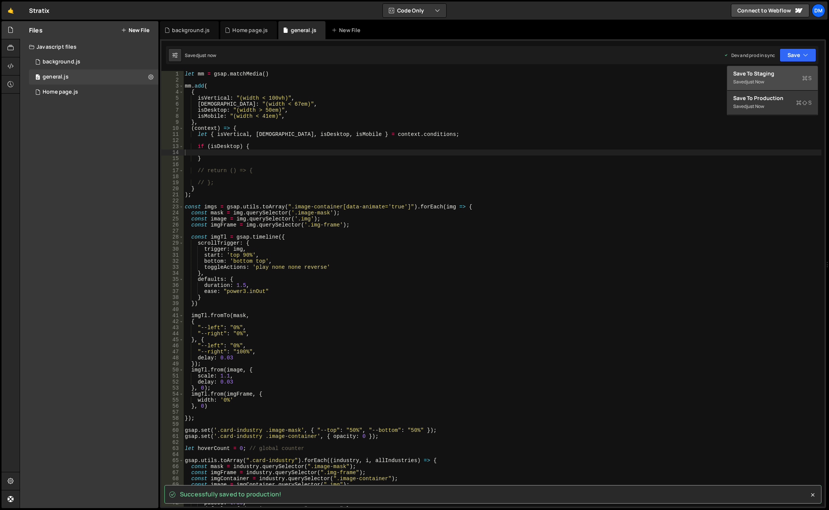
click at [781, 74] on div "Save to Staging S" at bounding box center [772, 74] width 78 height 8
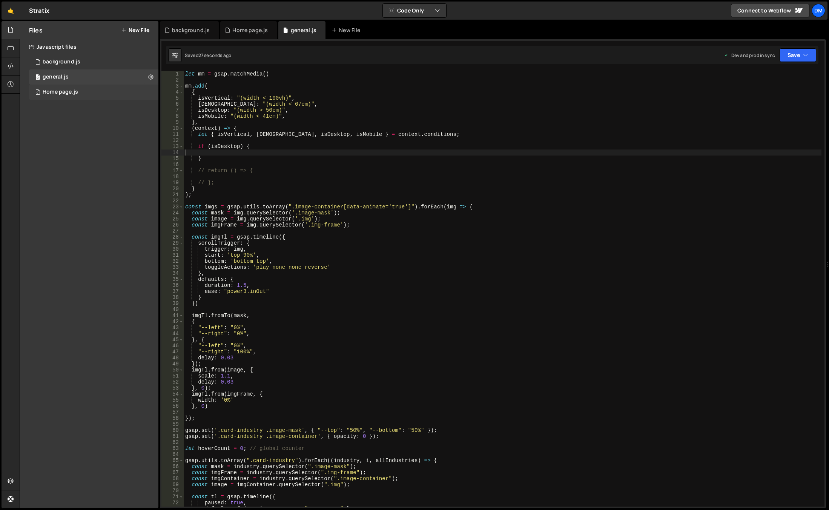
click at [81, 92] on div "0 Home page.js 0" at bounding box center [93, 92] width 129 height 15
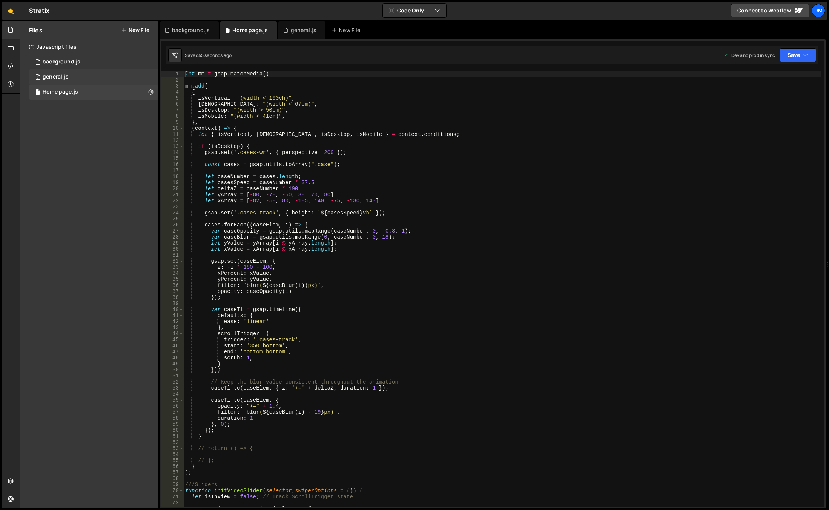
click at [70, 73] on div "0 general.js 0" at bounding box center [93, 76] width 129 height 15
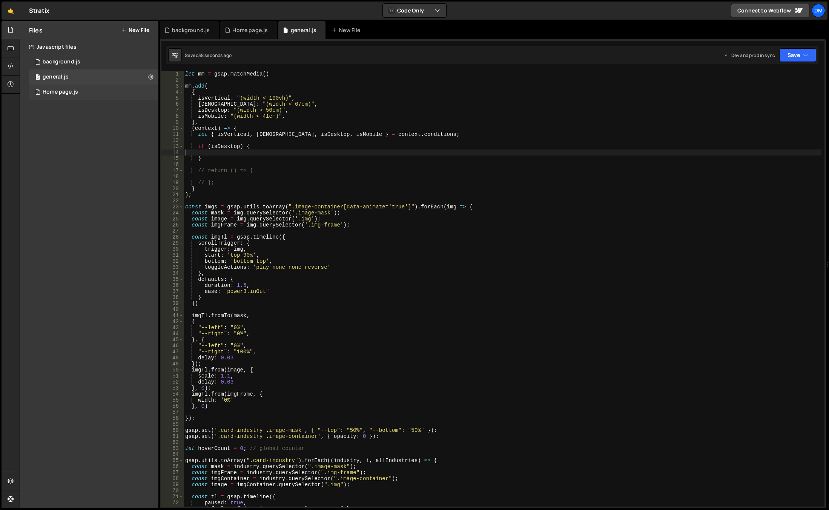
click at [58, 92] on div "Home page.js" at bounding box center [60, 92] width 35 height 7
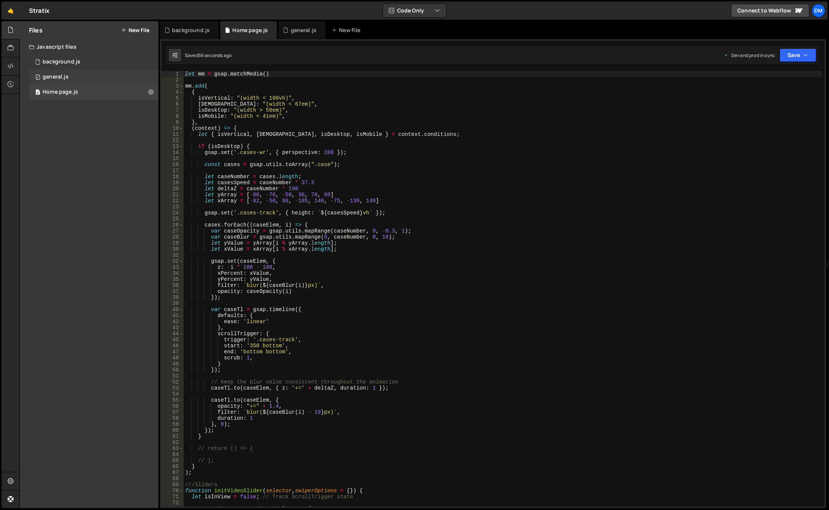
click at [65, 77] on div "general.js" at bounding box center [56, 77] width 26 height 7
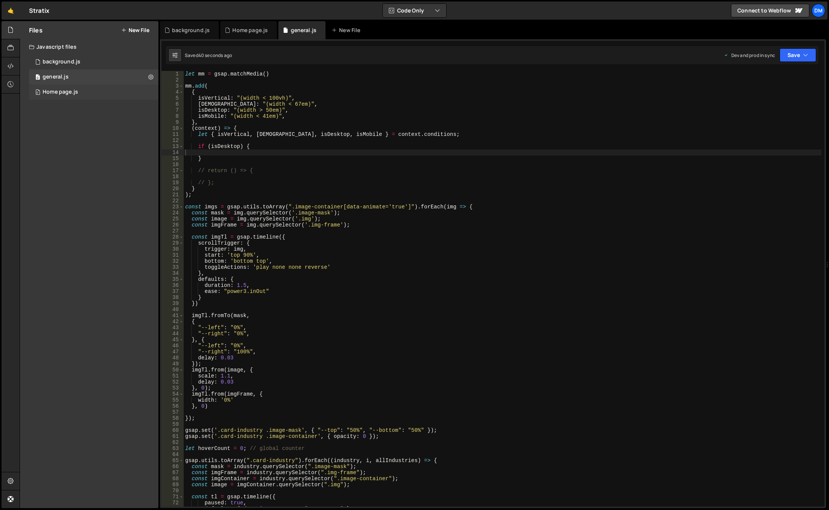
click at [65, 89] on div "Home page.js" at bounding box center [60, 92] width 35 height 7
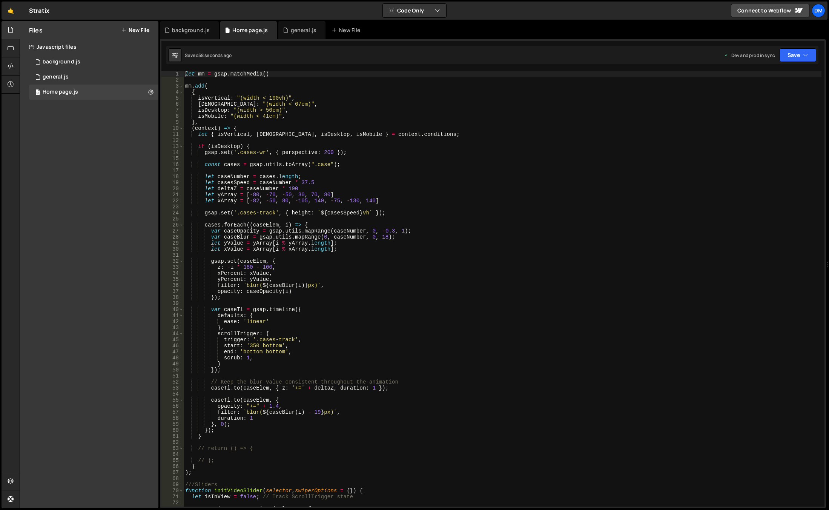
click at [204, 75] on div "let mm = gsap . matchMedia ( ) mm . add ( { isVertical : "(width < 100vh)" , is…" at bounding box center [503, 294] width 638 height 447
drag, startPoint x: 192, startPoint y: 88, endPoint x: 192, endPoint y: 124, distance: 36.2
click at [192, 88] on div "let mm1 = gsap . matchMedia ( ) mm . add ( { isVertical : "(width < 100vh)" , i…" at bounding box center [503, 294] width 638 height 447
click at [329, 124] on div "let mm1 = gsap . matchMedia ( ) mm1 . add ( { isVertical : "(width < 100vh)" , …" at bounding box center [503, 294] width 638 height 447
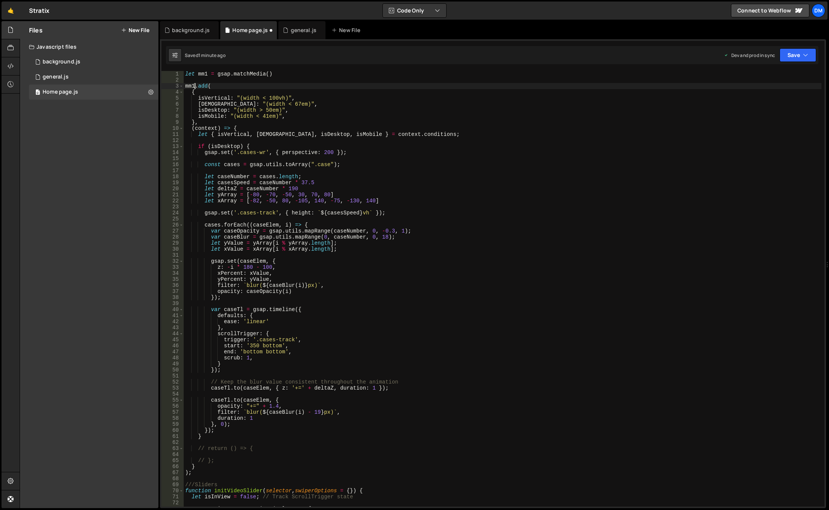
scroll to position [0, 0]
type textarea "},"
click at [803, 54] on icon "button" at bounding box center [805, 55] width 5 height 8
click at [774, 74] on div "Save to Staging S" at bounding box center [772, 74] width 78 height 8
drag, startPoint x: 790, startPoint y: 57, endPoint x: 776, endPoint y: 78, distance: 24.8
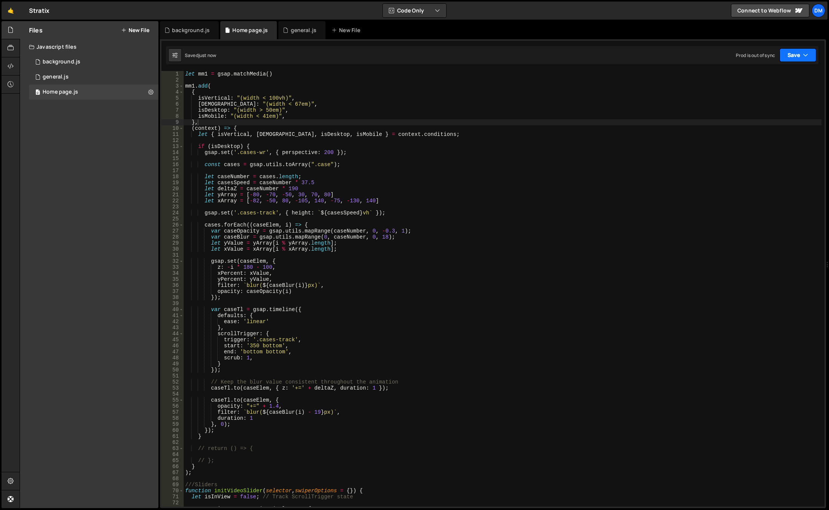
click at [790, 57] on button "Save" at bounding box center [798, 55] width 37 height 14
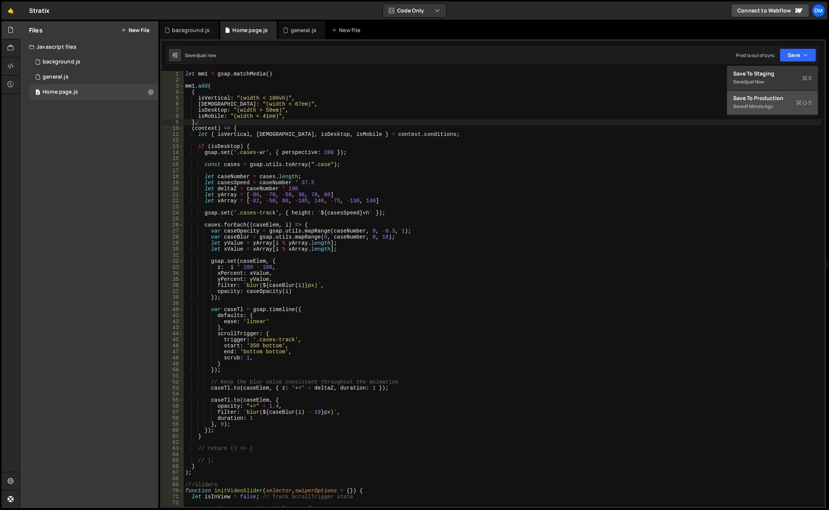
click at [762, 95] on div "Save to Production S" at bounding box center [772, 98] width 78 height 8
click at [75, 74] on div "0 general.js 0" at bounding box center [93, 76] width 129 height 15
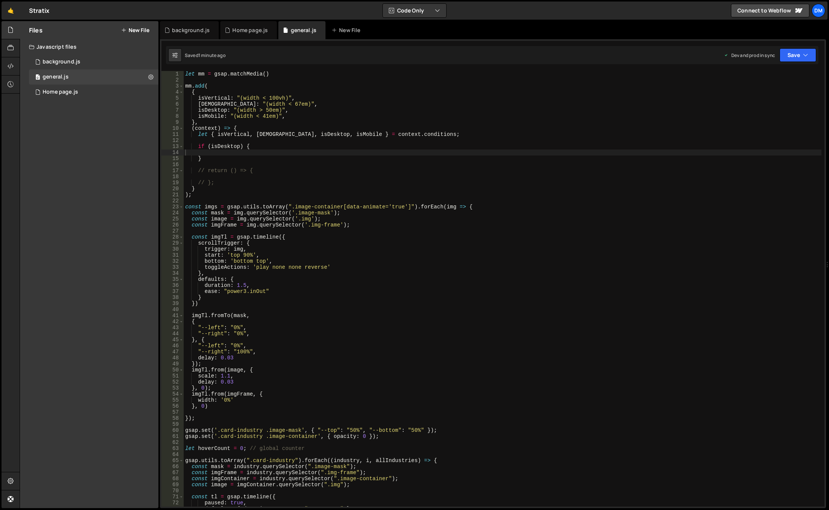
click at [344, 154] on div "let mm = gsap . matchMedia ( ) mm . add ( { isVertical : "(width < 100vh)" , is…" at bounding box center [503, 294] width 638 height 447
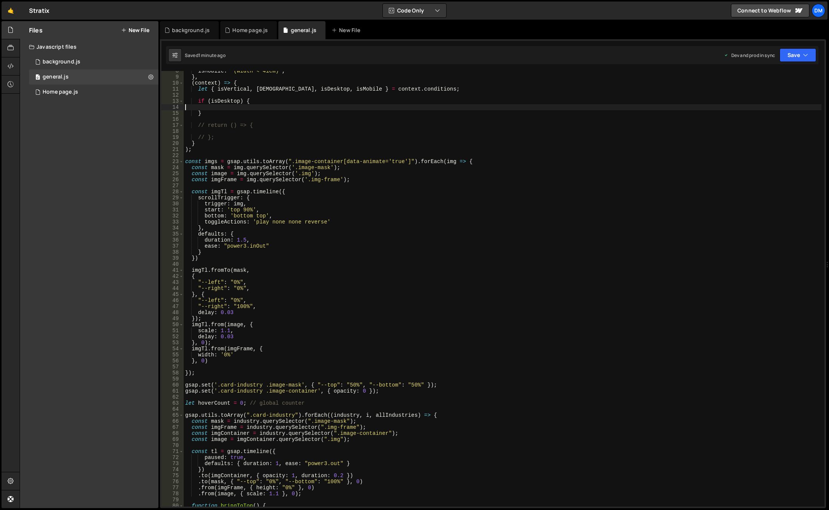
scroll to position [45, 0]
click at [220, 152] on div "isMobile : "(width < 41em)" , } , ( context ) => { let { isVertical , isWide , …" at bounding box center [503, 291] width 638 height 447
click at [467, 161] on div "isMobile : "(width < 41em)" , } , ( context ) => { let { isVertical , isWide , …" at bounding box center [503, 291] width 638 height 447
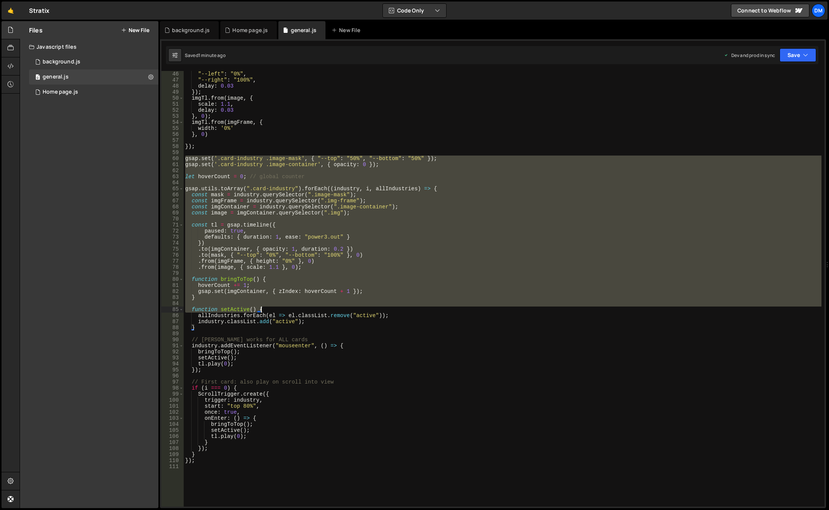
scroll to position [317, 0]
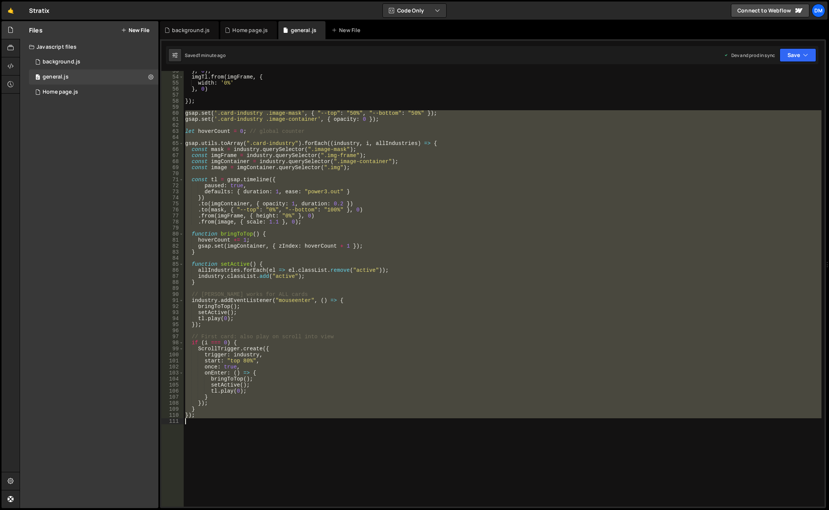
drag, startPoint x: 186, startPoint y: 294, endPoint x: 329, endPoint y: 424, distance: 193.6
click at [329, 424] on div "} , 0 ) ; imgTl . from ( imgFrame , { width : '0%' } , 0 ) }) ; gsap . set ( '.…" at bounding box center [503, 291] width 638 height 447
type textarea "});"
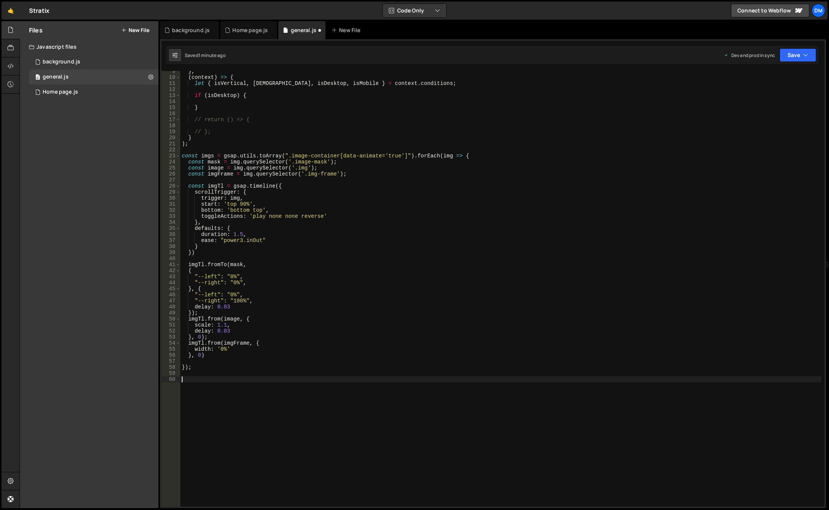
scroll to position [0, 0]
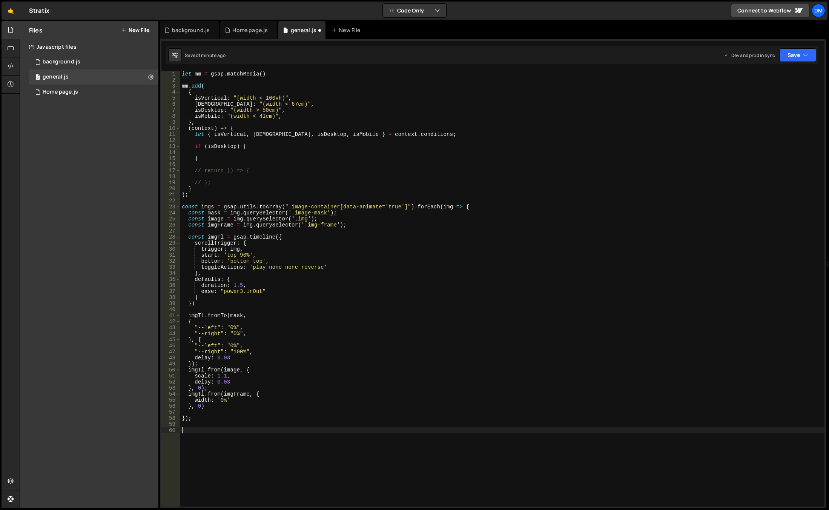
click at [257, 148] on div "let mm = gsap . matchMedia ( ) mm . add ( { isVertical : "(width < 100vh)" , is…" at bounding box center [502, 294] width 644 height 447
type textarea "if (isDesktop) {"
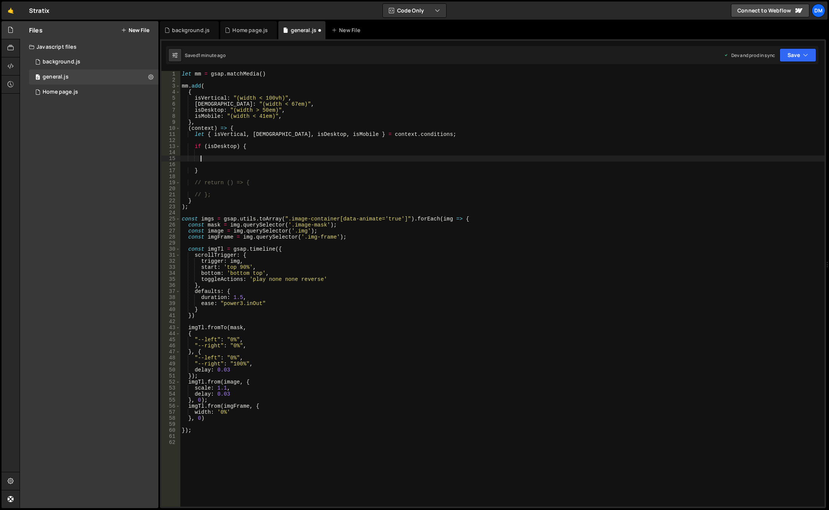
paste textarea
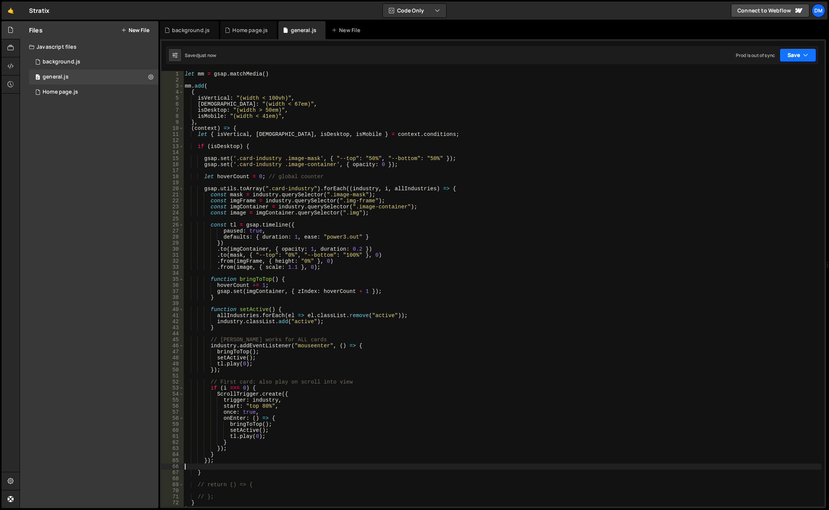
click at [798, 54] on button "Save" at bounding box center [798, 55] width 37 height 14
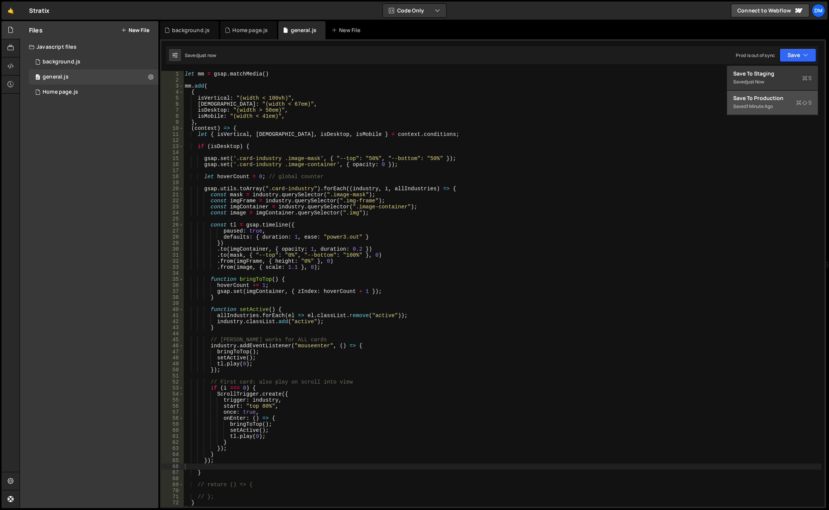
click at [755, 100] on div "Save to Production S" at bounding box center [772, 98] width 78 height 8
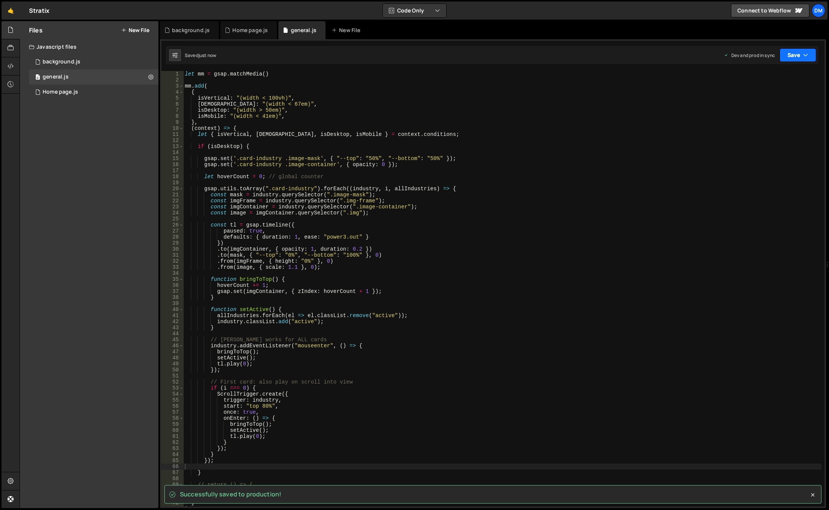
click at [783, 58] on button "Save" at bounding box center [798, 55] width 37 height 14
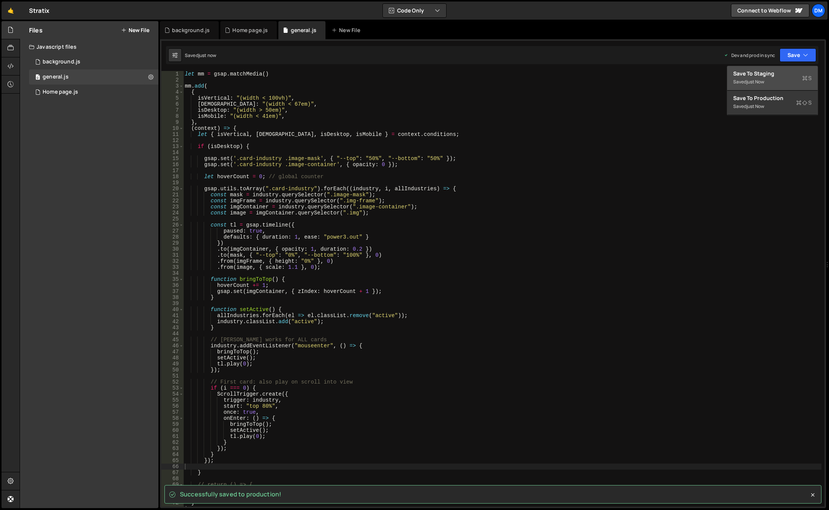
click at [764, 84] on div "just now" at bounding box center [756, 81] width 18 height 6
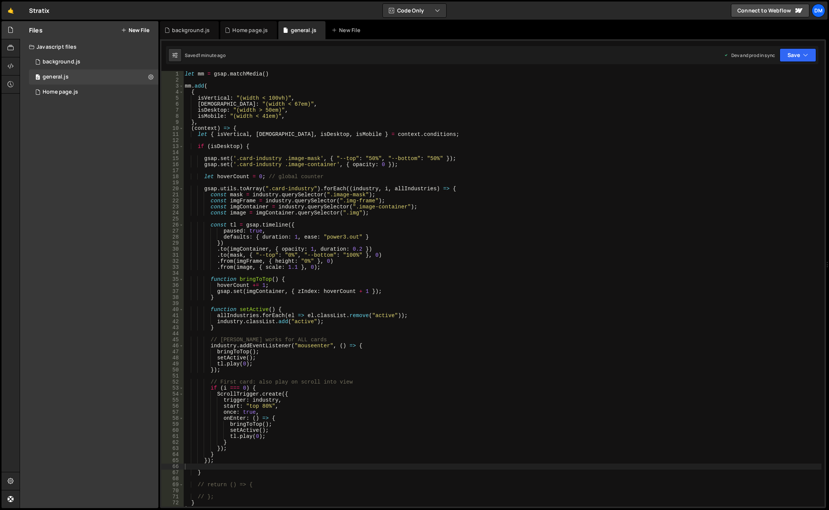
type textarea "function bringToTop() {"
click at [462, 277] on div "let mm = gsap . matchMedia ( ) mm . add ( { isVertical : "(width < 100vh)" , is…" at bounding box center [502, 294] width 638 height 447
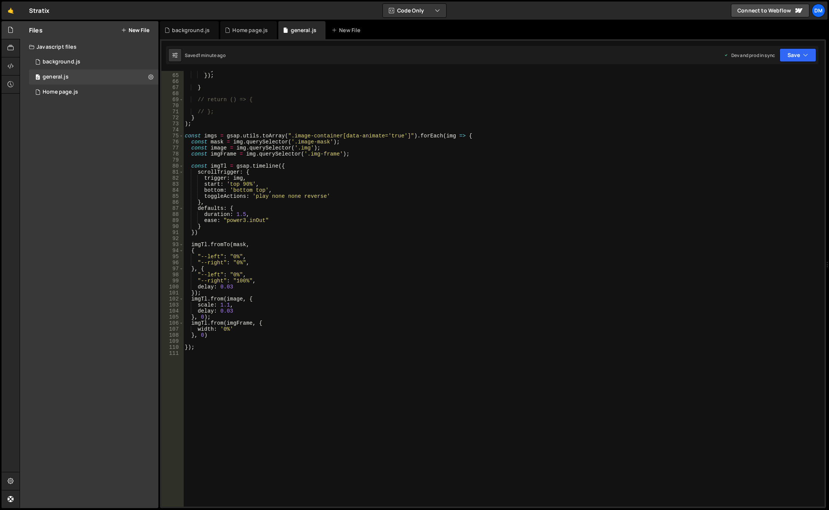
scroll to position [249, 0]
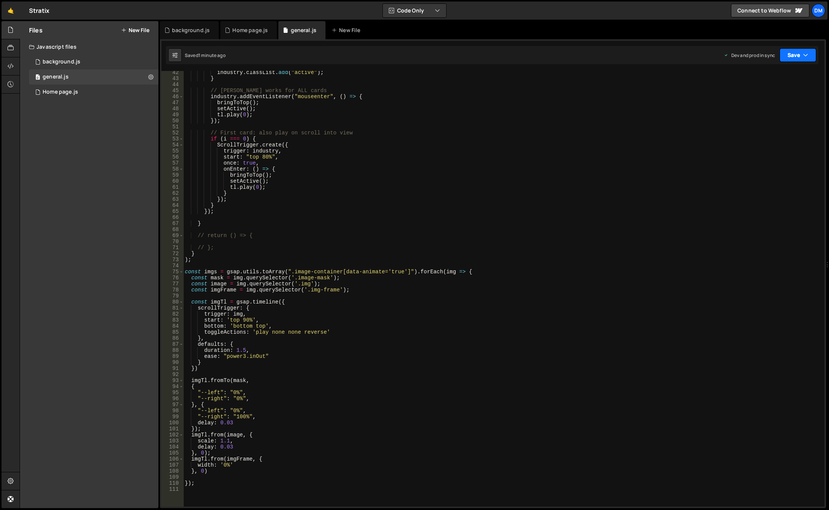
click at [805, 59] on button "Save" at bounding box center [798, 55] width 37 height 14
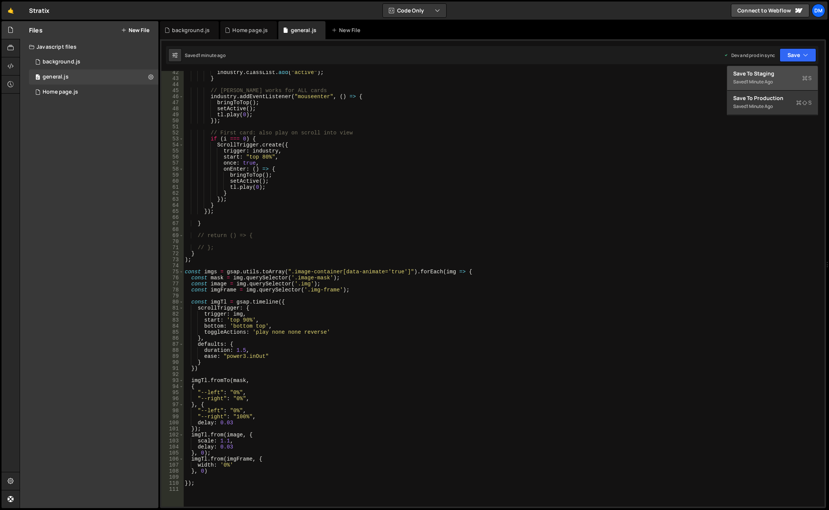
click at [789, 75] on div "Save to Staging S" at bounding box center [772, 74] width 78 height 8
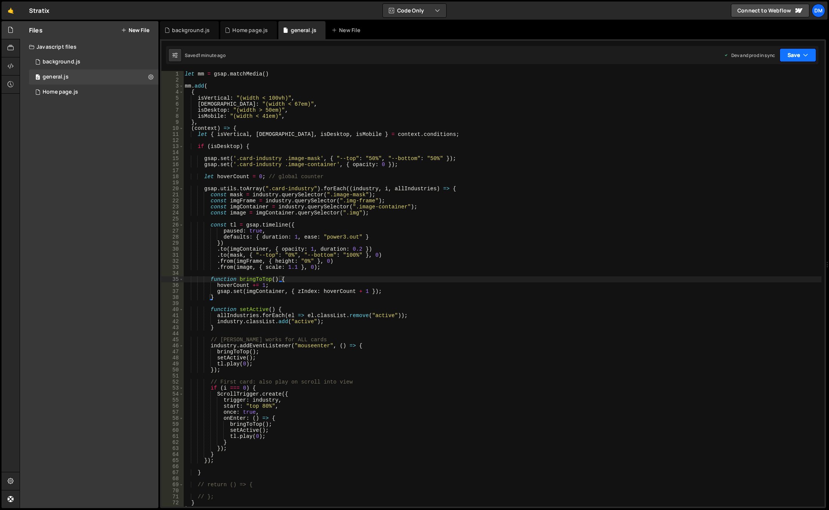
click at [801, 58] on button "Save" at bounding box center [798, 55] width 37 height 14
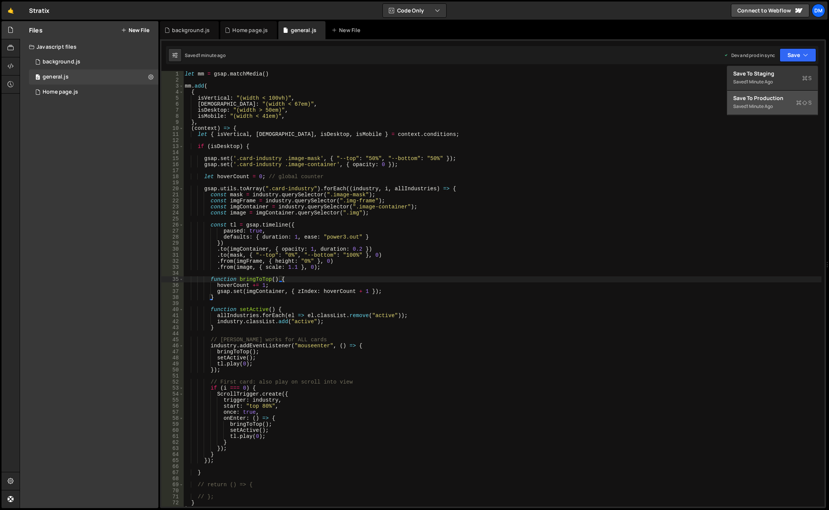
click at [769, 100] on div "Save to Production S" at bounding box center [772, 98] width 78 height 8
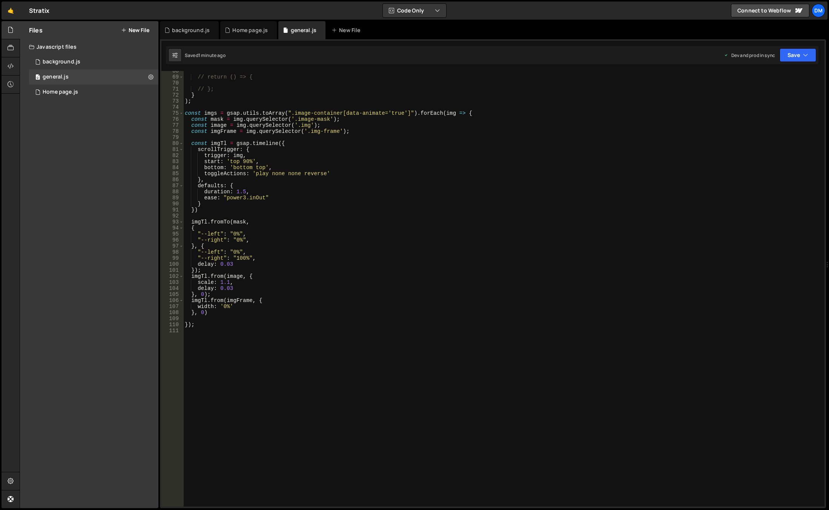
scroll to position [449, 0]
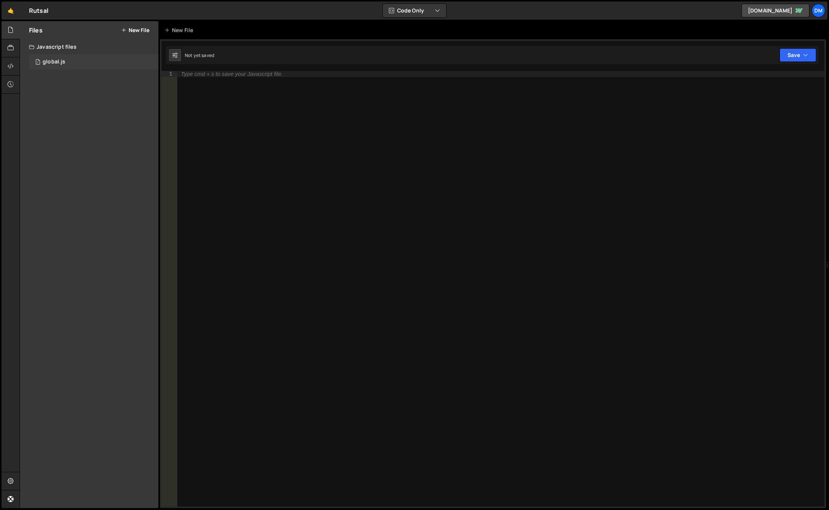
click at [66, 63] on div "1 global.js 0" at bounding box center [93, 61] width 129 height 15
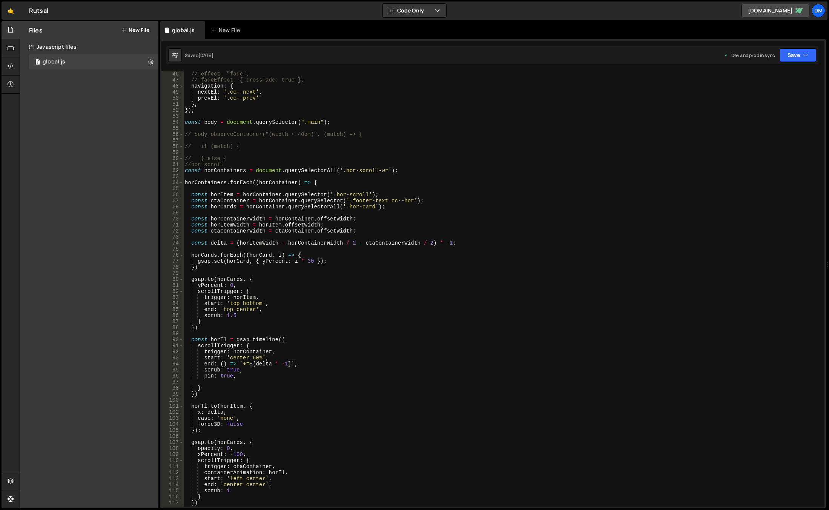
scroll to position [362, 0]
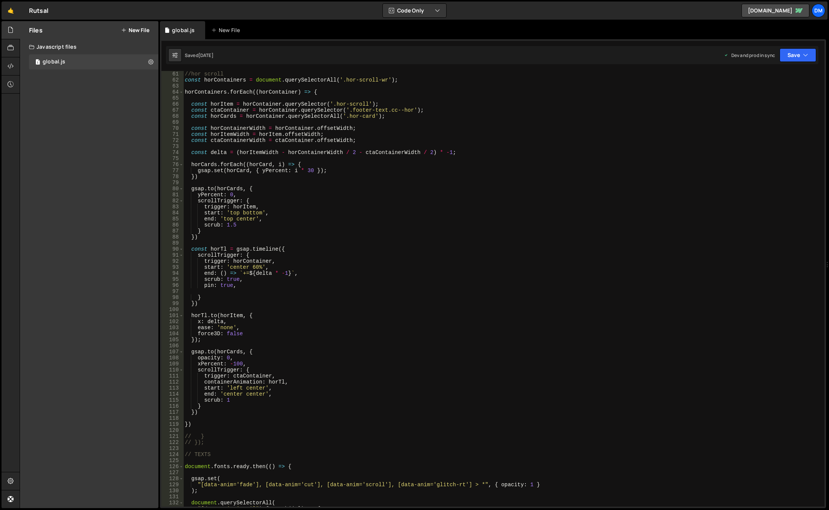
click at [521, 307] on div "//hor scroll const horContainers = document . querySelectorAll ( '.hor-scroll-w…" at bounding box center [502, 294] width 638 height 447
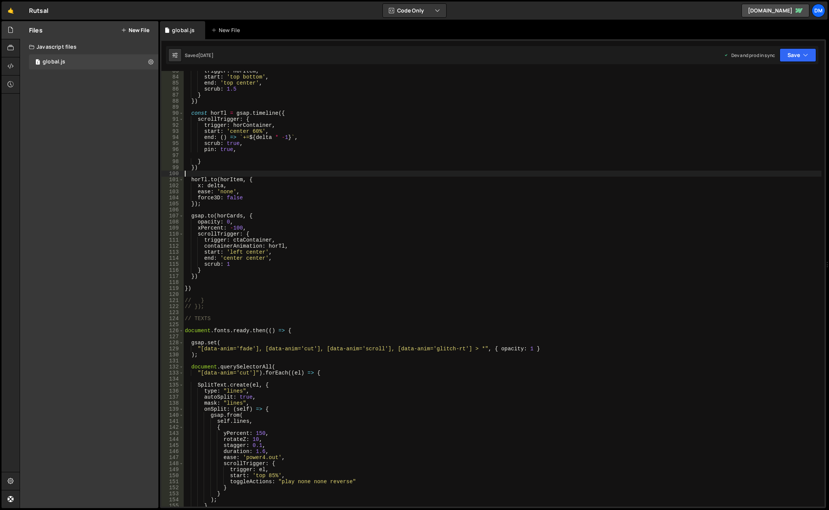
scroll to position [611, 0]
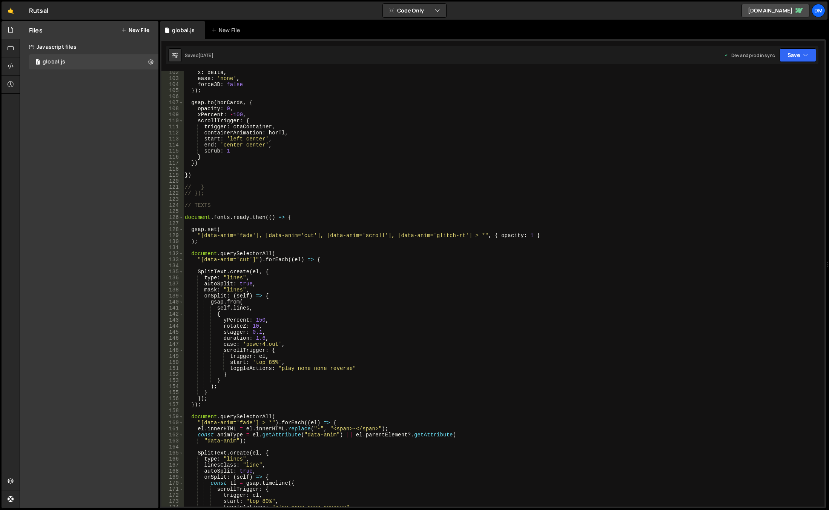
click at [521, 306] on div "x : delta , ease : 'none' , force3D : false }) ; gsap . to ( horCards , { opaci…" at bounding box center [502, 292] width 638 height 447
type textarea "self.lines,"
type input "ь"
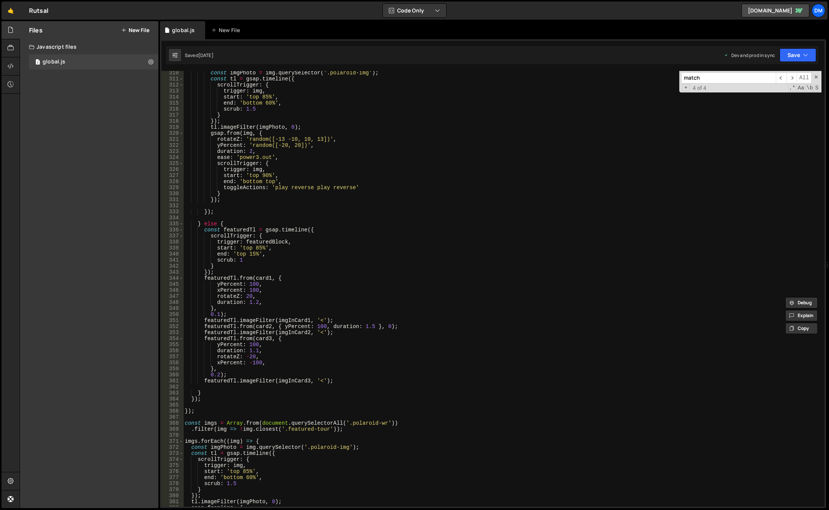
scroll to position [1866, 0]
type input "match"
